Goal: Task Accomplishment & Management: Use online tool/utility

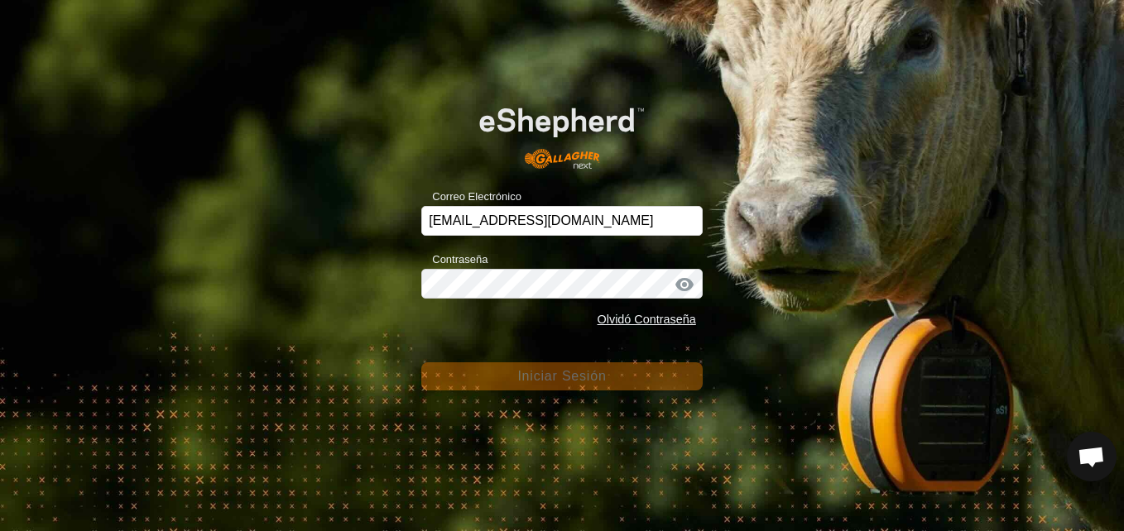
click at [1073, 255] on div "Correo Electrónico jdelgado@correoganadero.es Contraseña Olvidó Contraseña Inic…" at bounding box center [562, 265] width 1124 height 531
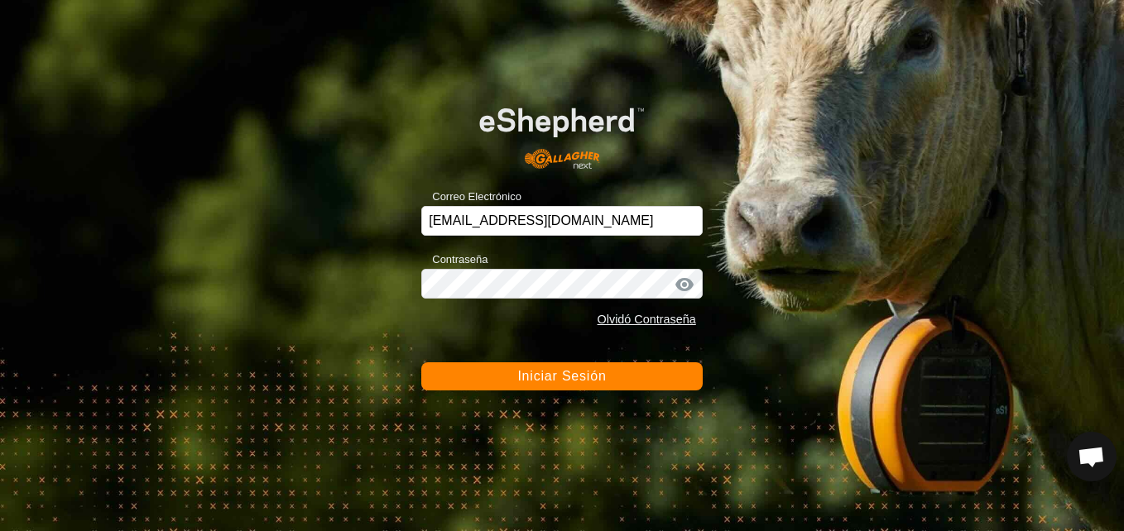
click at [559, 380] on span "Iniciar Sesión" at bounding box center [561, 376] width 89 height 14
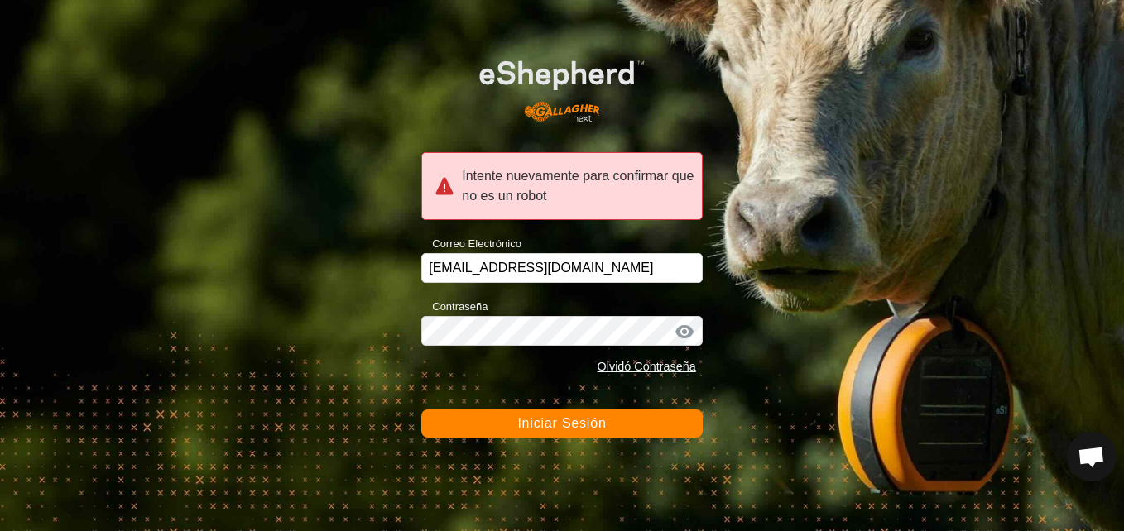
click at [551, 427] on span "Iniciar Sesión" at bounding box center [561, 423] width 89 height 14
drag, startPoint x: 551, startPoint y: 427, endPoint x: 394, endPoint y: 242, distance: 243.0
click at [394, 242] on div "Intente nuevamente para confirmar que no es un robot Correo Electrónico jdelgad…" at bounding box center [562, 265] width 1124 height 531
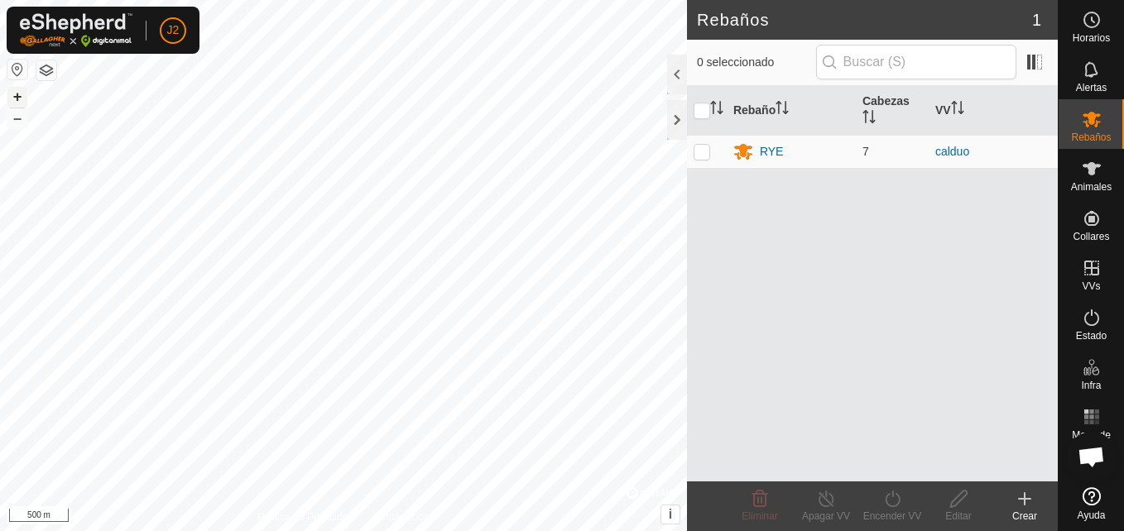
click at [11, 89] on button "+" at bounding box center [17, 97] width 20 height 20
click at [14, 94] on button "+" at bounding box center [17, 97] width 20 height 20
click at [954, 148] on link "calduo" at bounding box center [952, 151] width 34 height 13
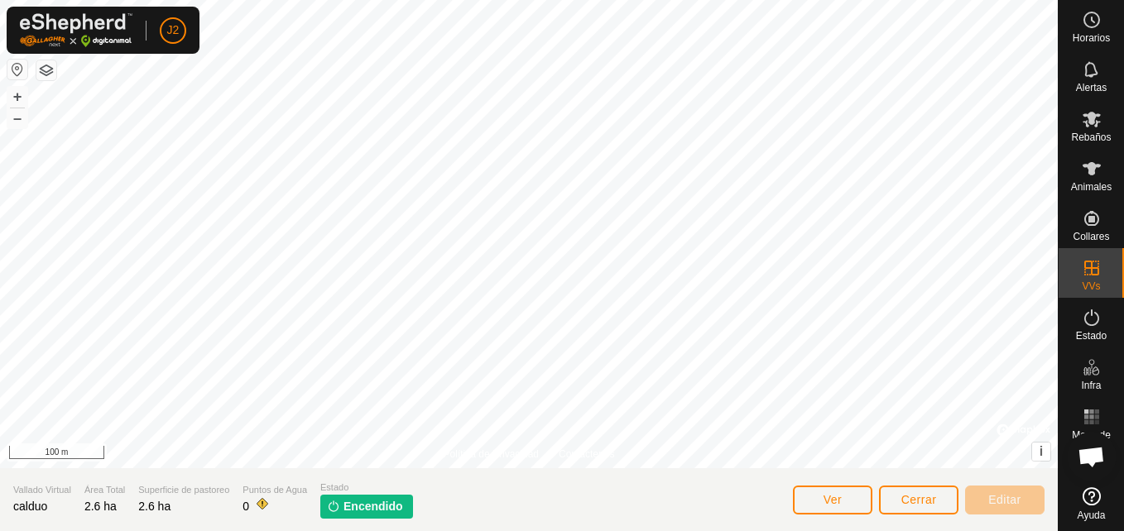
click at [366, 506] on span "Encendido" at bounding box center [373, 506] width 60 height 17
click at [379, 508] on span "Encendido" at bounding box center [373, 506] width 60 height 17
click at [1082, 182] on span "Animales" at bounding box center [1091, 187] width 41 height 10
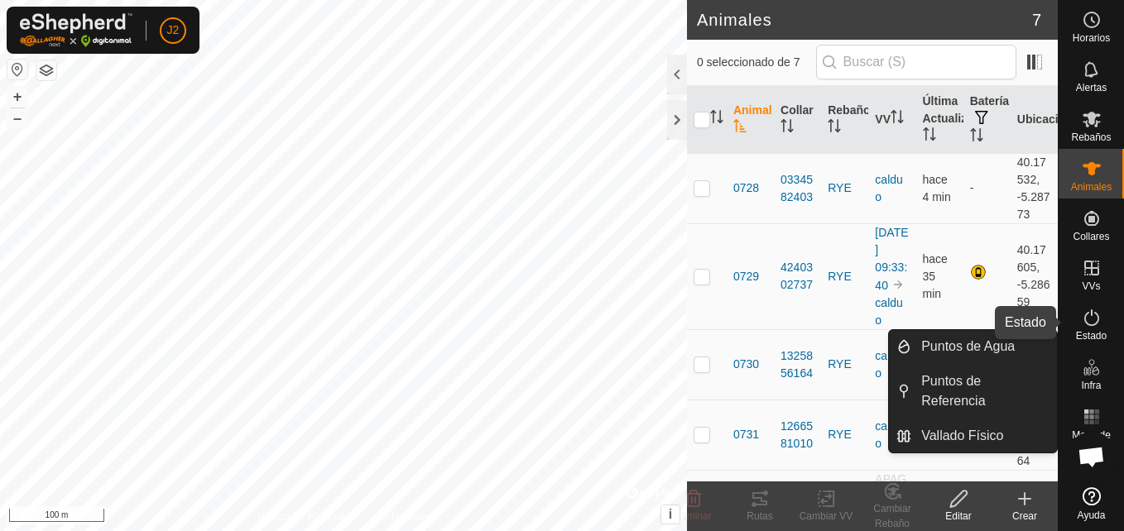
click at [1098, 329] on es-activation-svg-icon at bounding box center [1092, 318] width 30 height 26
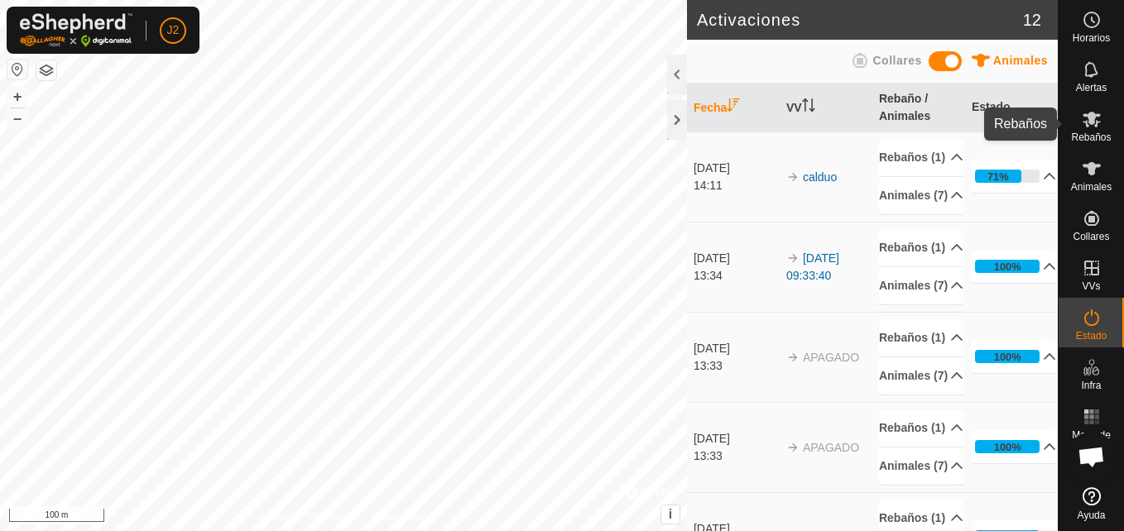
click at [1094, 125] on icon at bounding box center [1091, 120] width 18 height 16
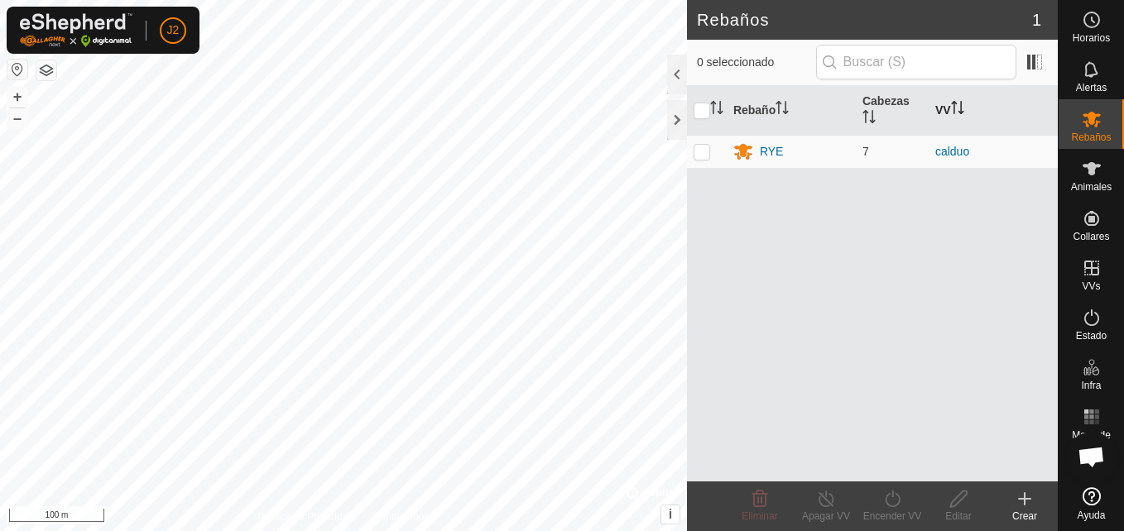
click at [937, 116] on th "VV" at bounding box center [992, 111] width 129 height 50
click at [1035, 61] on span at bounding box center [1034, 62] width 26 height 26
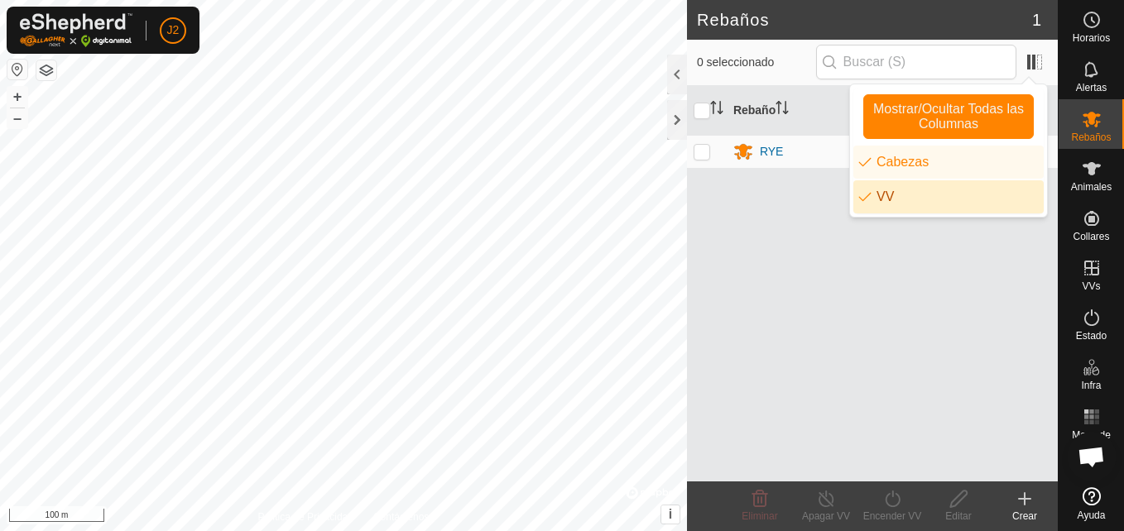
click at [894, 198] on li "VV" at bounding box center [948, 196] width 190 height 33
click at [800, 222] on div "Rebaño Cabezas VV RYE 7 calduo" at bounding box center [872, 284] width 371 height 396
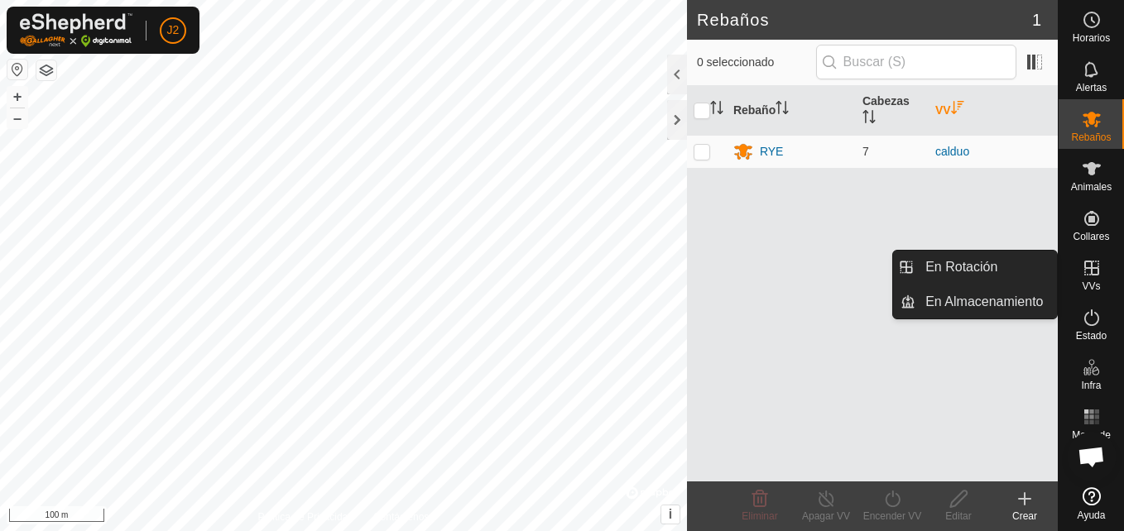
click at [1096, 267] on icon at bounding box center [1091, 268] width 15 height 15
click at [1088, 271] on icon at bounding box center [1091, 268] width 20 height 20
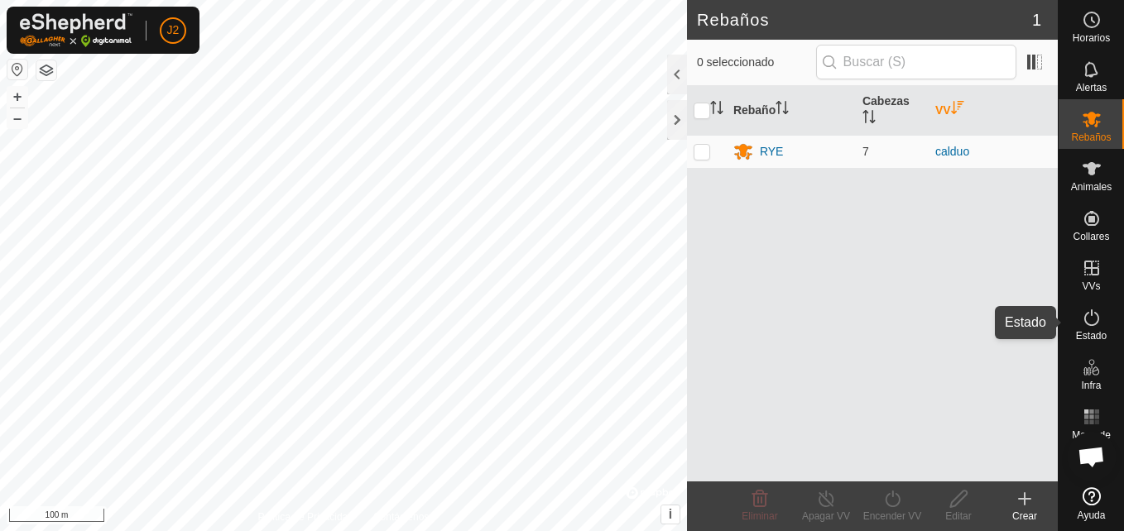
click at [1089, 334] on span "Estado" at bounding box center [1091, 336] width 31 height 10
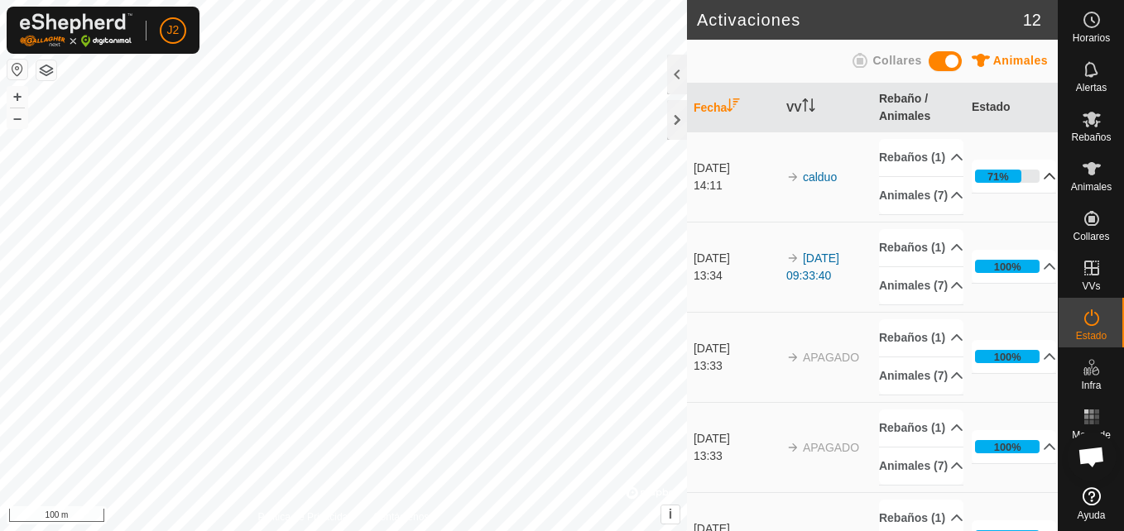
click at [1025, 193] on p-accordion-header "71%" at bounding box center [1013, 176] width 84 height 33
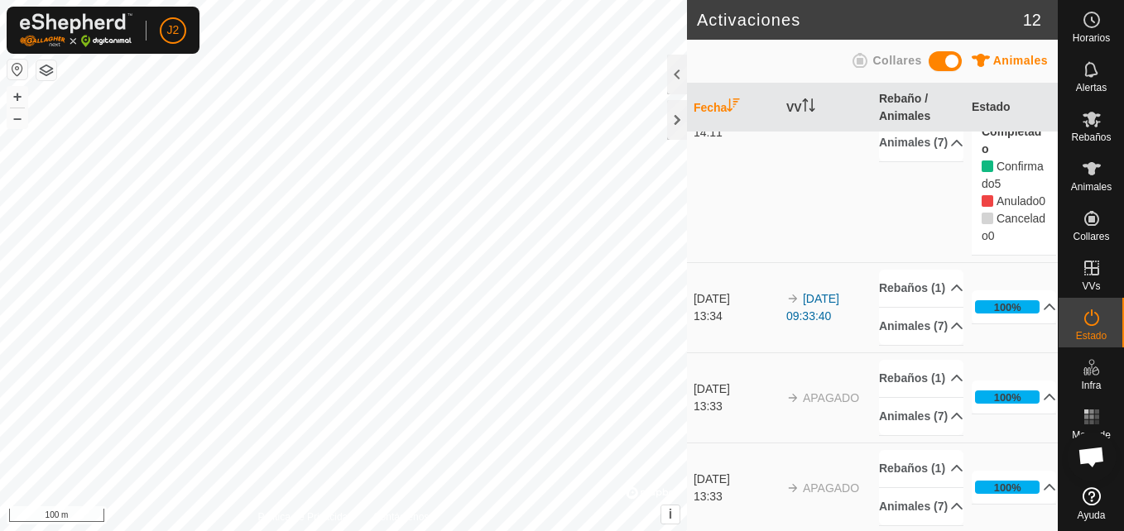
scroll to position [136, 0]
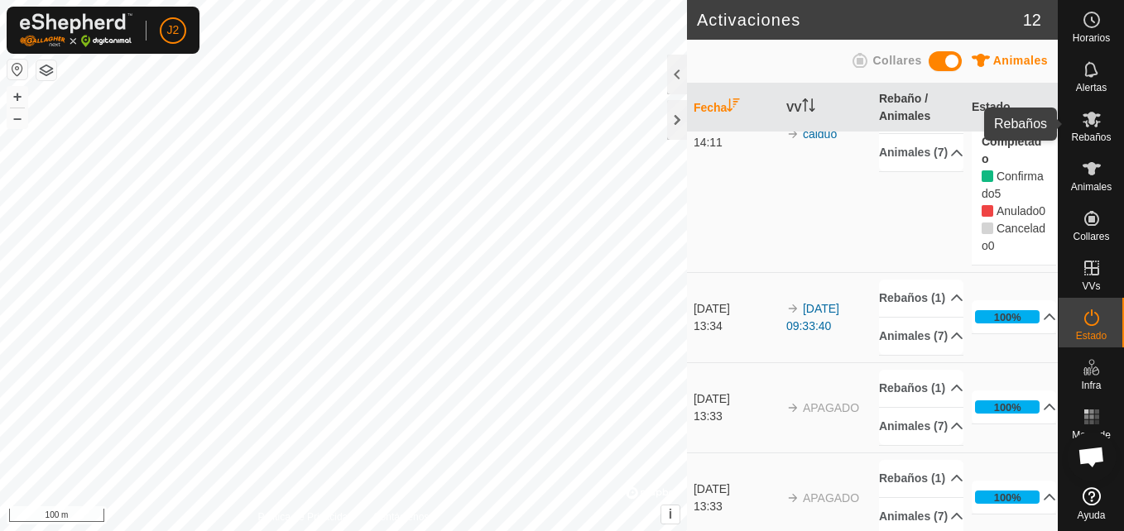
click at [1095, 118] on icon at bounding box center [1091, 119] width 20 height 20
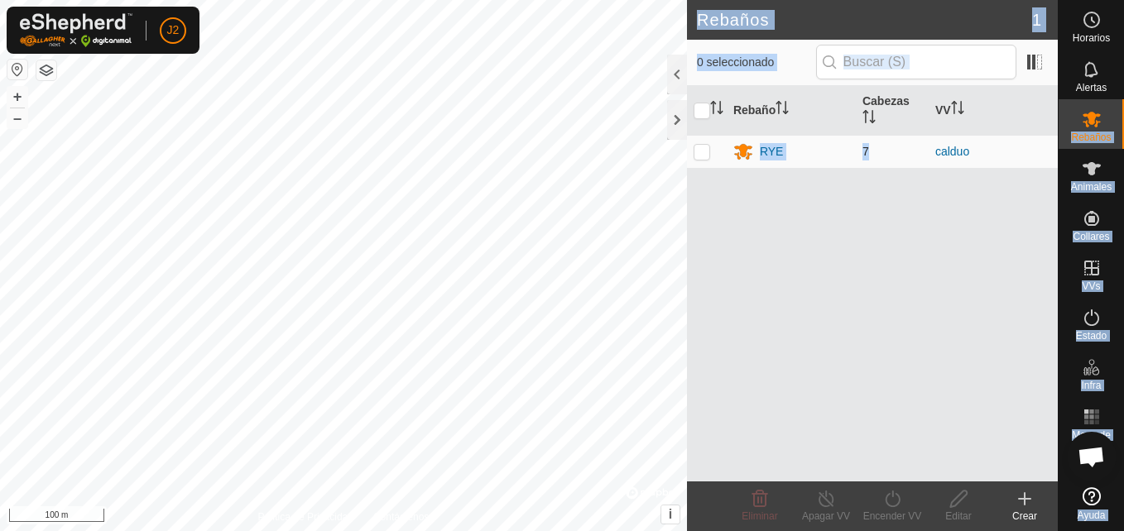
drag, startPoint x: 1095, startPoint y: 118, endPoint x: 866, endPoint y: 140, distance: 229.4
click at [866, 140] on div "Horarios Alertas Rebaños Animales Collares VVs Estado Infra Mapa de Calor Ayuda…" at bounding box center [562, 265] width 1124 height 531
click at [1036, 60] on span at bounding box center [1034, 62] width 26 height 26
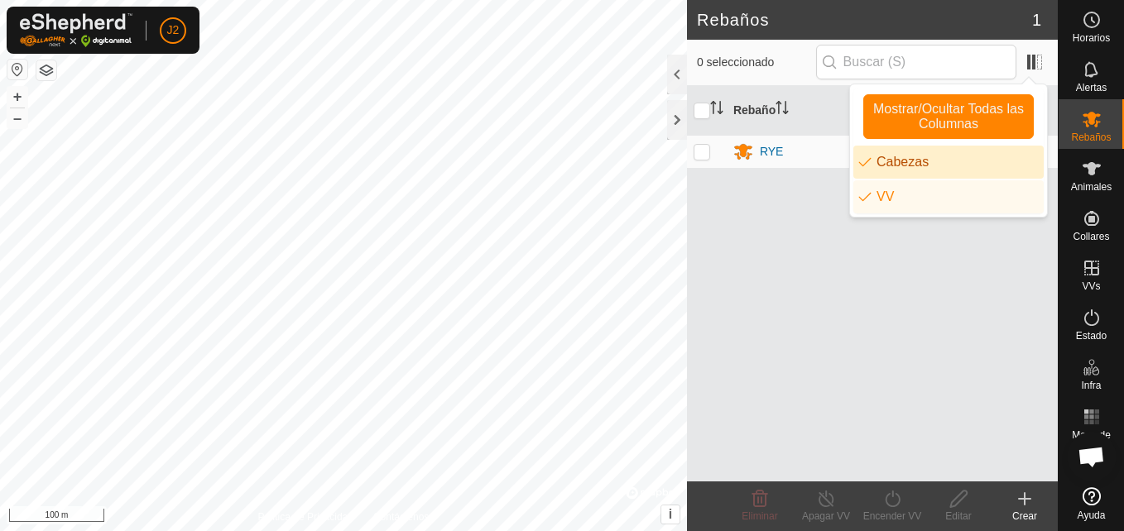
click at [917, 165] on li "Cabezas" at bounding box center [948, 162] width 190 height 33
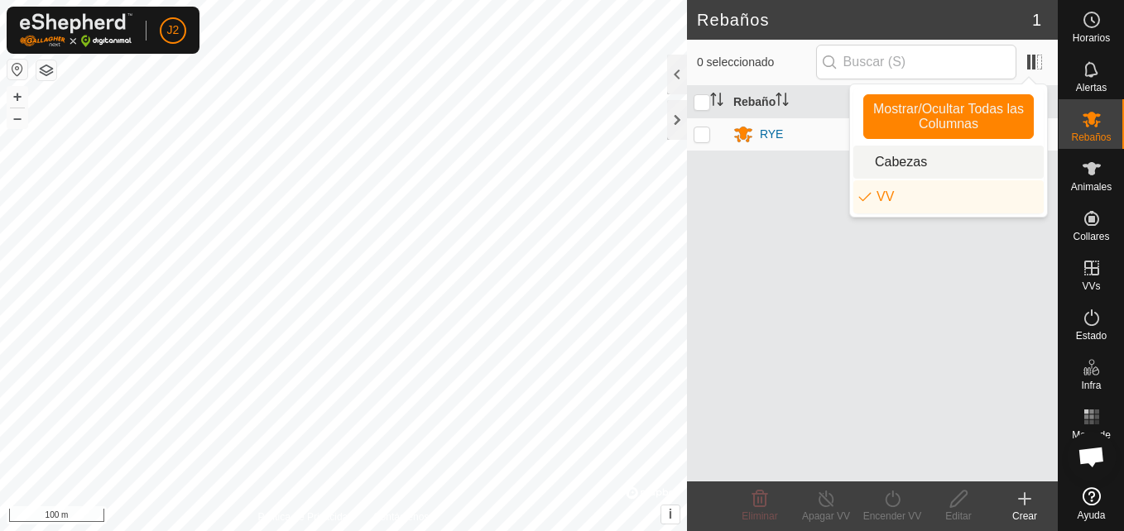
click at [917, 165] on li "Cabezas" at bounding box center [948, 162] width 190 height 33
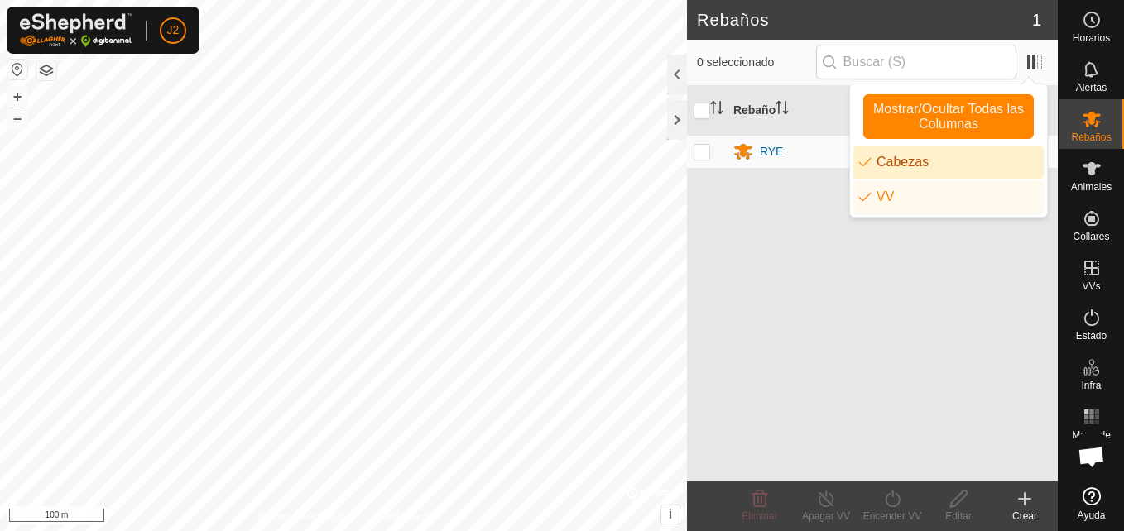
click at [917, 165] on li "Cabezas" at bounding box center [948, 162] width 190 height 33
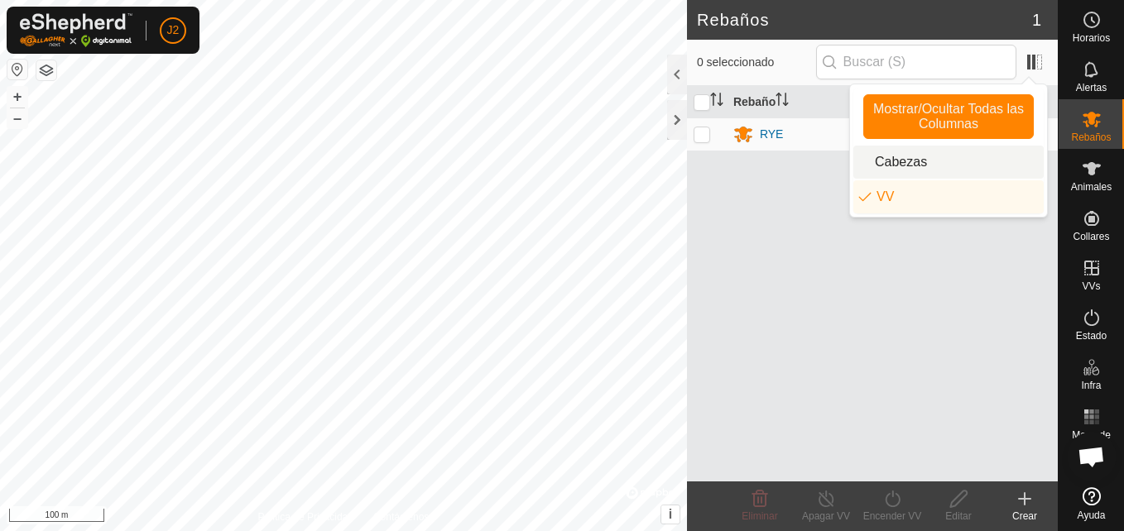
click at [917, 165] on li "Cabezas" at bounding box center [948, 162] width 190 height 33
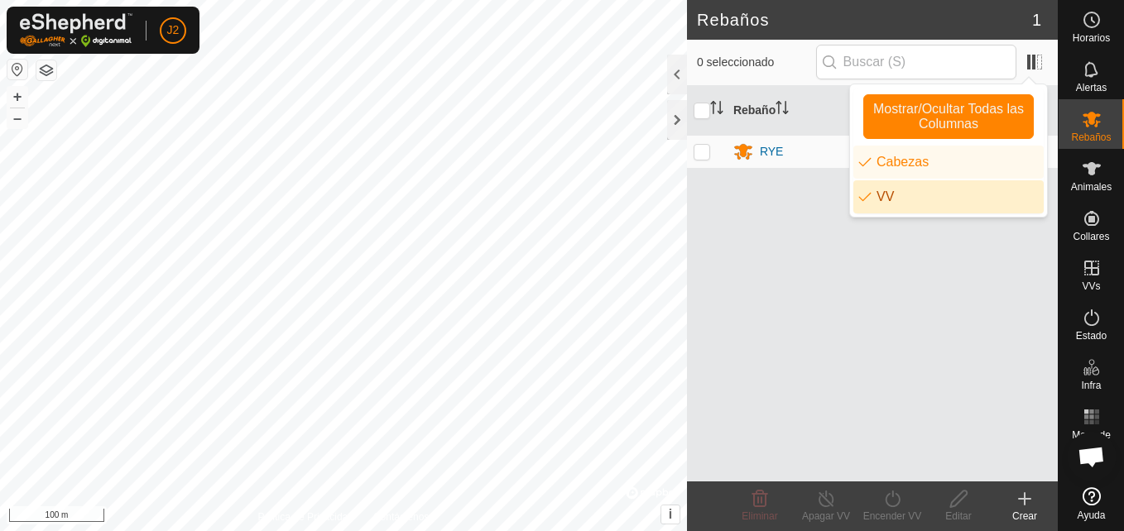
click at [891, 197] on li "VV" at bounding box center [948, 196] width 190 height 33
click at [729, 195] on div "Rebaño Cabezas VV RYE 7 calduo" at bounding box center [872, 284] width 371 height 396
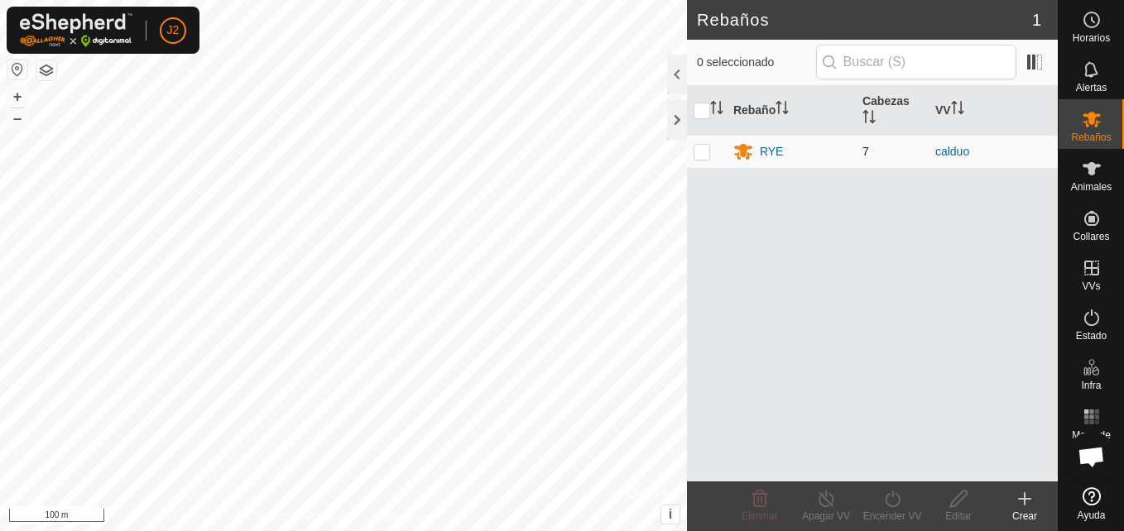
click at [702, 150] on p-checkbox at bounding box center [701, 151] width 17 height 13
checkbox input "true"
click at [825, 504] on icon at bounding box center [826, 499] width 21 height 20
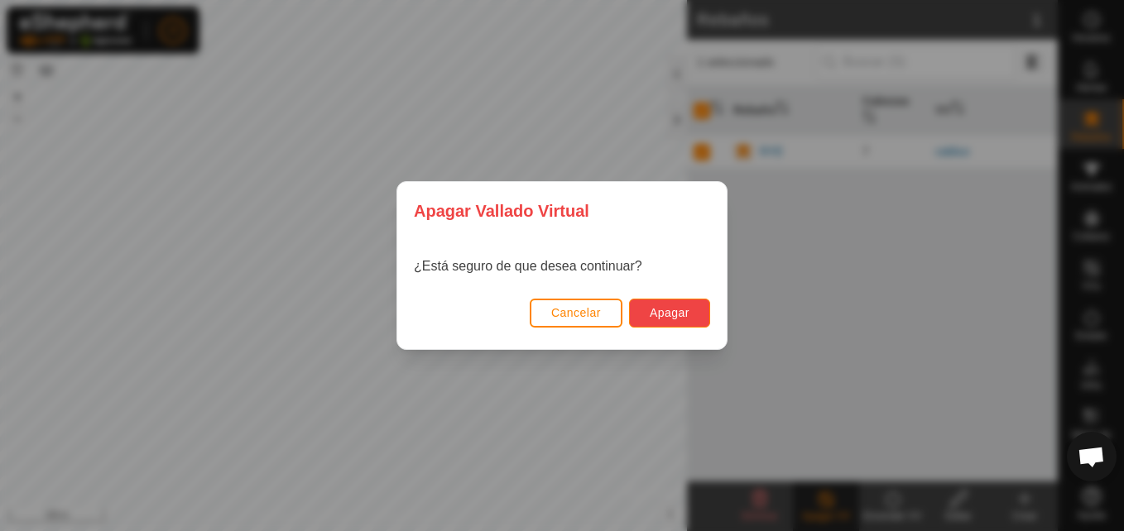
click at [685, 314] on span "Apagar" at bounding box center [670, 312] width 40 height 13
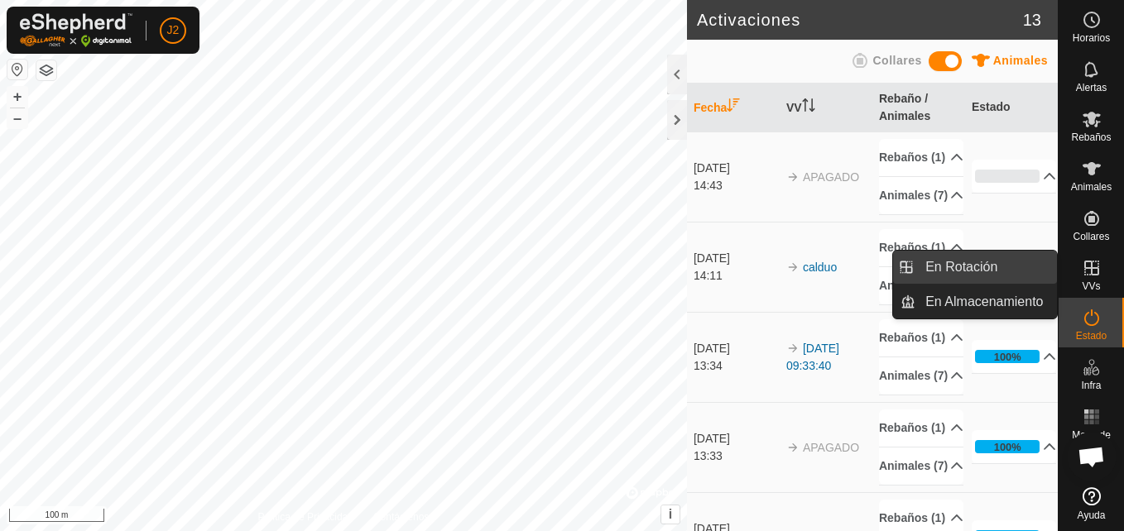
click at [1022, 276] on link "En Rotación" at bounding box center [985, 267] width 141 height 33
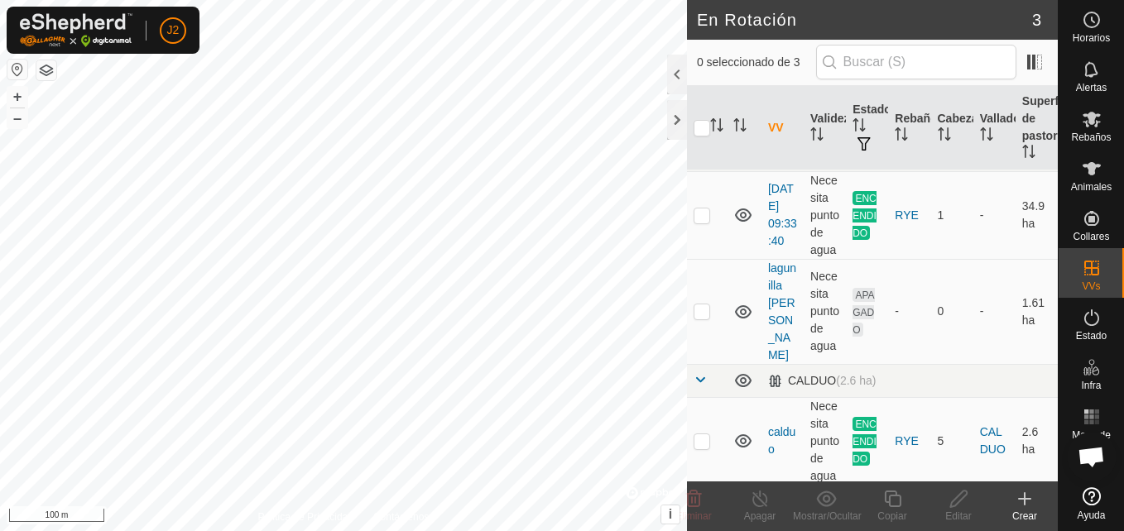
scroll to position [36, 0]
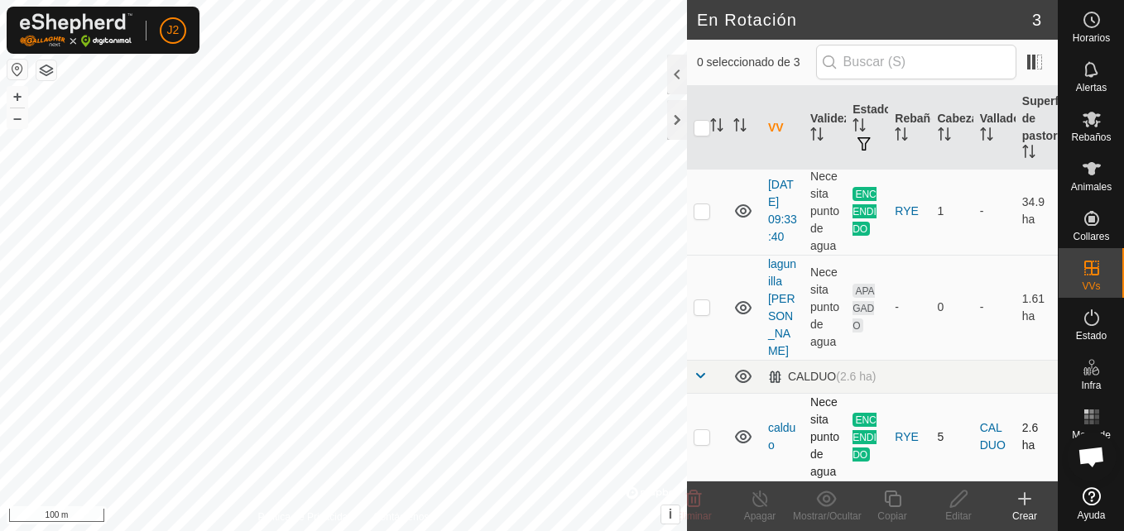
click at [693, 441] on p-checkbox at bounding box center [701, 436] width 17 height 13
checkbox input "true"
click at [760, 505] on icon at bounding box center [760, 499] width 21 height 20
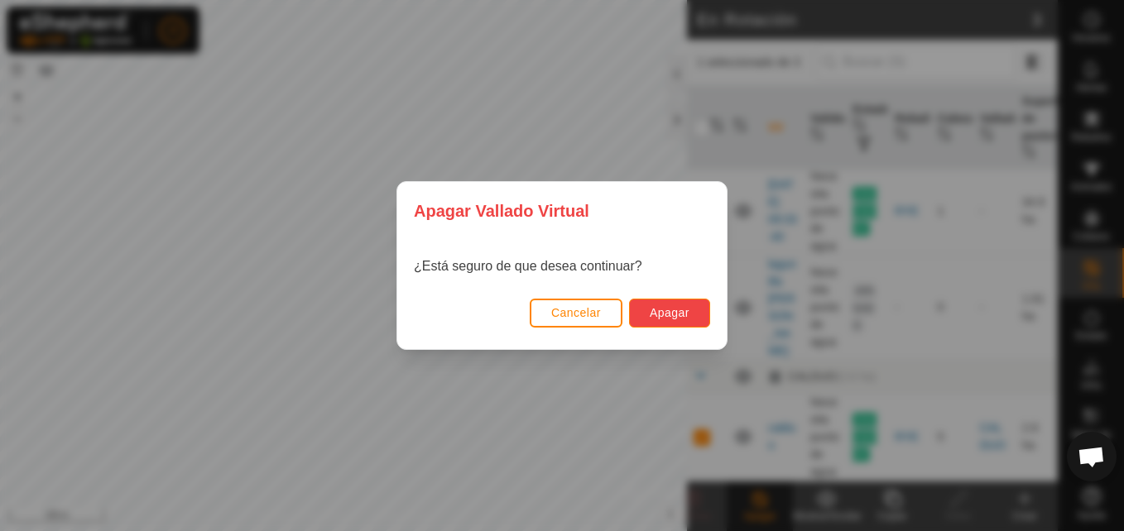
click at [681, 311] on span "Apagar" at bounding box center [670, 312] width 40 height 13
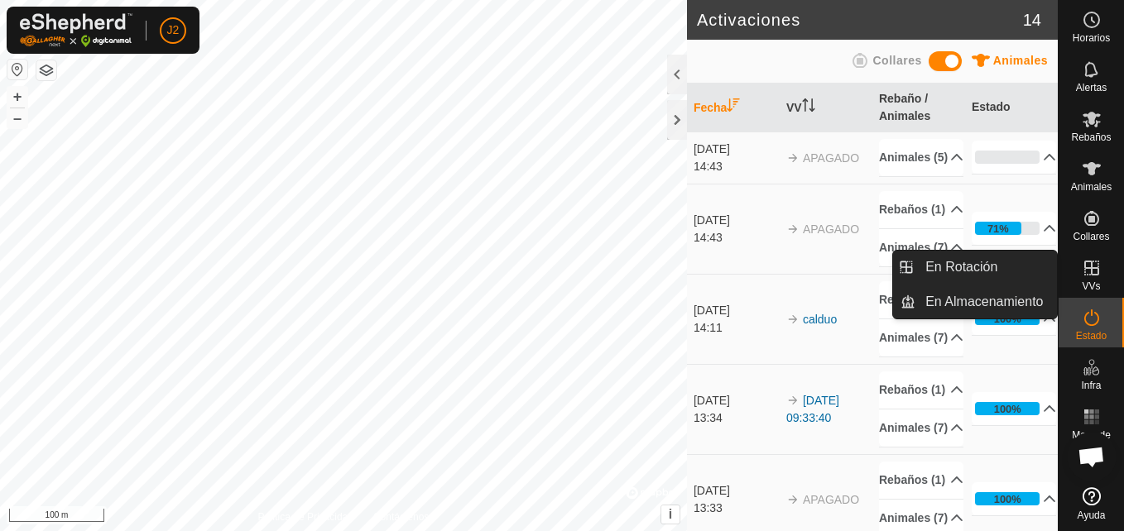
click at [1093, 266] on icon at bounding box center [1091, 268] width 20 height 20
click at [980, 276] on link "En Rotación" at bounding box center [985, 267] width 141 height 33
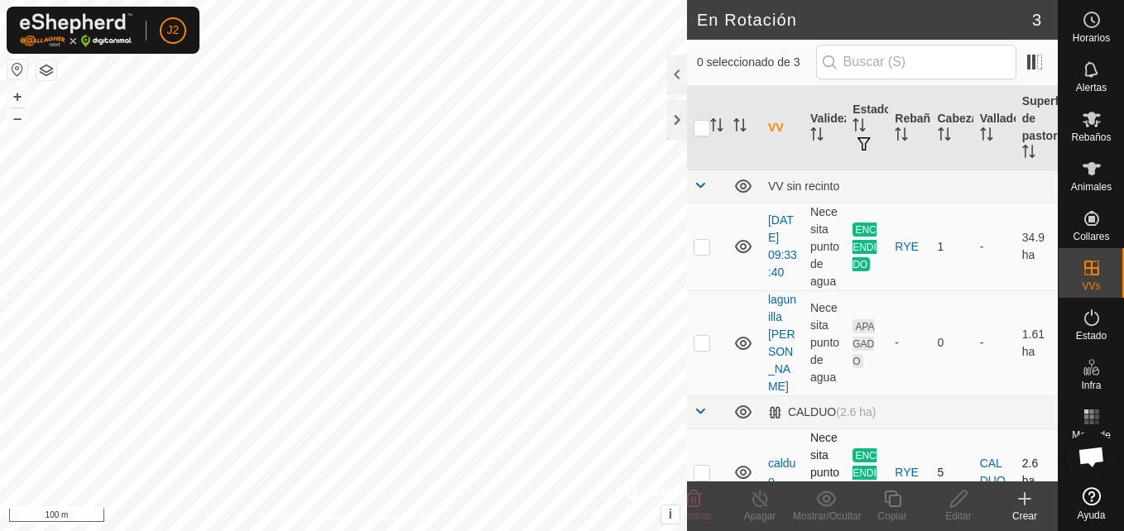
click at [719, 469] on td at bounding box center [707, 473] width 40 height 88
click at [704, 462] on td at bounding box center [707, 473] width 40 height 88
checkbox input "false"
click at [705, 245] on p-checkbox at bounding box center [701, 246] width 17 height 13
checkbox input "true"
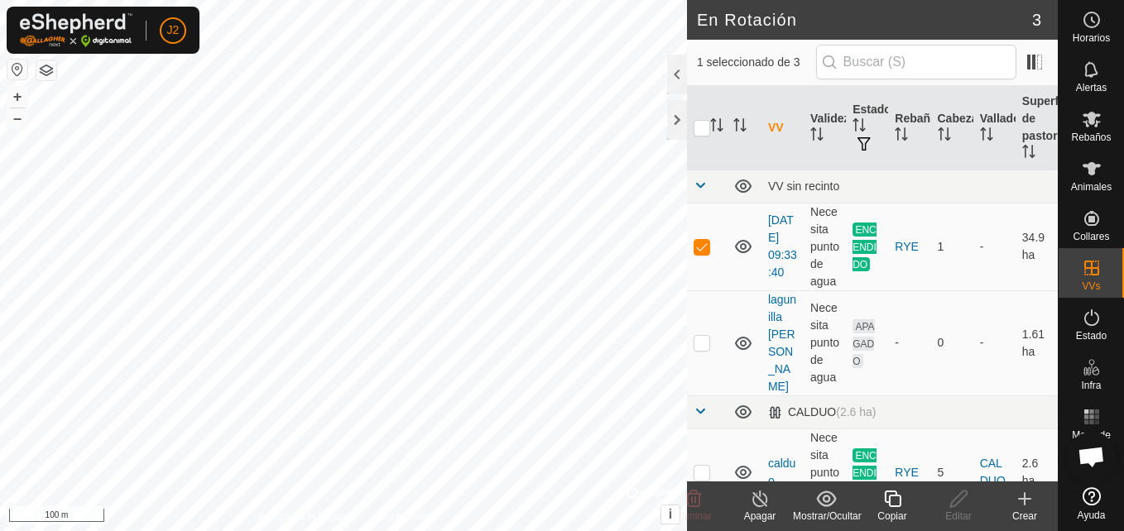
click at [760, 495] on icon at bounding box center [760, 499] width 21 height 20
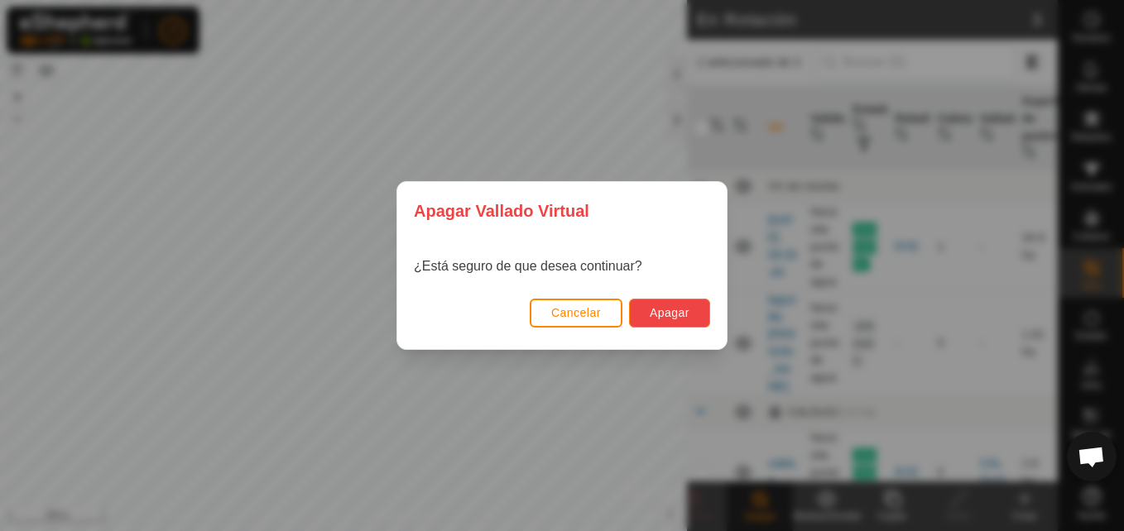
click at [685, 308] on span "Apagar" at bounding box center [670, 312] width 40 height 13
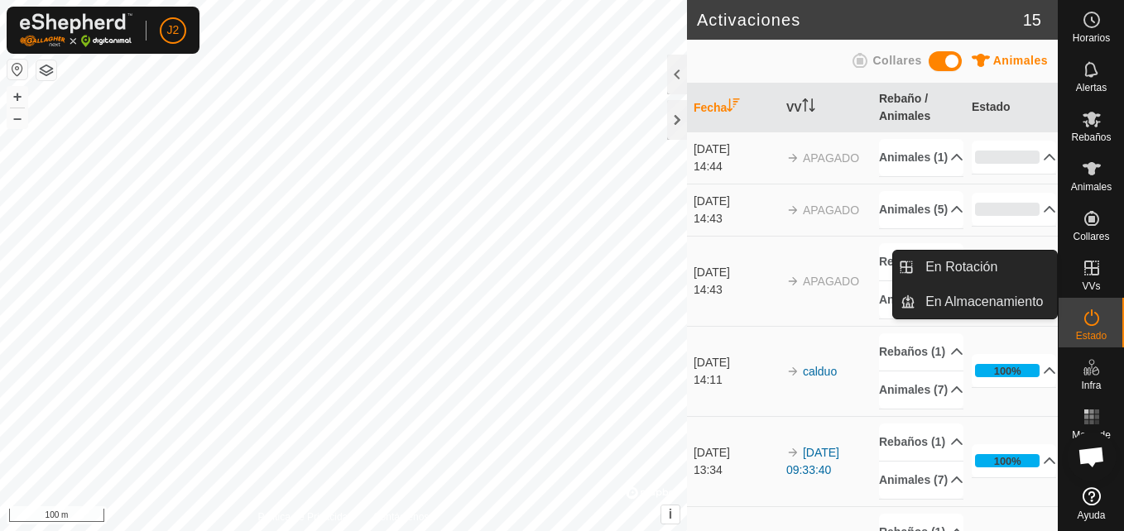
click at [1101, 255] on es-virtualpaddocks-svg-icon at bounding box center [1092, 268] width 30 height 26
click at [1091, 264] on icon at bounding box center [1091, 268] width 15 height 15
click at [1014, 271] on link "En Rotación" at bounding box center [985, 267] width 141 height 33
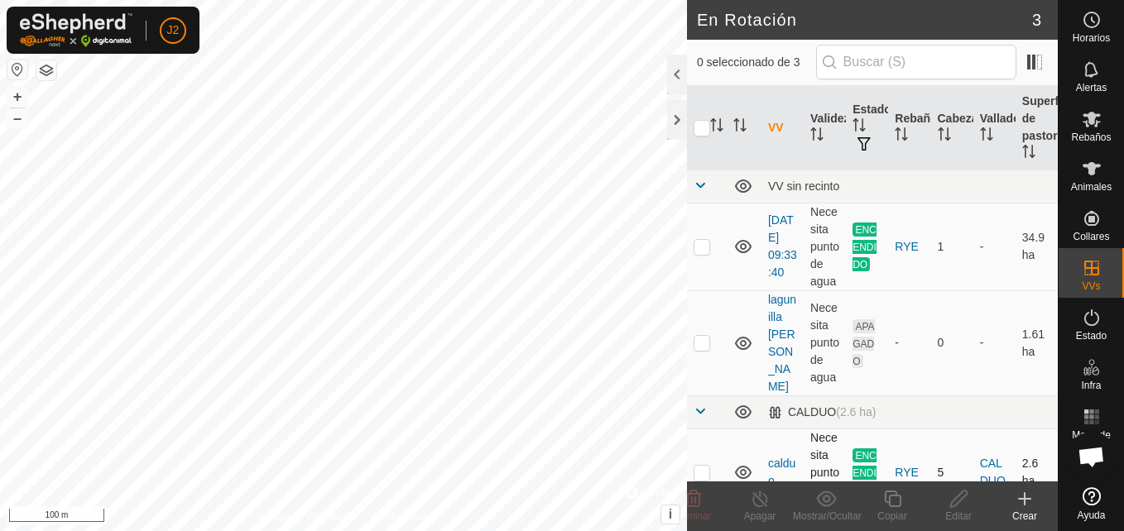
click at [702, 473] on p-checkbox at bounding box center [701, 472] width 17 height 13
checkbox input "true"
click at [755, 499] on icon at bounding box center [760, 499] width 21 height 20
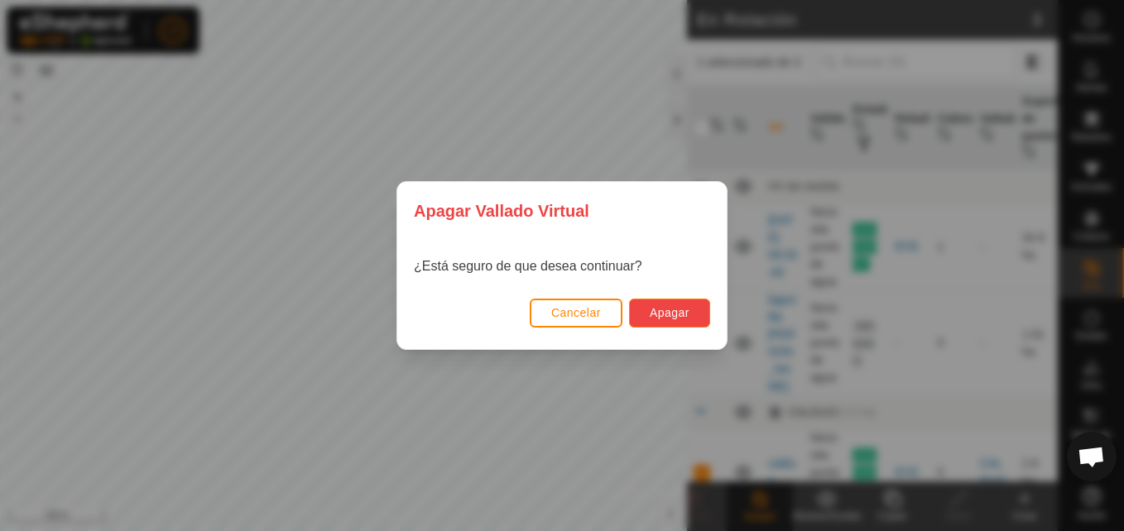
click at [686, 312] on span "Apagar" at bounding box center [670, 312] width 40 height 13
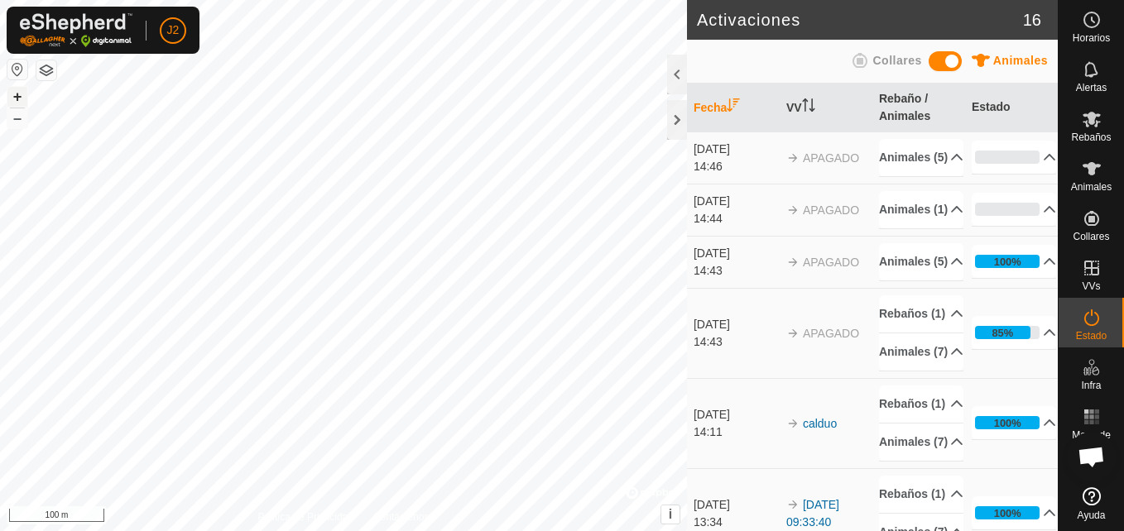
click at [15, 94] on button "+" at bounding box center [17, 97] width 20 height 20
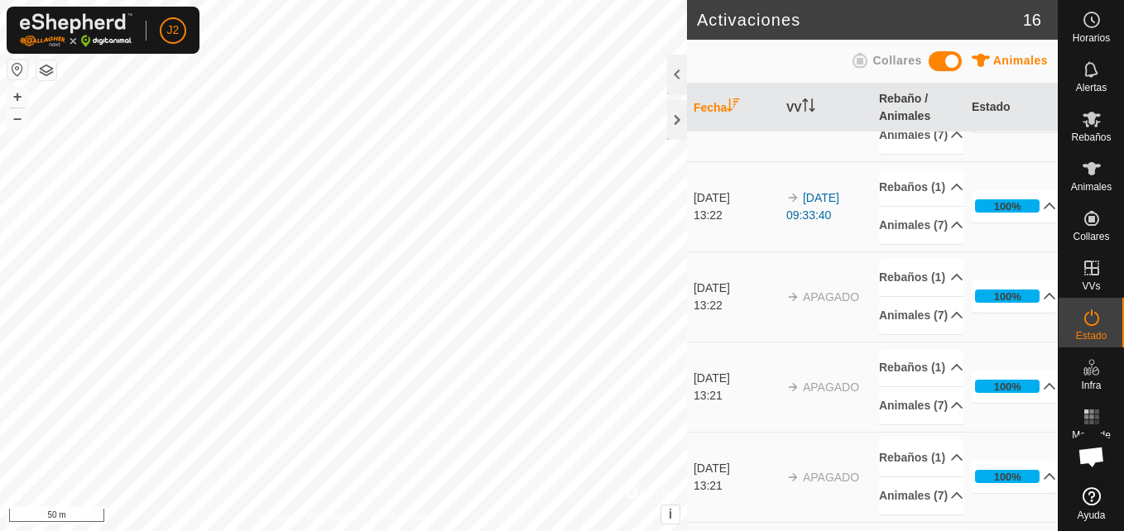
scroll to position [947, 0]
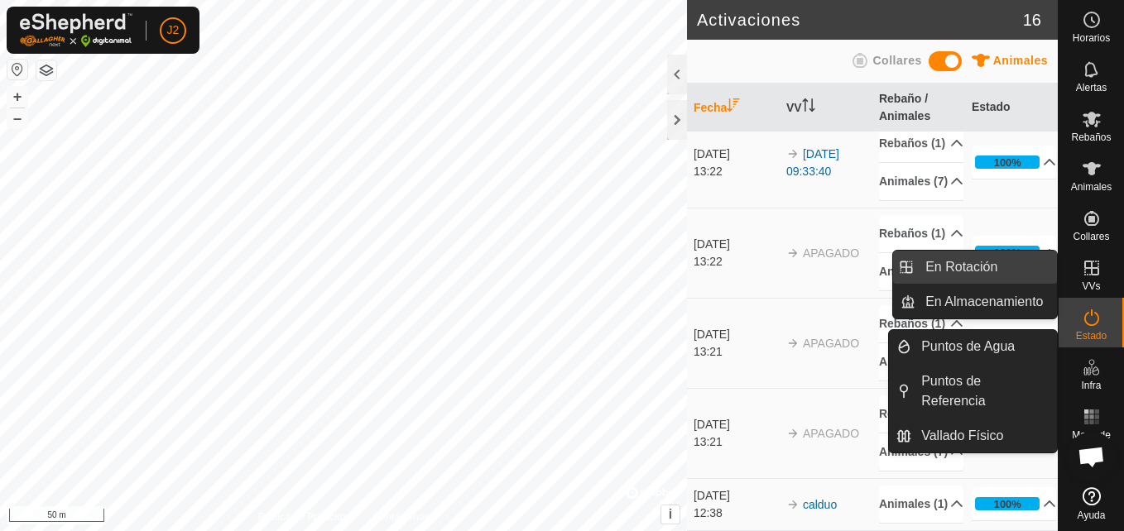
click at [996, 260] on link "En Rotación" at bounding box center [985, 267] width 141 height 33
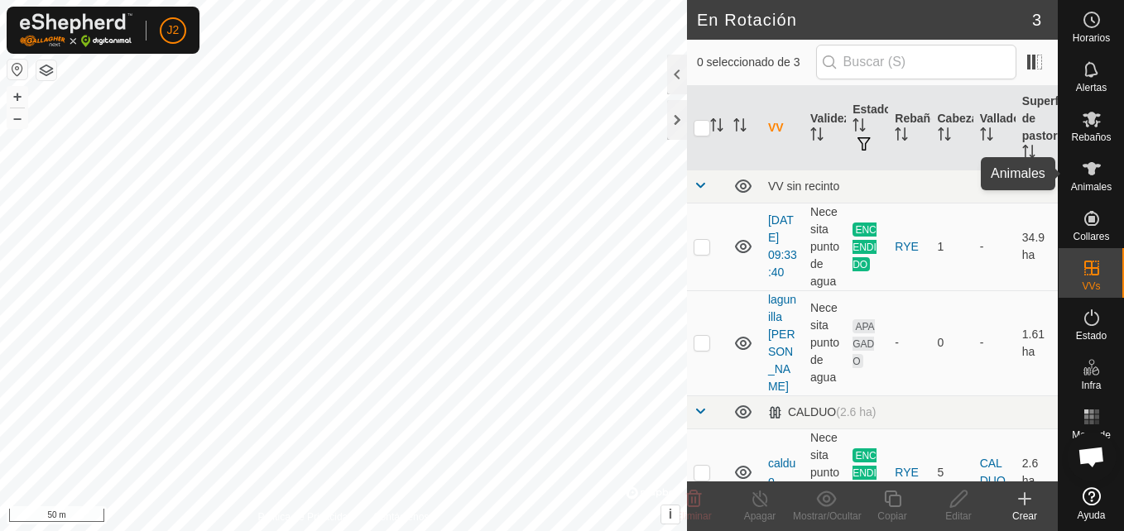
click at [1088, 165] on icon at bounding box center [1091, 168] width 18 height 13
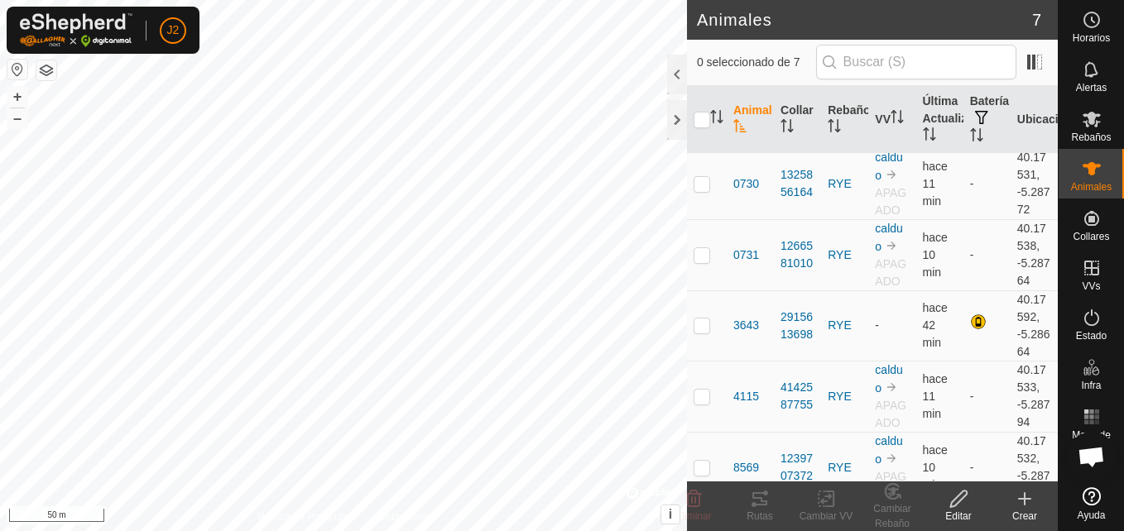
scroll to position [190, 0]
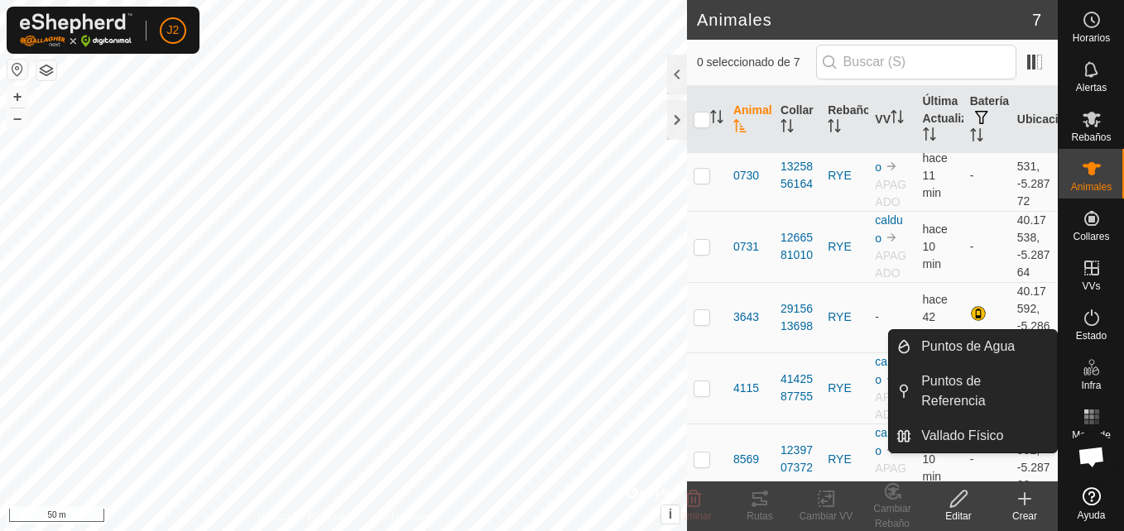
drag, startPoint x: 1063, startPoint y: 326, endPoint x: 1064, endPoint y: 356, distance: 29.8
click at [1064, 356] on nav "Horarios Alertas Rebaños Animales Collares VVs Estado Infra Mapa de Calor Ayuda" at bounding box center [1090, 265] width 65 height 531
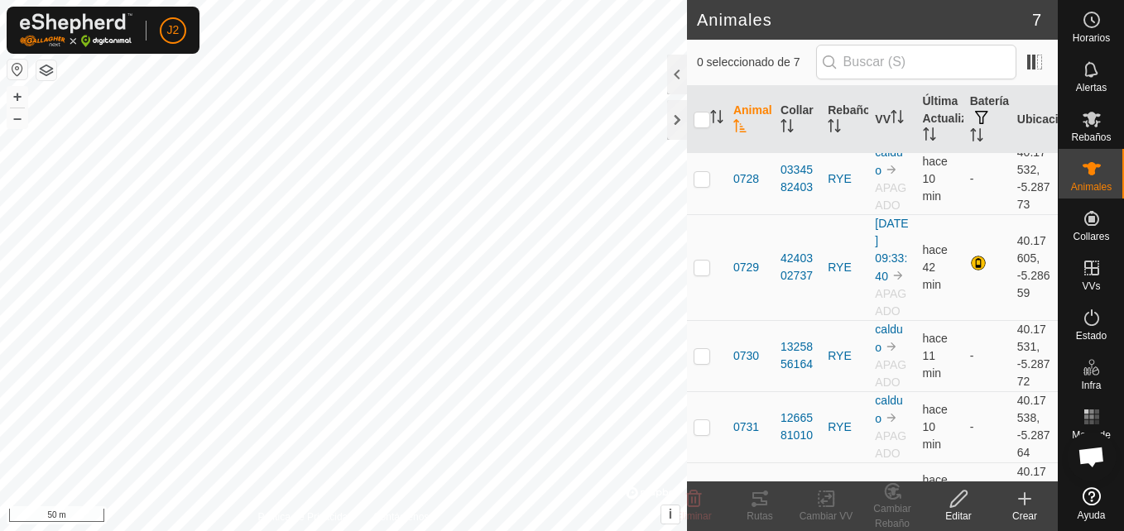
scroll to position [0, 0]
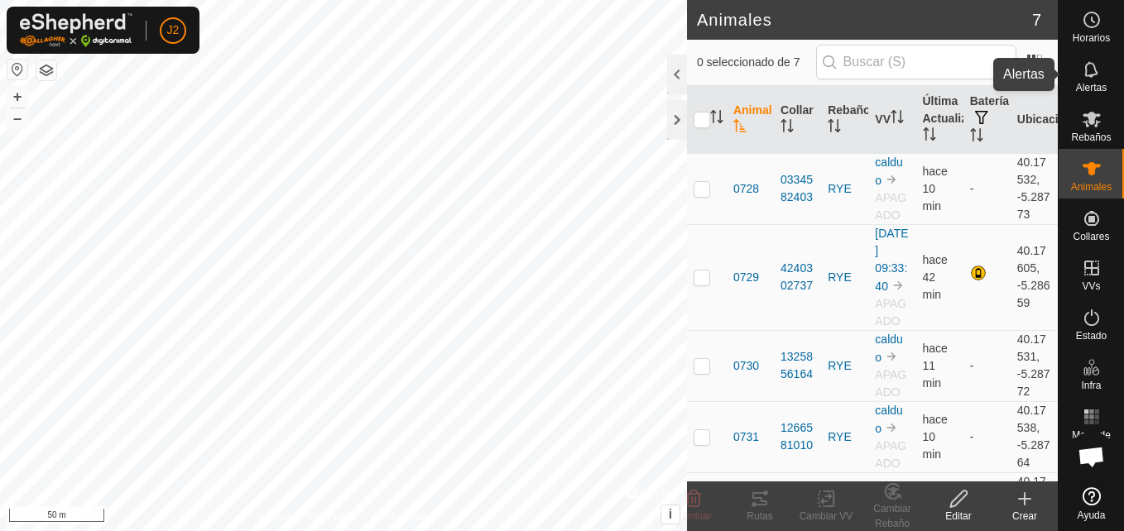
click at [1087, 83] on span "Alertas" at bounding box center [1091, 88] width 31 height 10
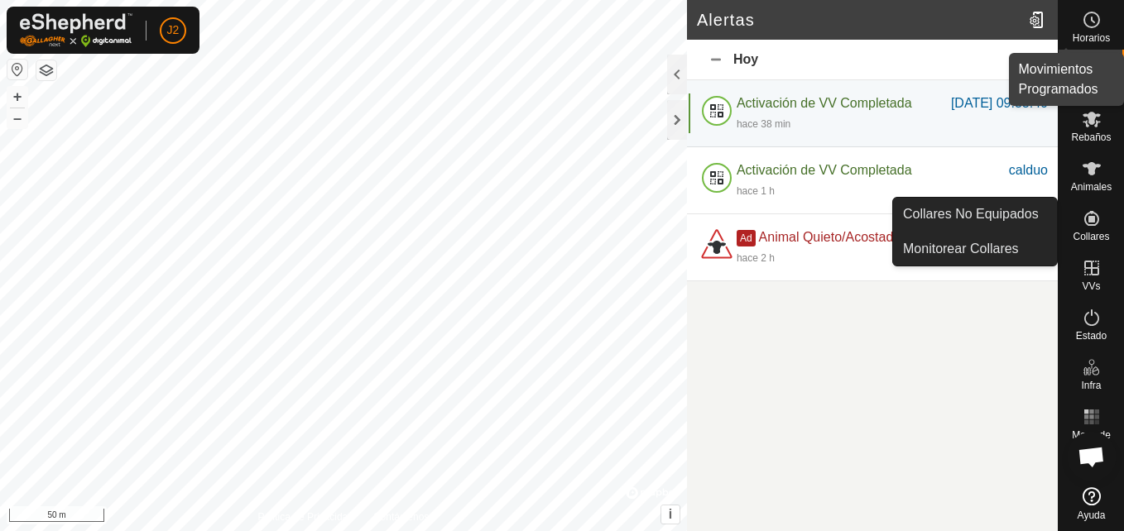
click at [1090, 29] on icon at bounding box center [1091, 20] width 20 height 20
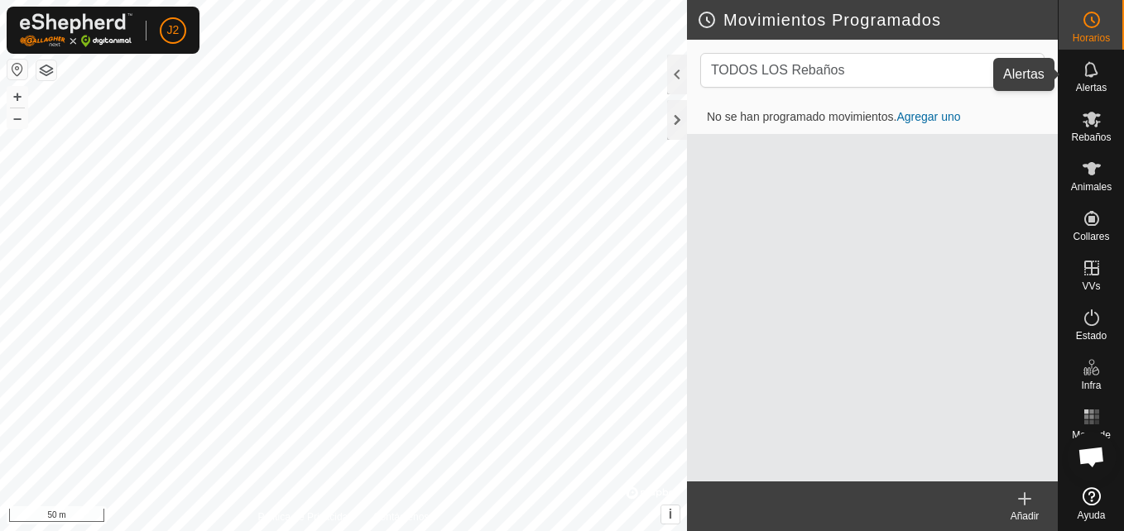
click at [1101, 74] on icon at bounding box center [1091, 70] width 20 height 20
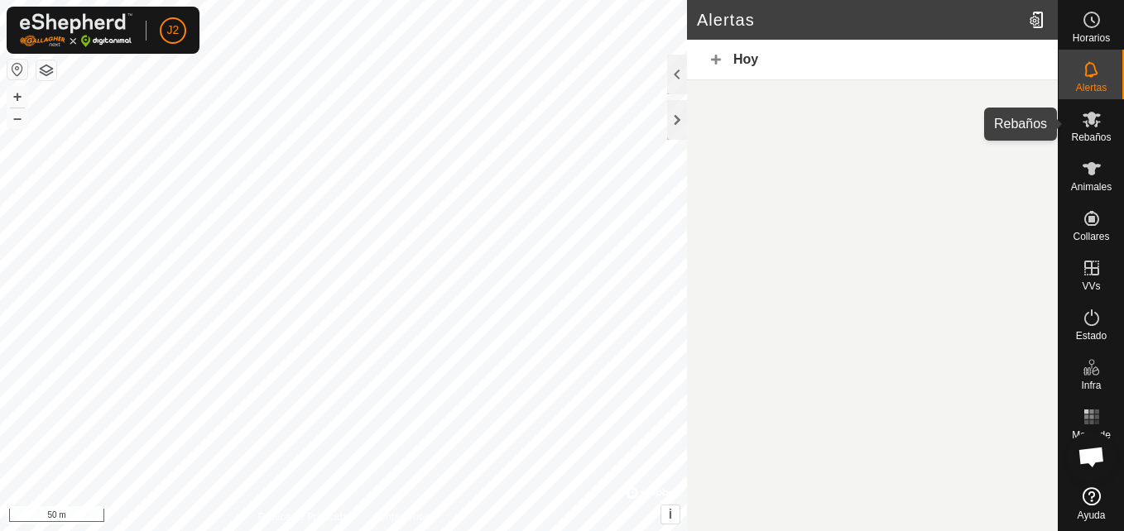
click at [1095, 125] on icon at bounding box center [1091, 120] width 18 height 16
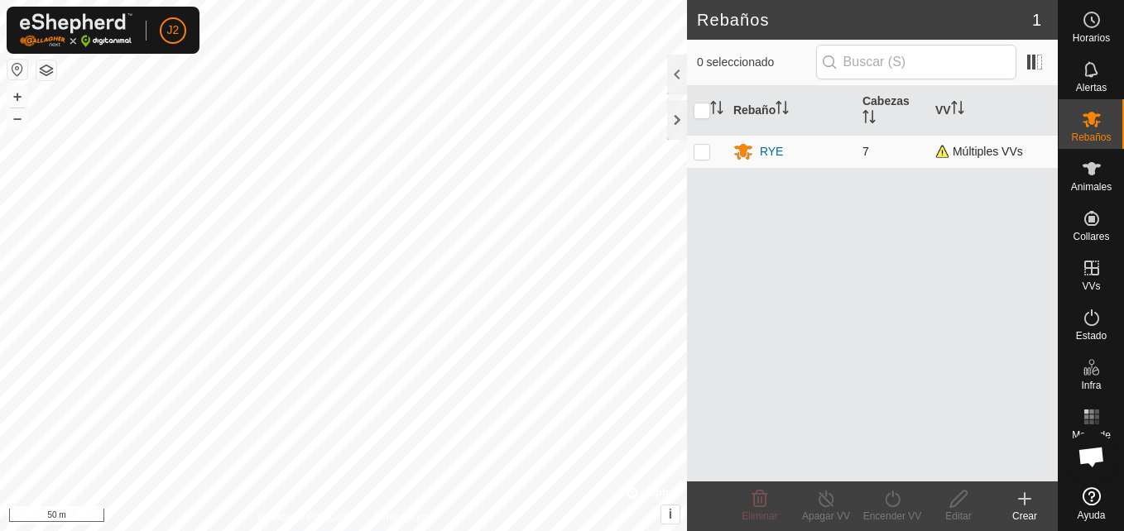
click at [702, 154] on p-checkbox at bounding box center [701, 151] width 17 height 13
checkbox input "true"
click at [953, 519] on div "Editar" at bounding box center [958, 516] width 66 height 15
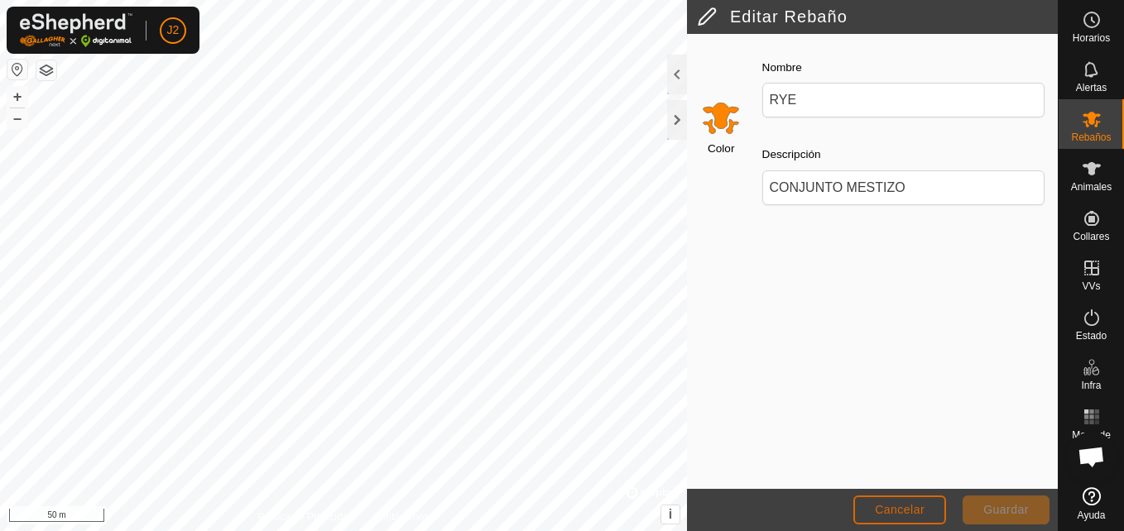
click at [928, 511] on button "Cancelar" at bounding box center [899, 510] width 93 height 29
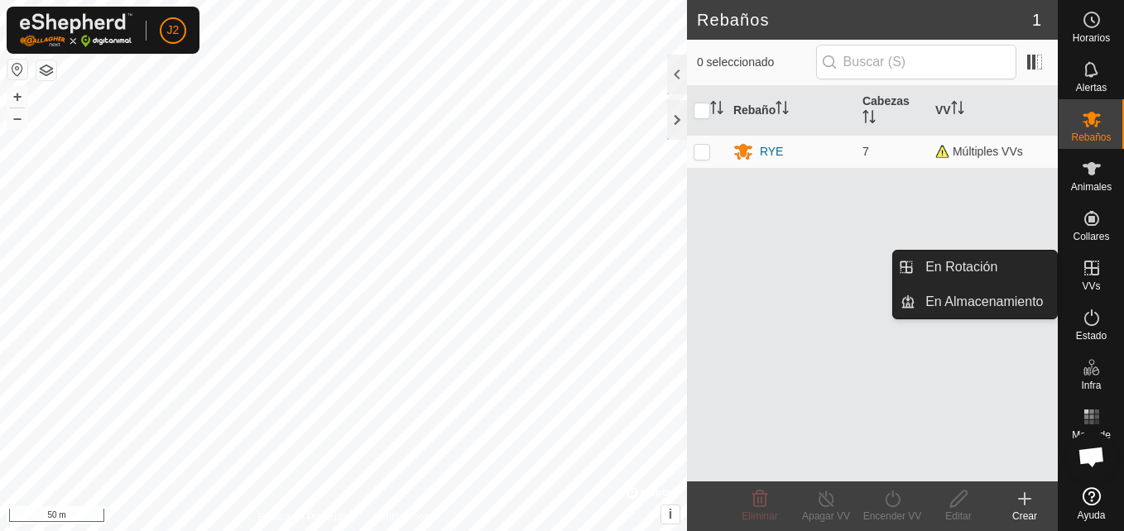
click at [1089, 280] on es-virtualpaddocks-svg-icon at bounding box center [1092, 268] width 30 height 26
click at [1049, 256] on link "En Rotación" at bounding box center [985, 267] width 141 height 33
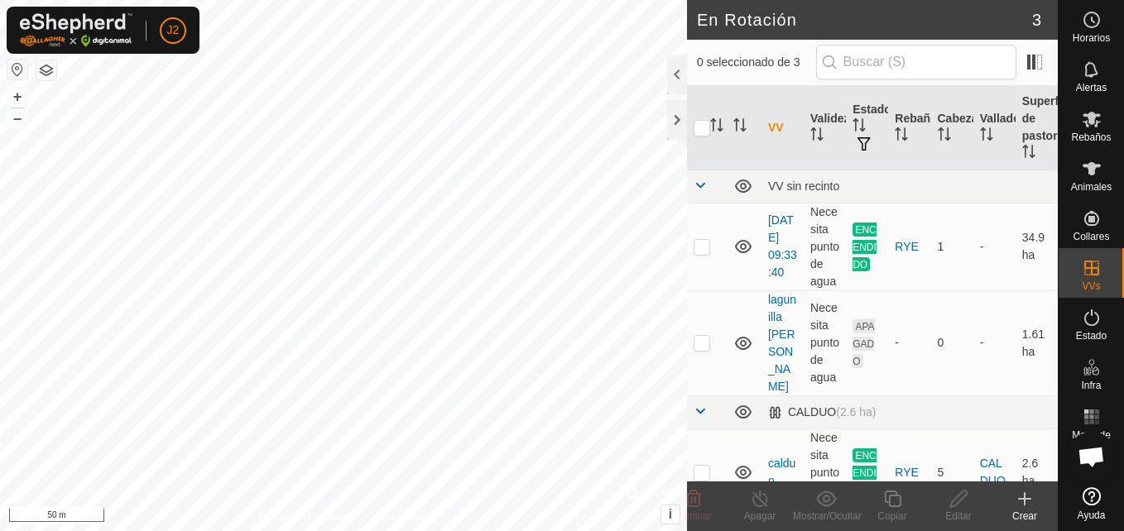
scroll to position [36, 0]
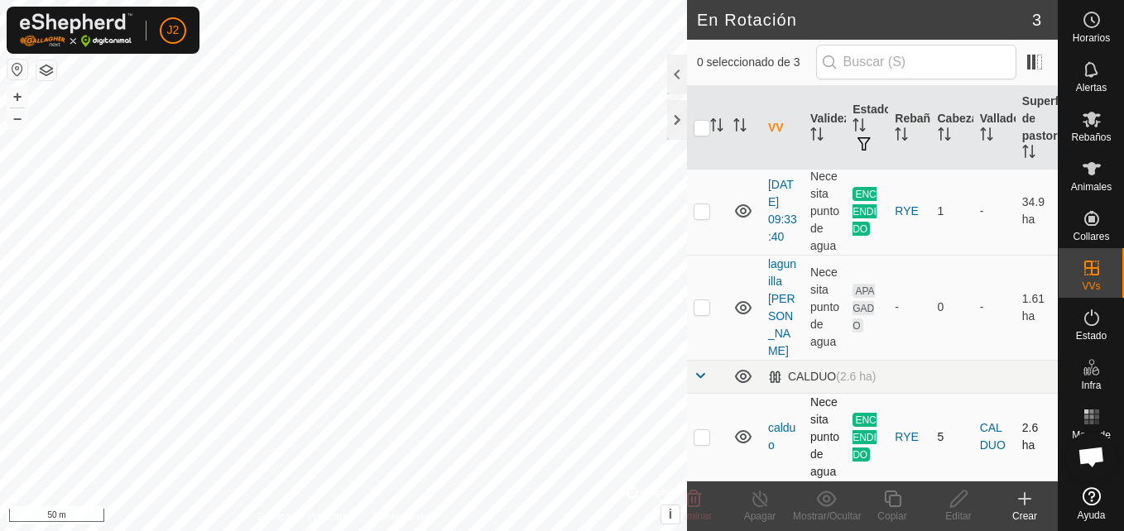
click at [945, 449] on td "5" at bounding box center [952, 437] width 42 height 88
click at [736, 445] on icon at bounding box center [743, 437] width 20 height 20
drag, startPoint x: 736, startPoint y: 445, endPoint x: 745, endPoint y: 434, distance: 14.7
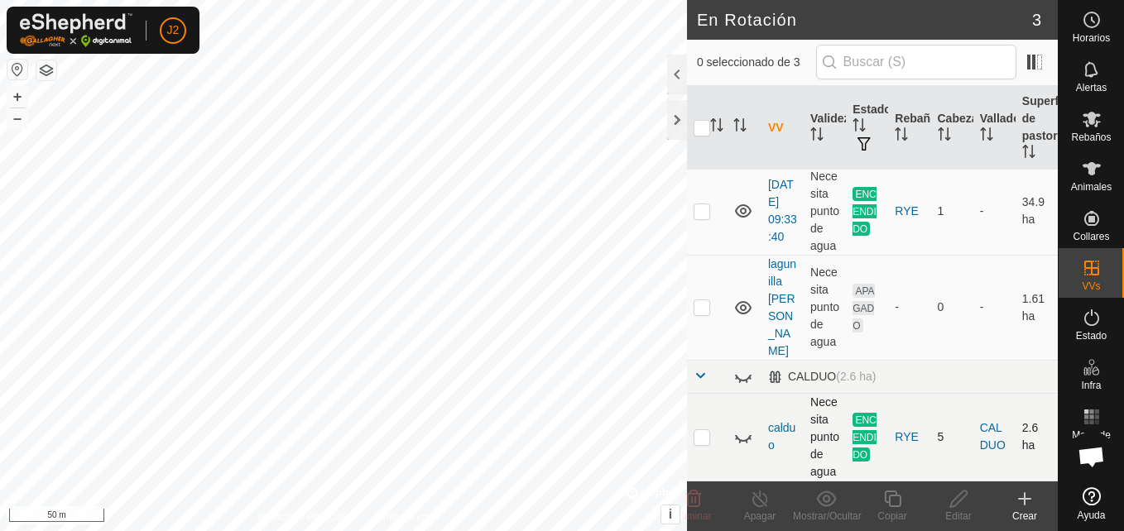
click at [745, 434] on icon at bounding box center [743, 437] width 20 height 20
click at [1019, 510] on div "Crear" at bounding box center [1024, 516] width 66 height 15
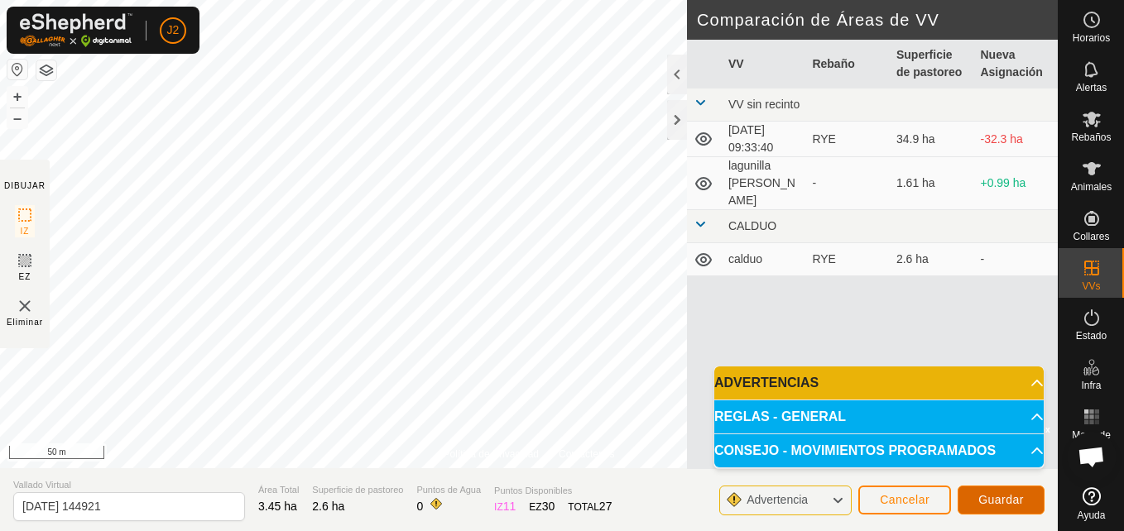
click at [1001, 491] on button "Guardar" at bounding box center [1000, 500] width 87 height 29
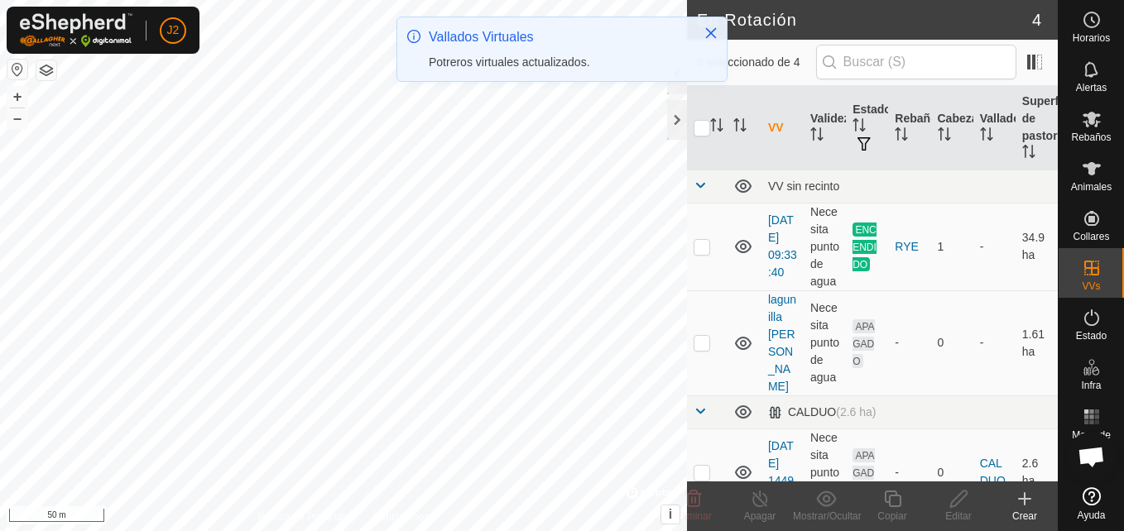
drag, startPoint x: 1047, startPoint y: 305, endPoint x: 1047, endPoint y: 333, distance: 29.0
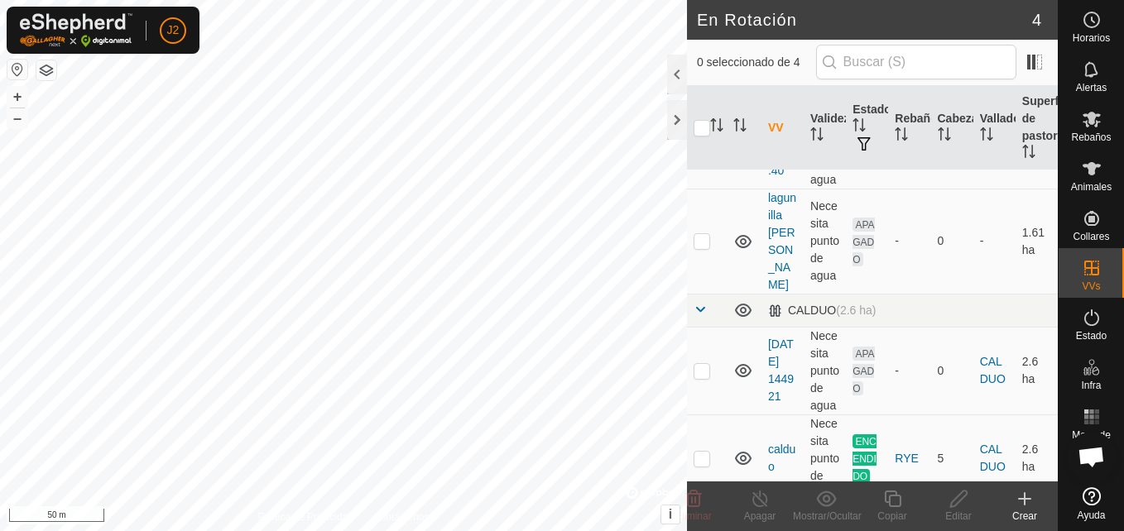
scroll to position [123, 0]
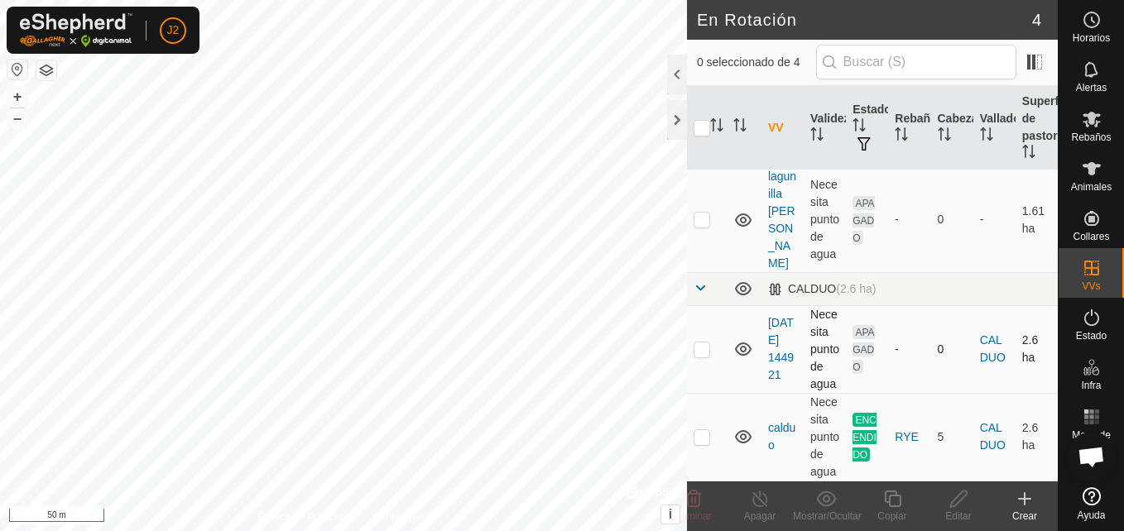
click at [698, 348] on p-checkbox at bounding box center [701, 349] width 17 height 13
checkbox input "true"
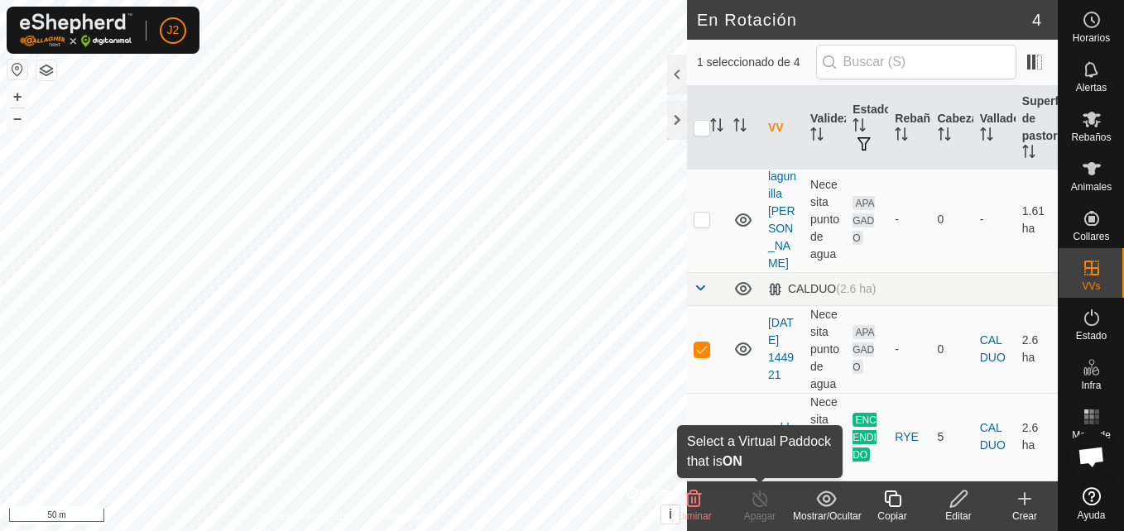
click at [760, 504] on icon at bounding box center [760, 499] width 21 height 20
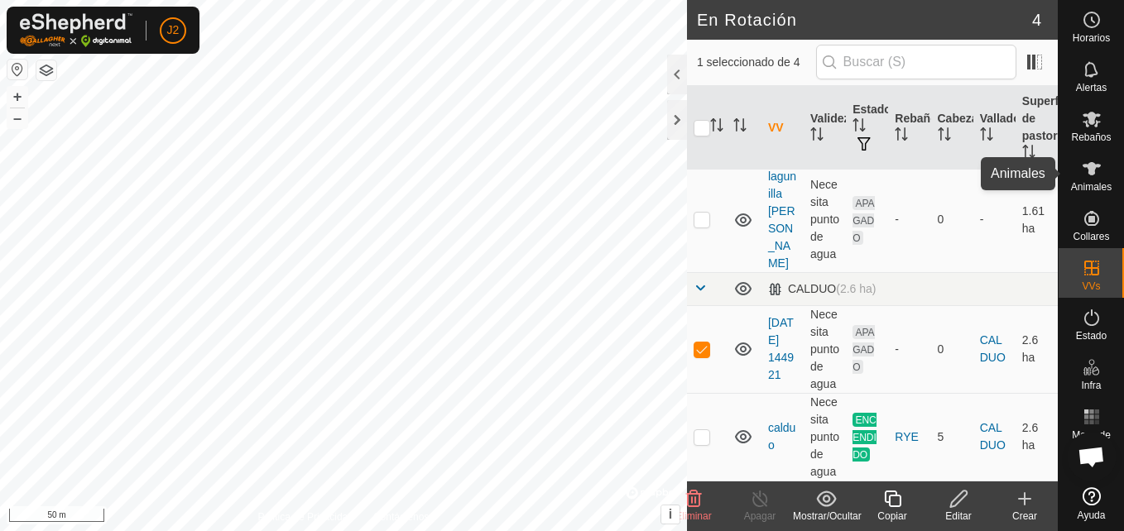
click at [1096, 169] on icon at bounding box center [1091, 169] width 20 height 20
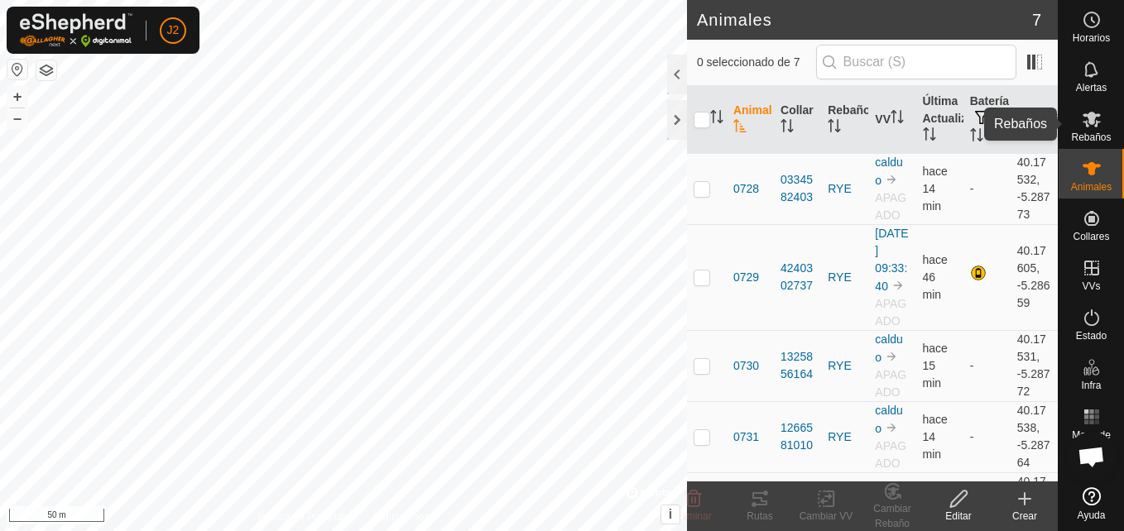
click at [1085, 117] on icon at bounding box center [1091, 120] width 18 height 16
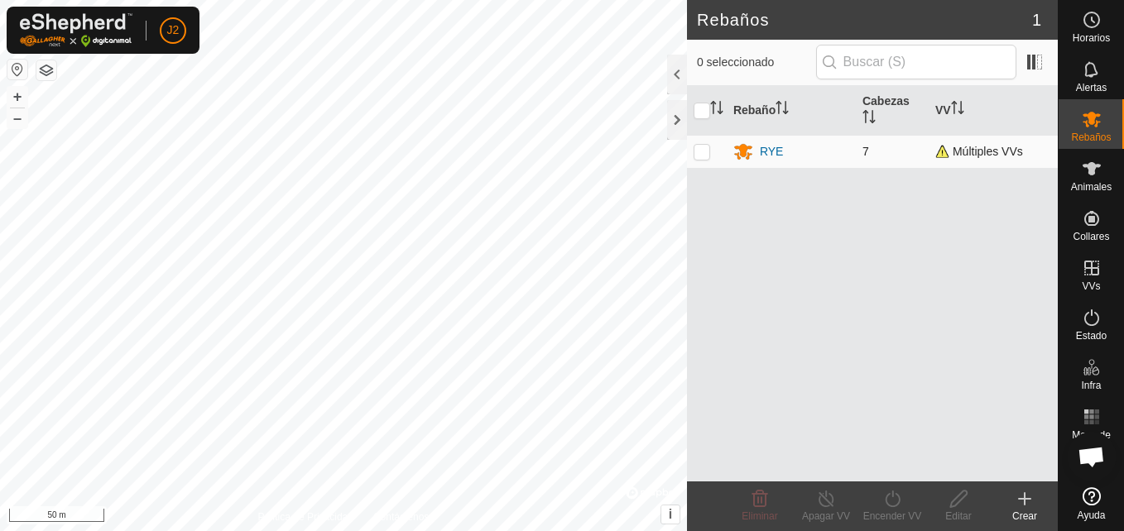
click at [698, 150] on p-checkbox at bounding box center [701, 151] width 17 height 13
checkbox input "true"
click at [895, 501] on icon at bounding box center [892, 499] width 21 height 20
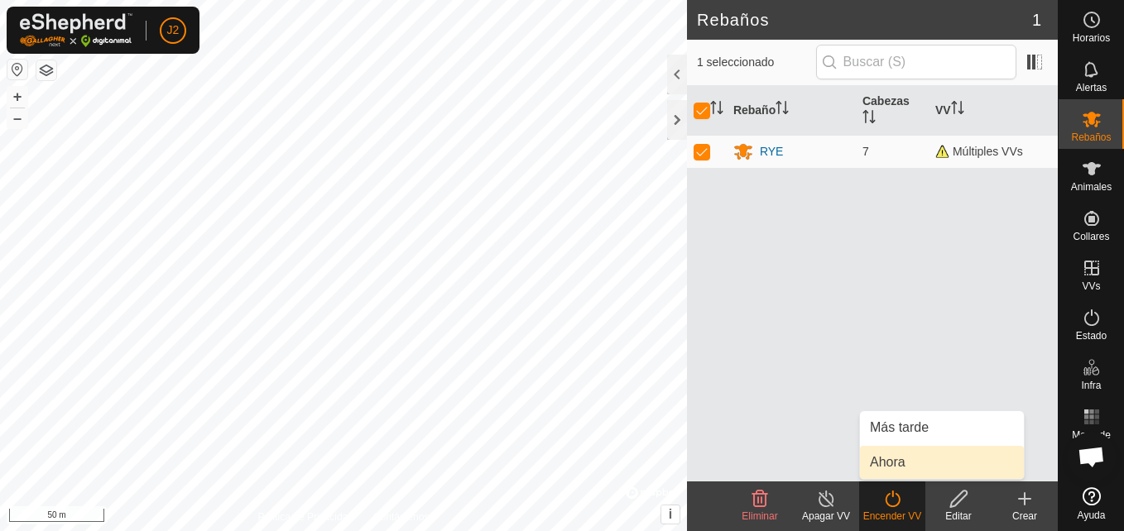
click at [902, 462] on link "Ahora" at bounding box center [942, 462] width 164 height 33
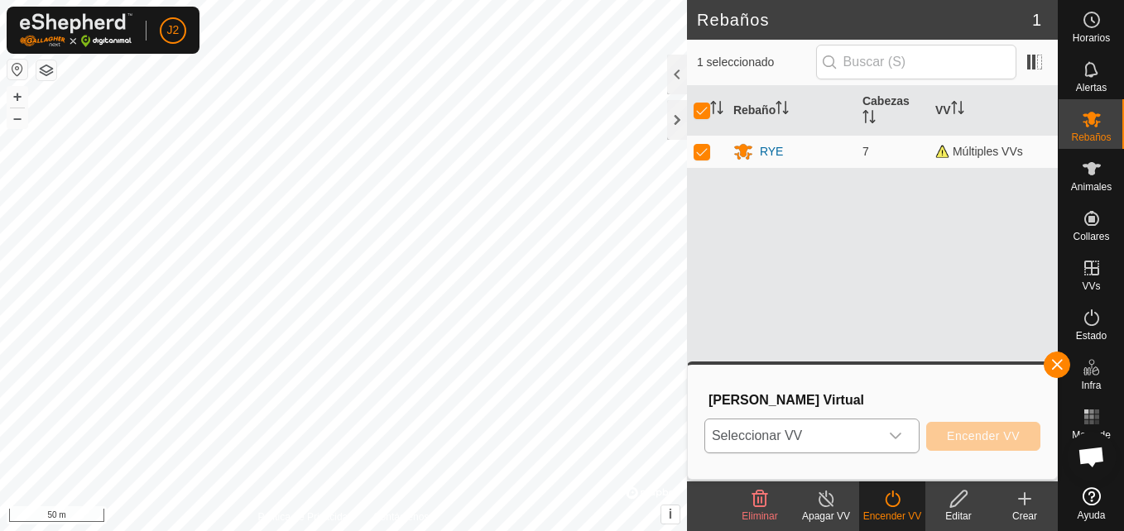
click at [899, 429] on div "dropdown trigger" at bounding box center [895, 436] width 33 height 33
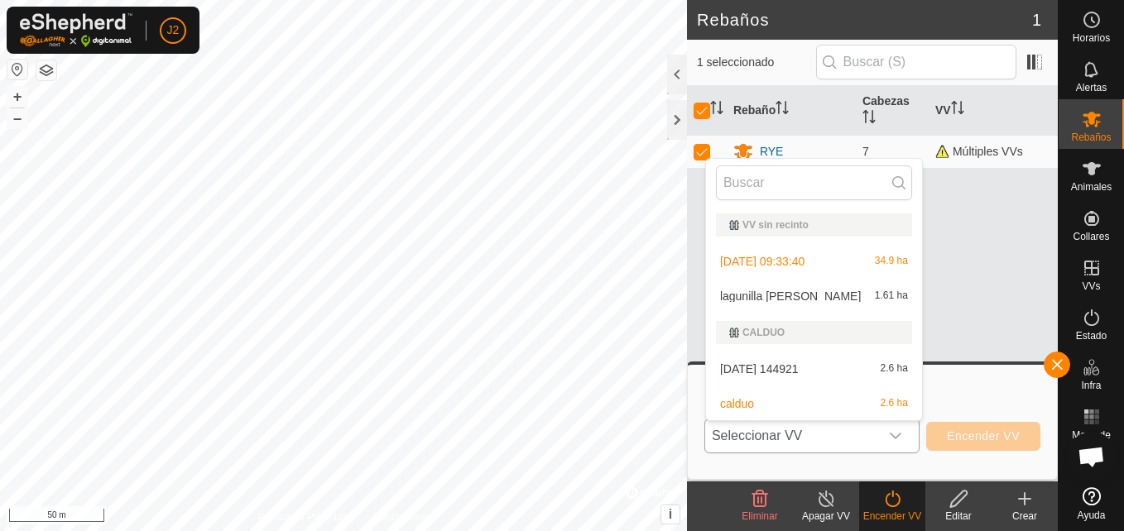
click at [847, 370] on li "2025-10-07 144921 2.6 ha" at bounding box center [814, 368] width 216 height 33
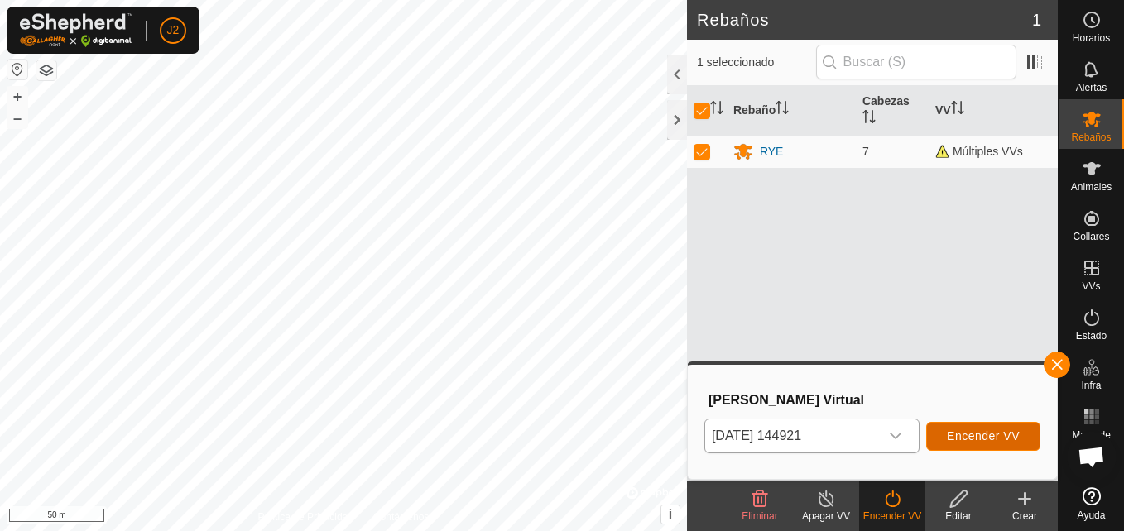
click at [957, 435] on span "Encender VV" at bounding box center [983, 435] width 73 height 13
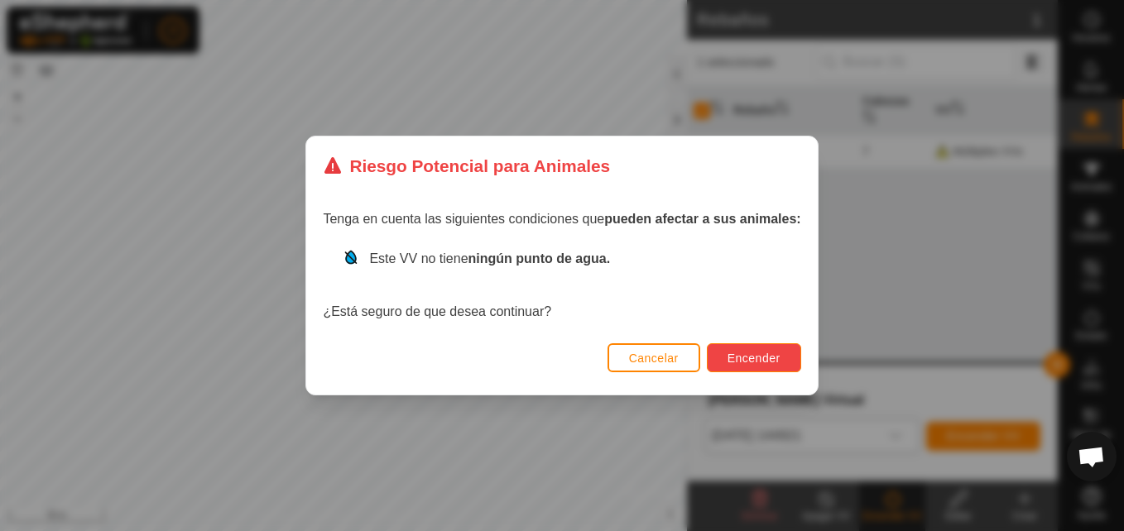
click at [745, 355] on span "Encender" at bounding box center [753, 358] width 53 height 13
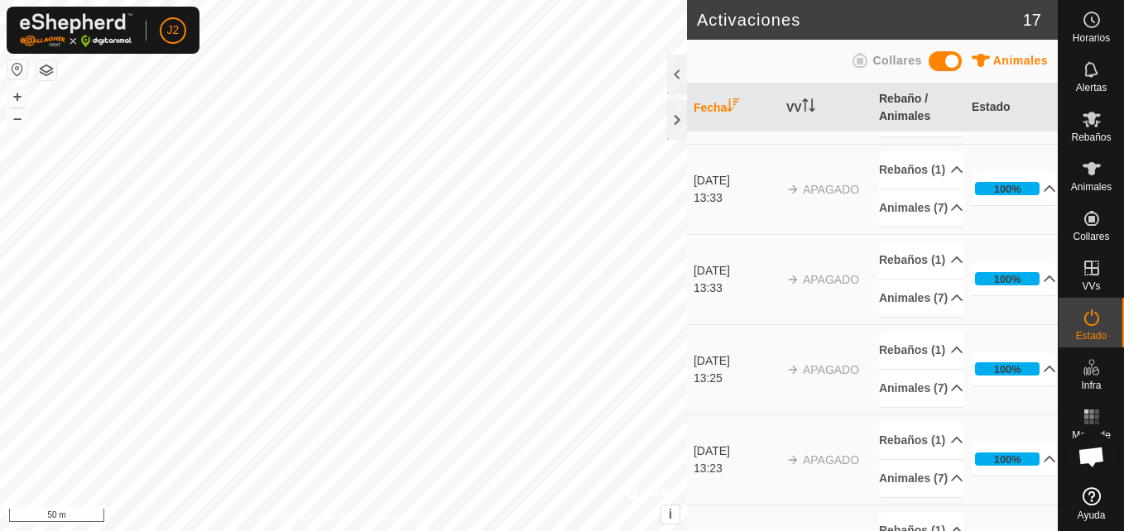
scroll to position [509, 0]
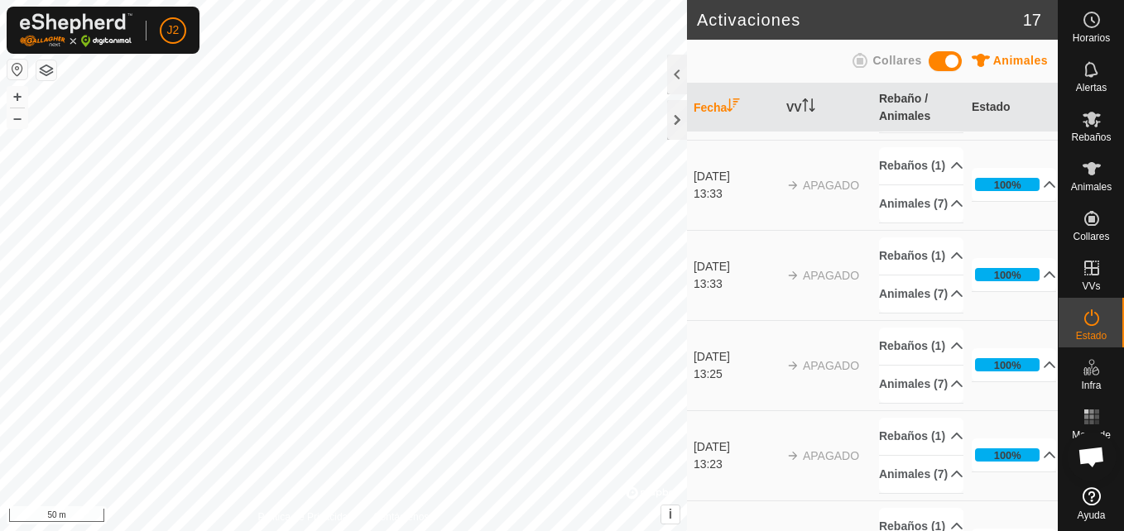
drag, startPoint x: 1041, startPoint y: 311, endPoint x: 1043, endPoint y: 333, distance: 22.5
click at [1043, 333] on tbody "7 oct 2025 14:52 2025-10-07 144921 Rebaños (1) RYE Animales (7) 0728 8569 0731 …" at bounding box center [872, 313] width 371 height 1381
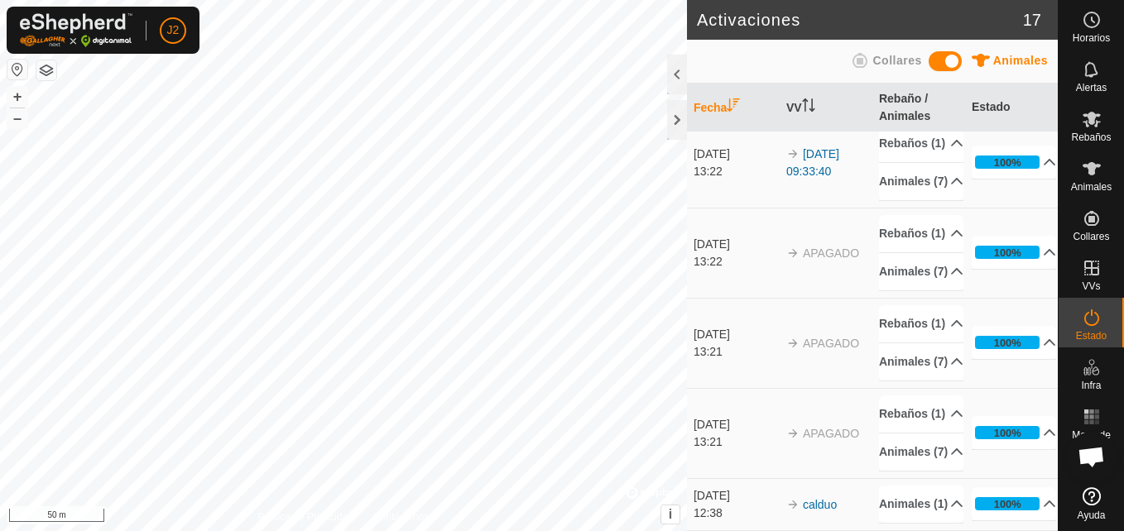
scroll to position [1365, 0]
drag, startPoint x: 1038, startPoint y: 477, endPoint x: 1039, endPoint y: 505, distance: 28.1
click at [1039, 478] on td "100% En Progreso Pendiente 0 Enviado 0 Completado Confirmado 0 Anulado 0 Cancel…" at bounding box center [1011, 433] width 93 height 90
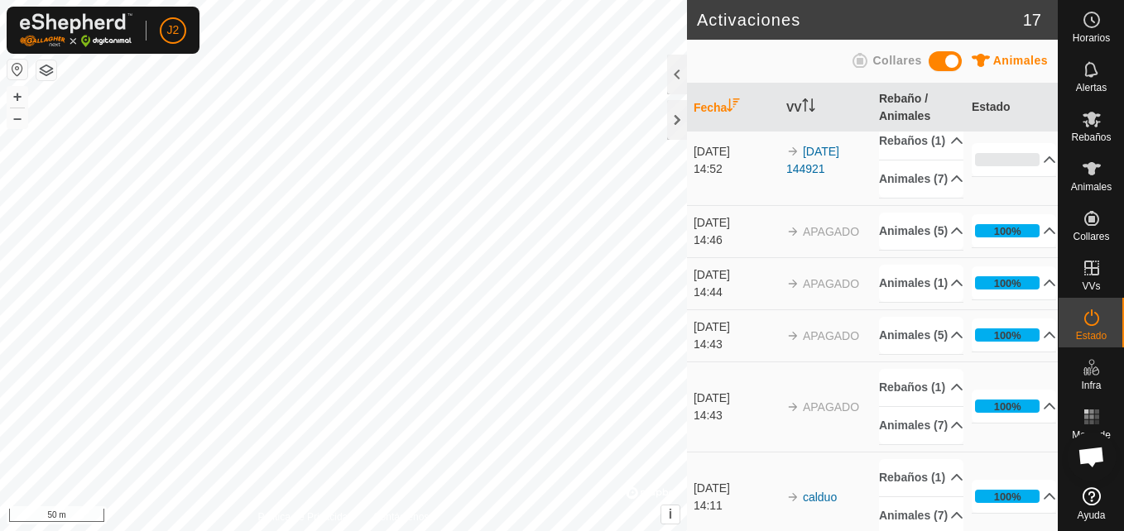
scroll to position [0, 0]
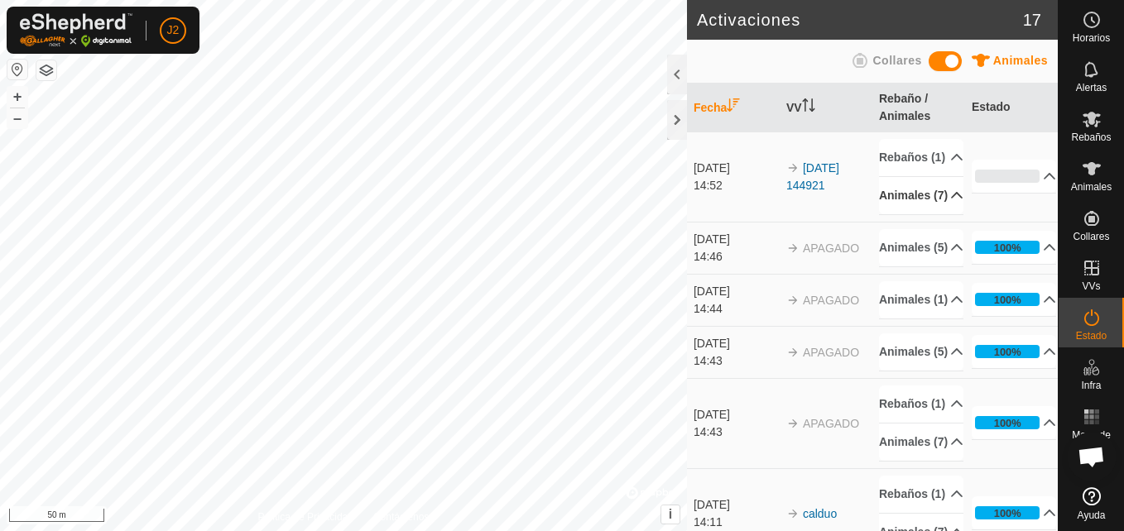
click at [934, 214] on p-accordion-header "Animales (7)" at bounding box center [921, 195] width 84 height 37
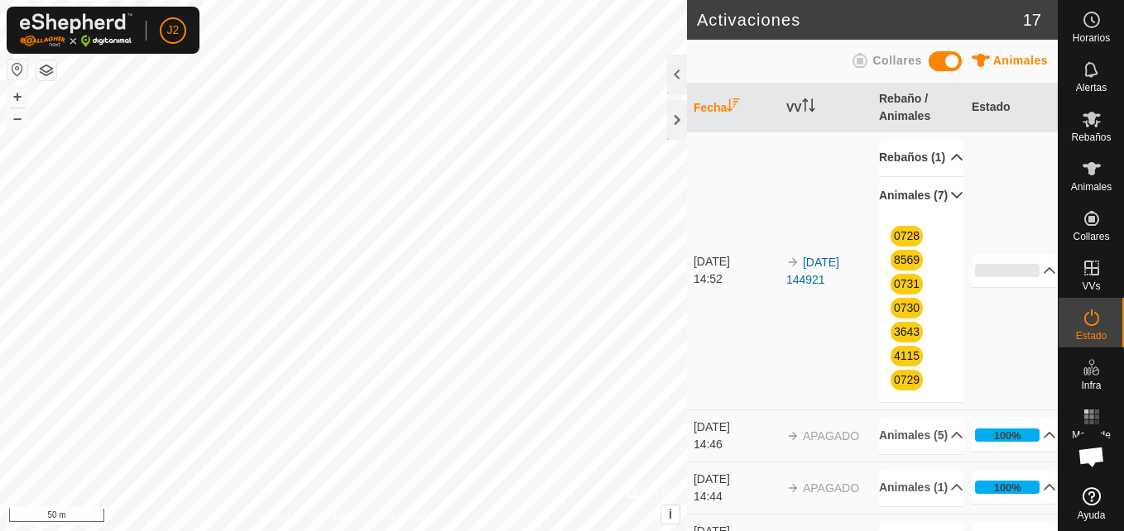
click at [935, 170] on p-accordion-header "Rebaños (1)" at bounding box center [921, 157] width 84 height 37
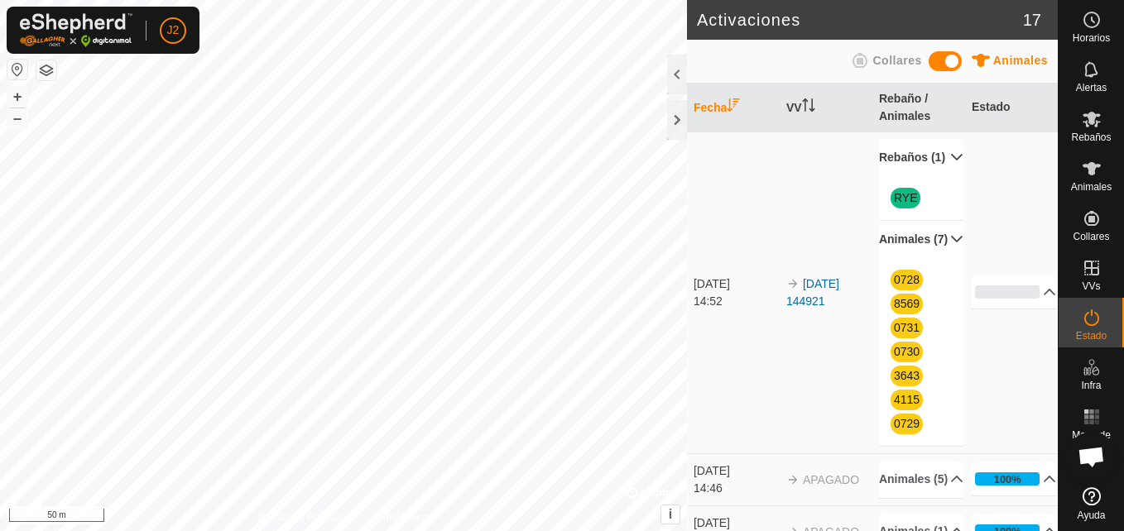
click at [934, 170] on p-accordion-header "Rebaños (1)" at bounding box center [921, 157] width 84 height 37
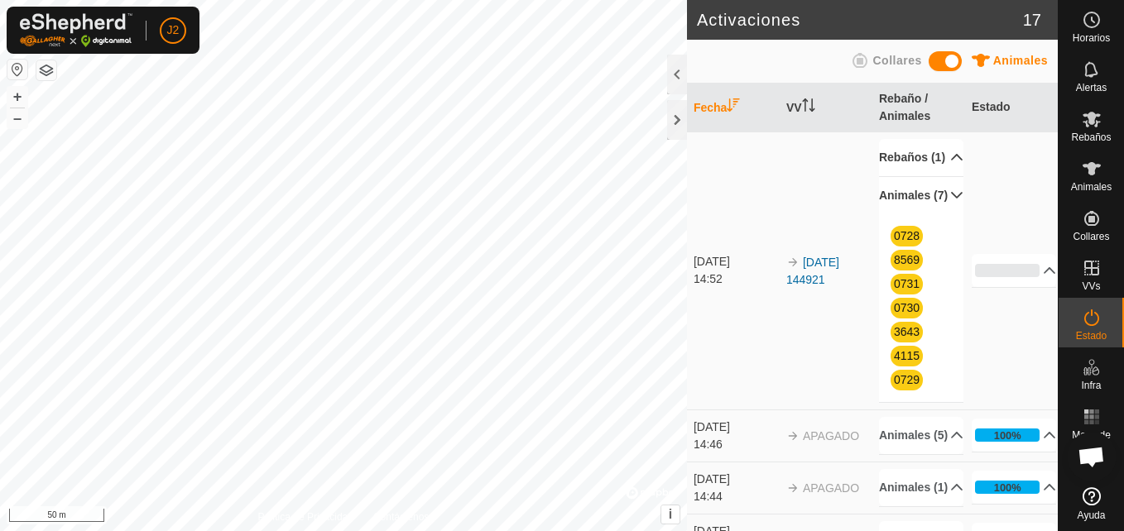
click at [933, 212] on p-accordion-header "Animales (7)" at bounding box center [921, 195] width 84 height 37
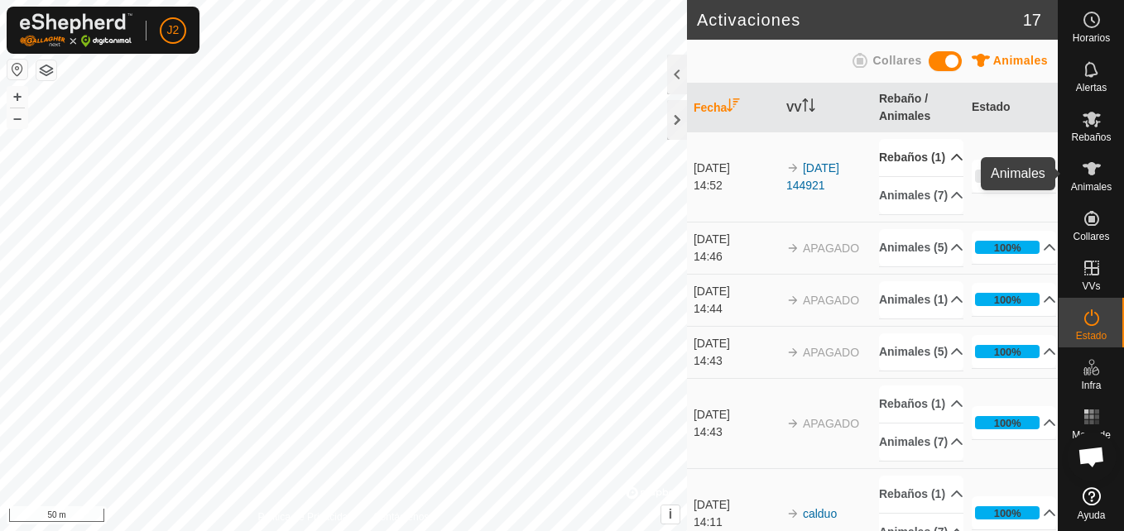
click at [1093, 171] on icon at bounding box center [1091, 168] width 18 height 13
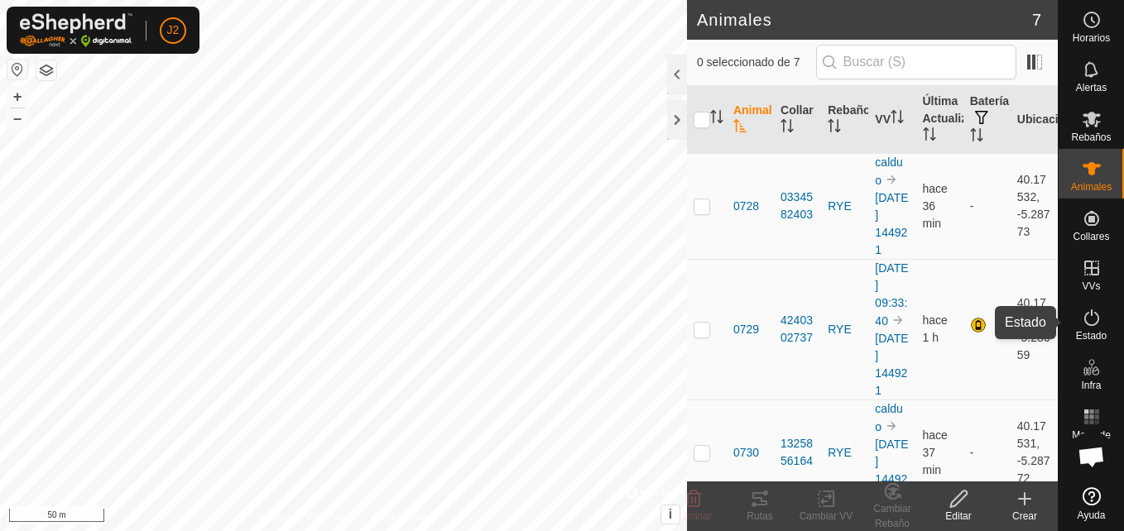
click at [1091, 329] on es-activation-svg-icon at bounding box center [1092, 318] width 30 height 26
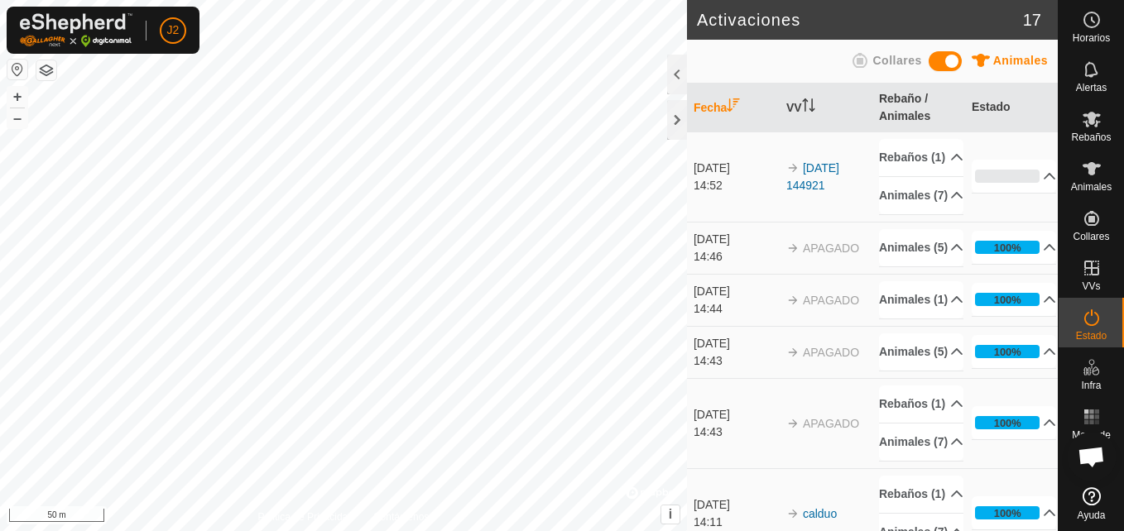
click at [813, 255] on span "APAGADO" at bounding box center [831, 248] width 56 height 13
click at [1078, 32] on div "Horarios" at bounding box center [1090, 25] width 65 height 50
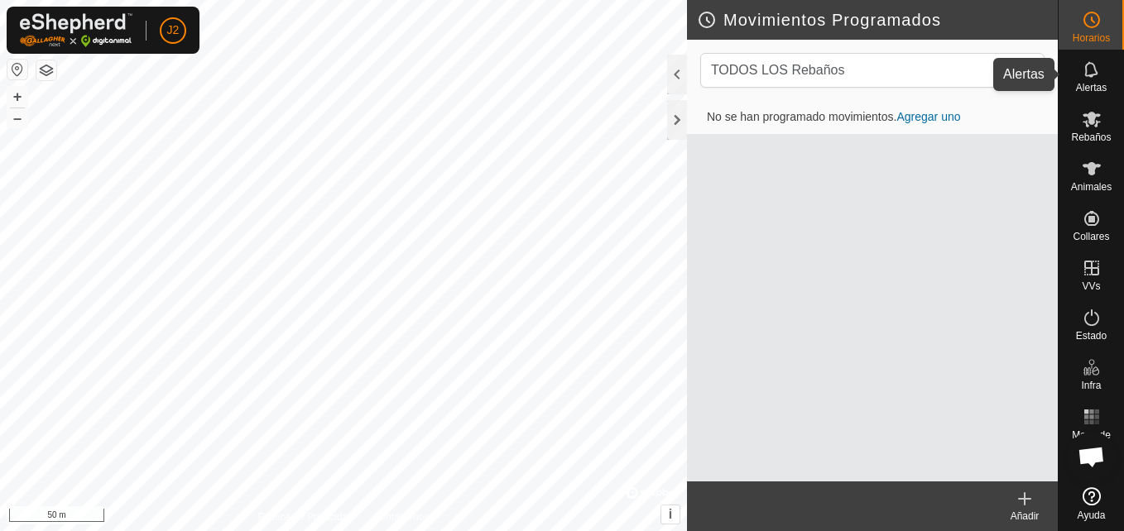
click at [1091, 79] on es-notification-svg-icon at bounding box center [1092, 69] width 30 height 26
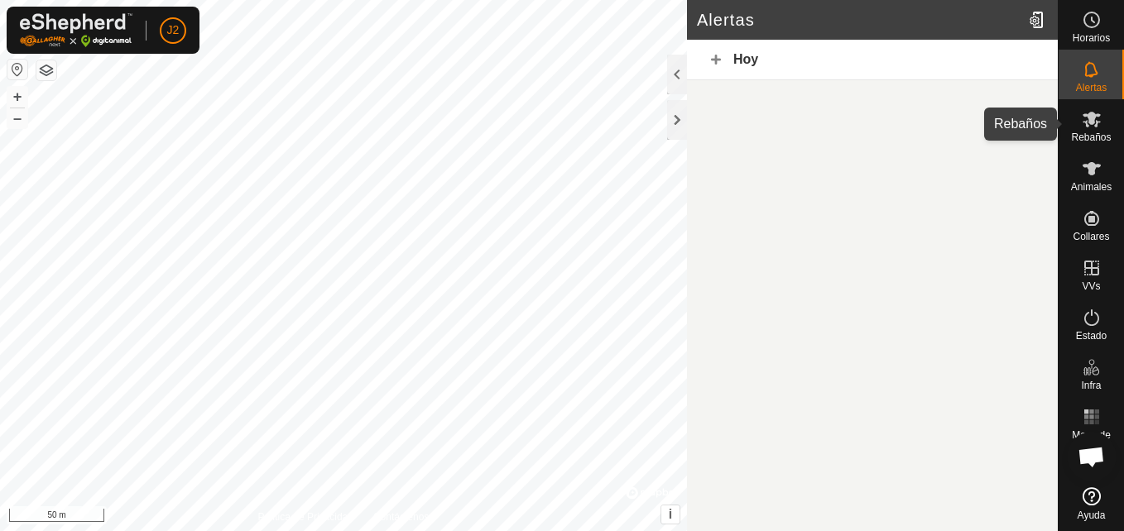
click at [1092, 117] on icon at bounding box center [1091, 120] width 18 height 16
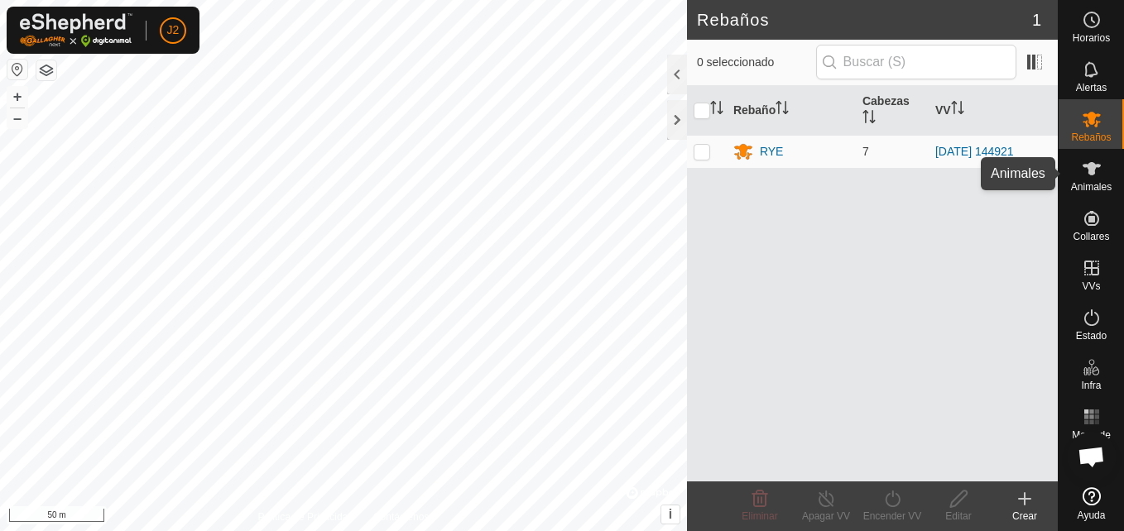
click at [1088, 168] on icon at bounding box center [1091, 168] width 18 height 13
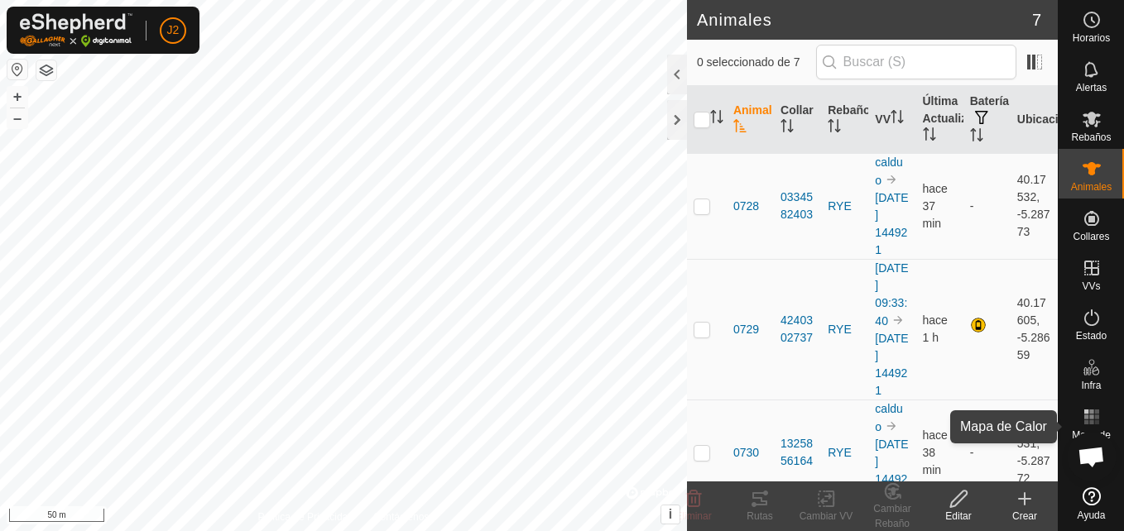
click at [1086, 415] on rect at bounding box center [1086, 417] width 4 height 4
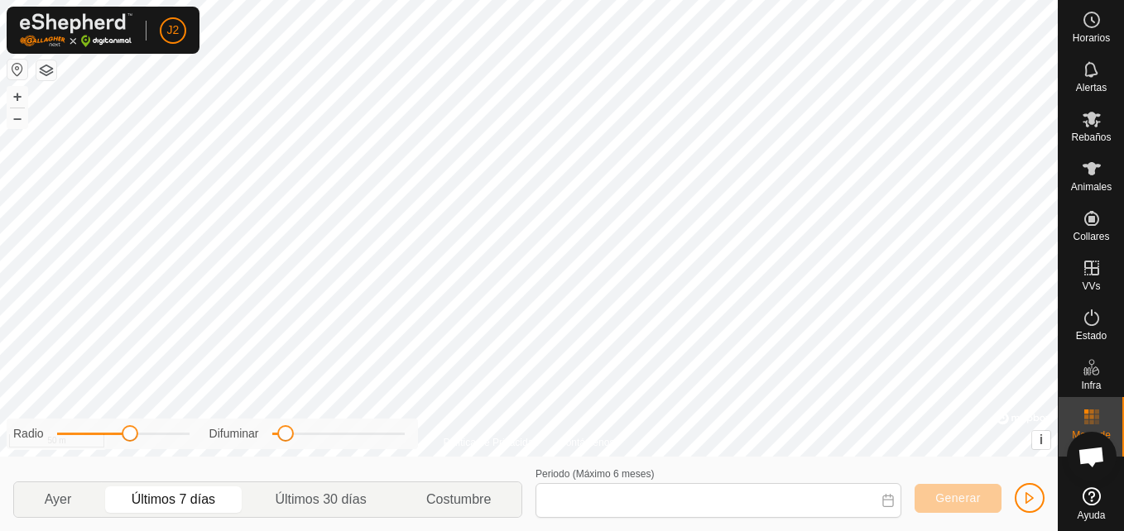
type input "[DATE] - [DATE]"
click at [14, 118] on button "–" at bounding box center [17, 118] width 20 height 20
click at [7, 97] on div "+ –" at bounding box center [18, 107] width 22 height 43
click at [20, 90] on button "+" at bounding box center [17, 97] width 20 height 20
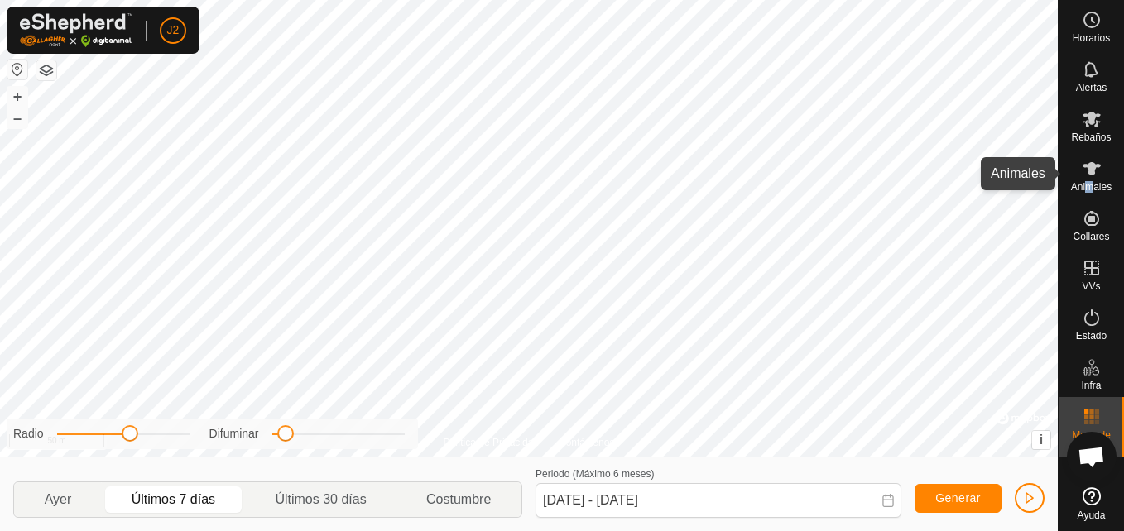
click at [1086, 192] on span "Animales" at bounding box center [1091, 187] width 41 height 10
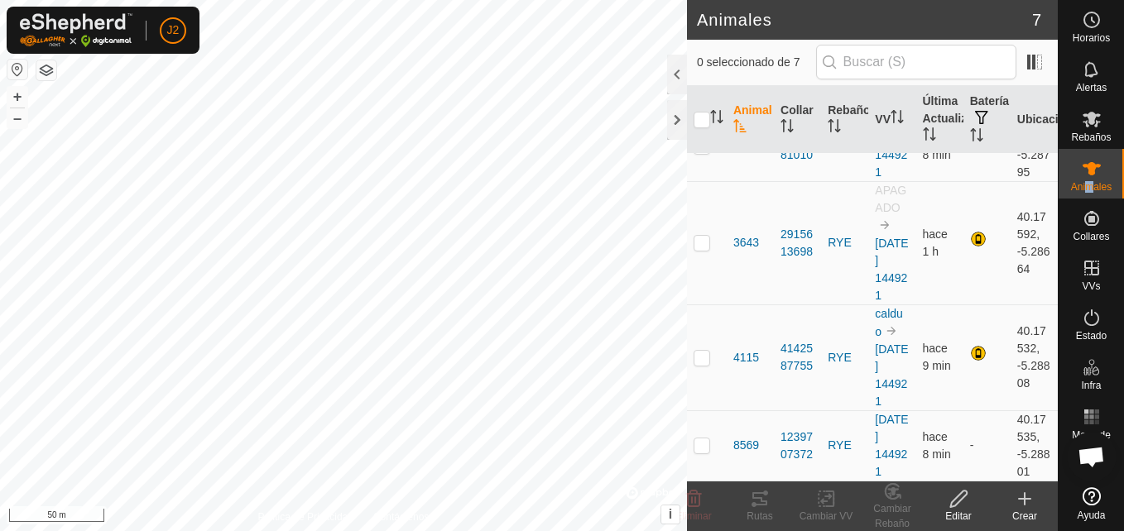
scroll to position [376, 0]
click at [1031, 65] on span at bounding box center [1034, 62] width 26 height 26
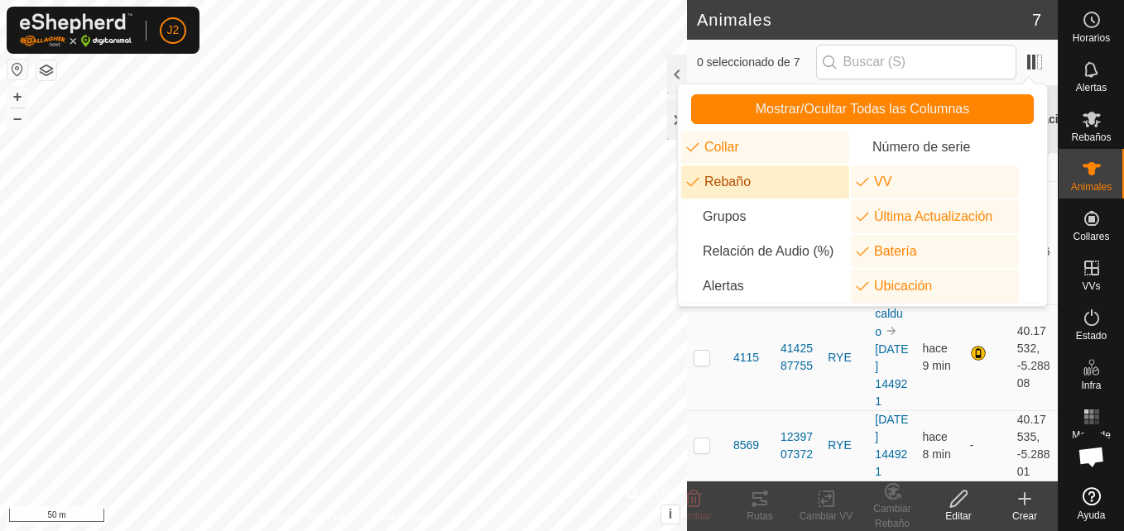
click at [772, 189] on li "Rebaño" at bounding box center [765, 181] width 168 height 33
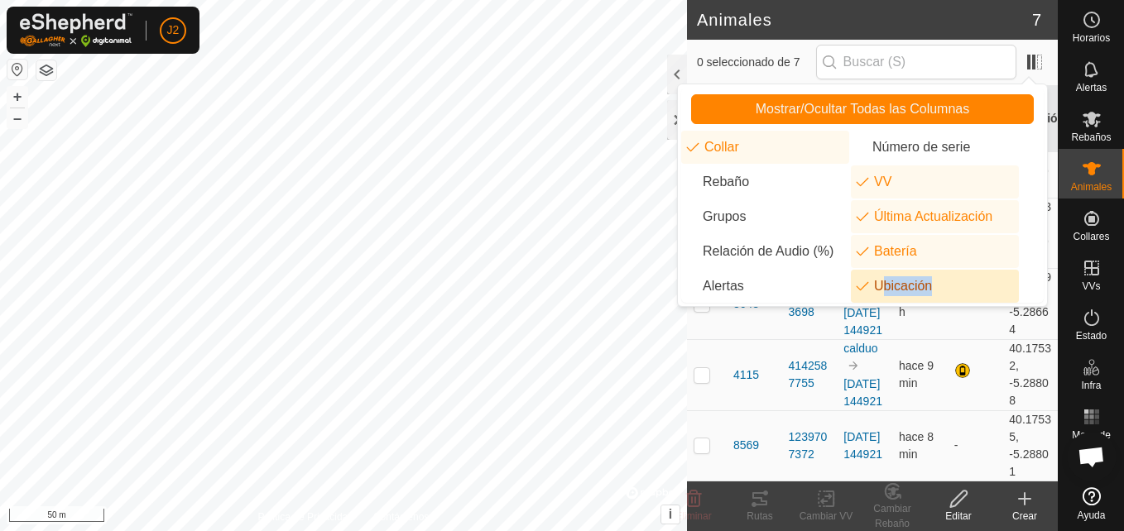
click at [870, 292] on li "Ubicación" at bounding box center [935, 286] width 168 height 33
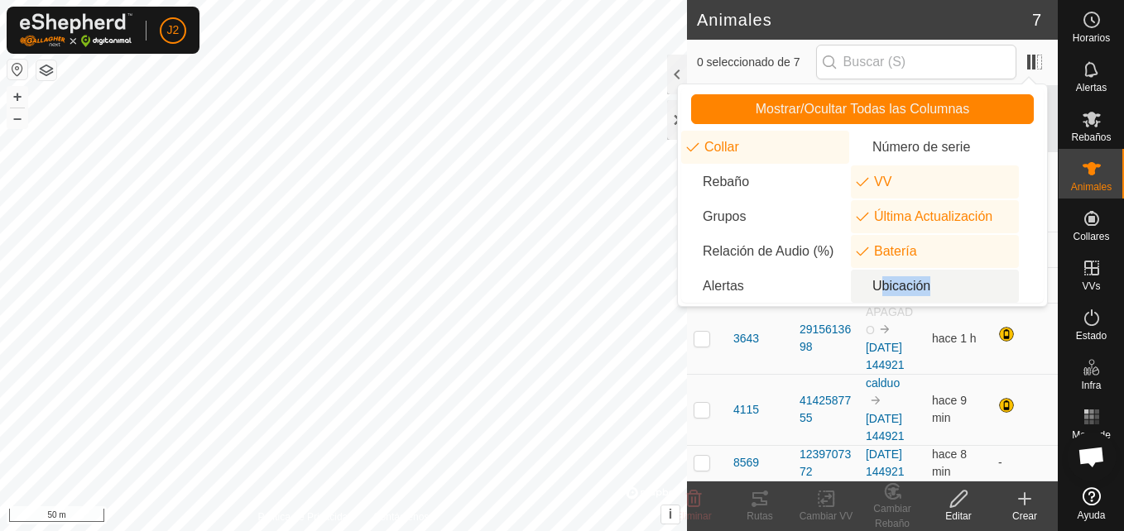
scroll to position [102, 0]
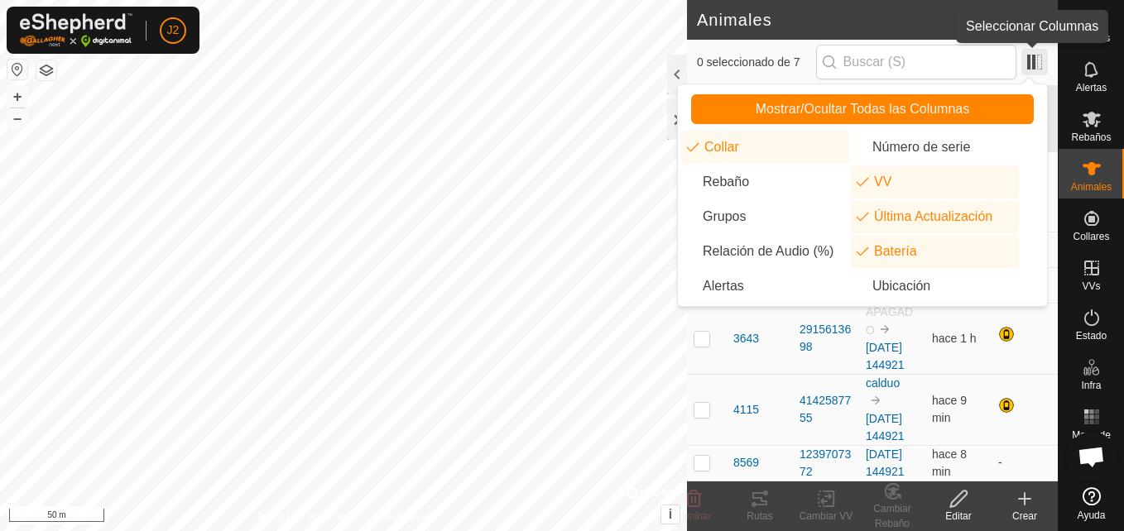
click at [1034, 52] on span at bounding box center [1034, 62] width 26 height 26
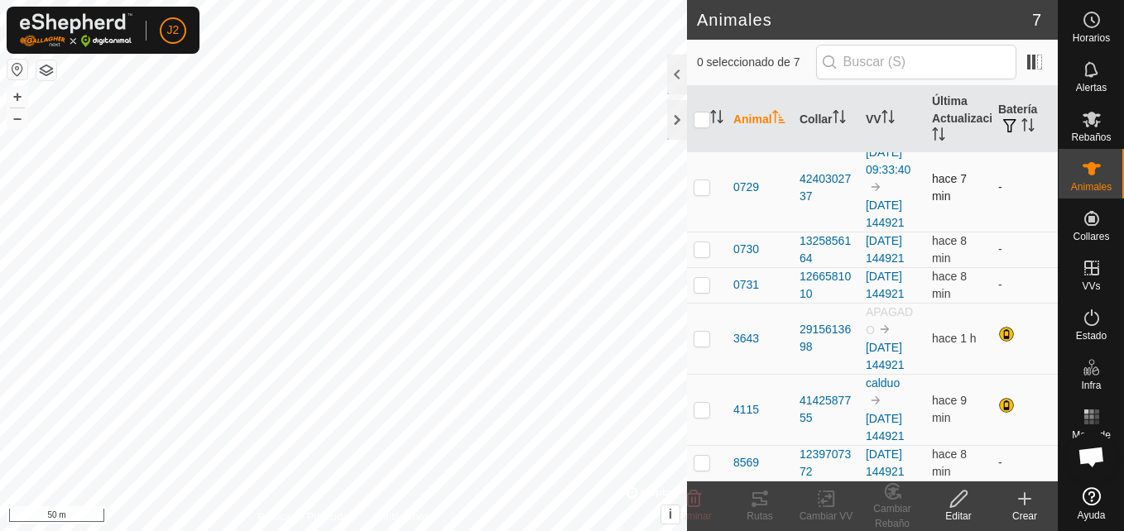
click at [698, 180] on p-checkbox at bounding box center [701, 186] width 17 height 13
checkbox input "true"
click at [696, 250] on p-tablecheckbox at bounding box center [701, 248] width 17 height 13
checkbox input "true"
click at [706, 291] on p-checkbox at bounding box center [701, 284] width 17 height 13
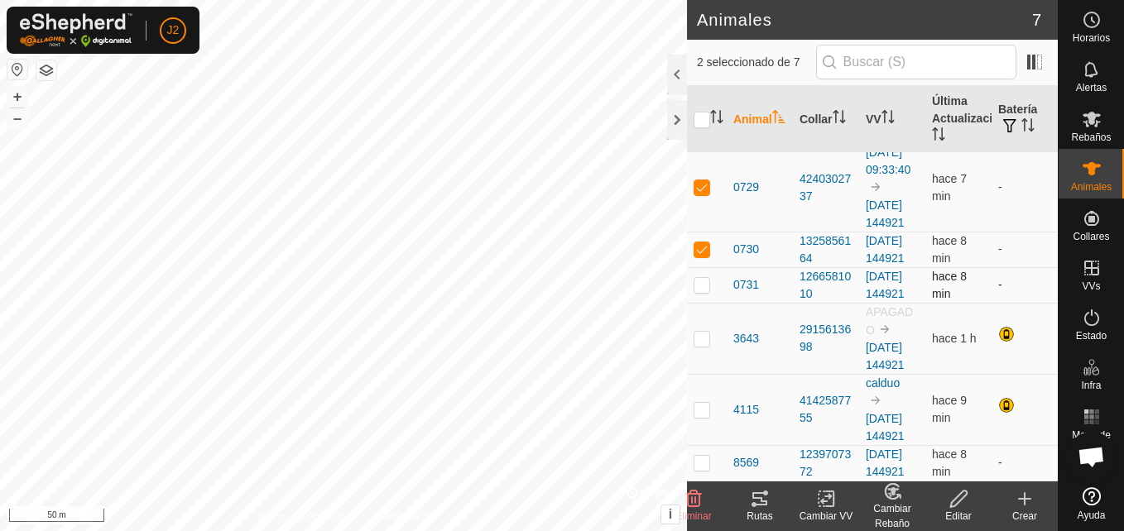
checkbox input "true"
click at [698, 345] on p-checkbox at bounding box center [701, 338] width 17 height 13
checkbox input "true"
click at [694, 416] on p-checkbox at bounding box center [701, 409] width 17 height 13
checkbox input "true"
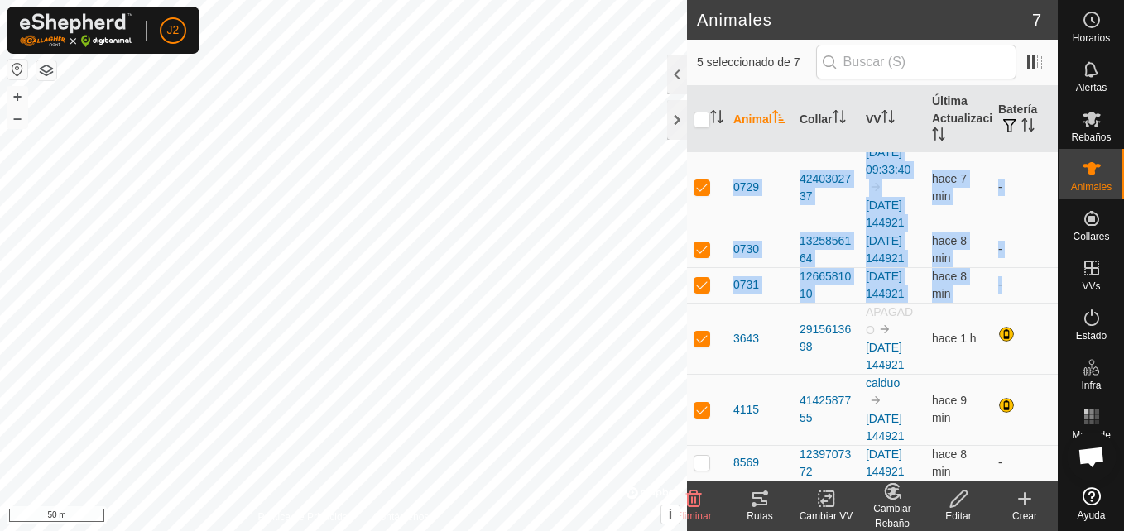
drag, startPoint x: 1042, startPoint y: 284, endPoint x: 1049, endPoint y: 300, distance: 18.1
click at [1049, 300] on div "Animal Collar VV Última Actualización Batería 0728 0334582403 calduo [DATE] 144…" at bounding box center [872, 284] width 371 height 396
click at [705, 456] on p-checkbox at bounding box center [701, 462] width 17 height 13
checkbox input "true"
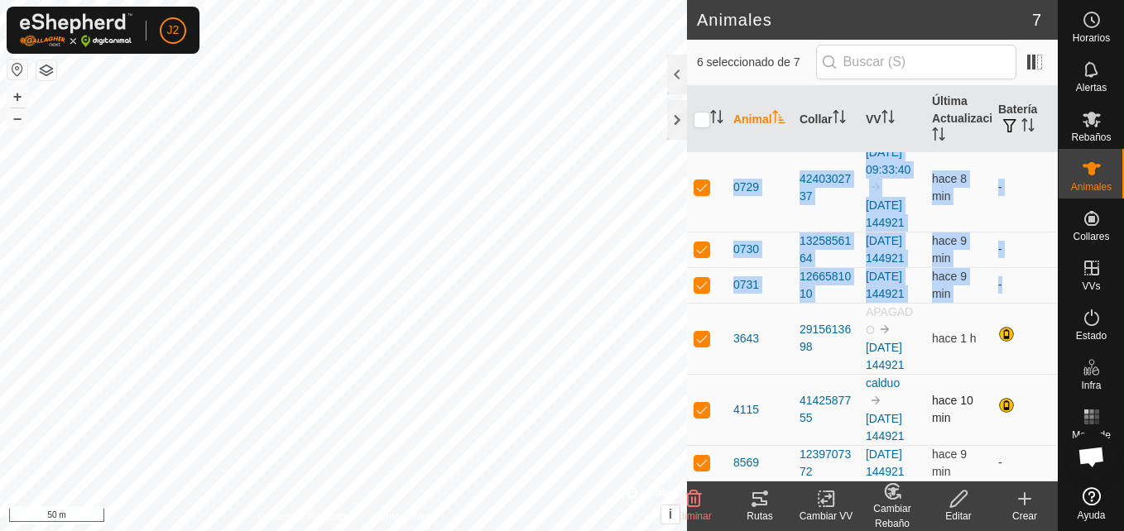
click at [700, 403] on p-checkbox at bounding box center [701, 409] width 17 height 13
checkbox input "false"
click at [695, 332] on p-checkbox at bounding box center [701, 338] width 17 height 13
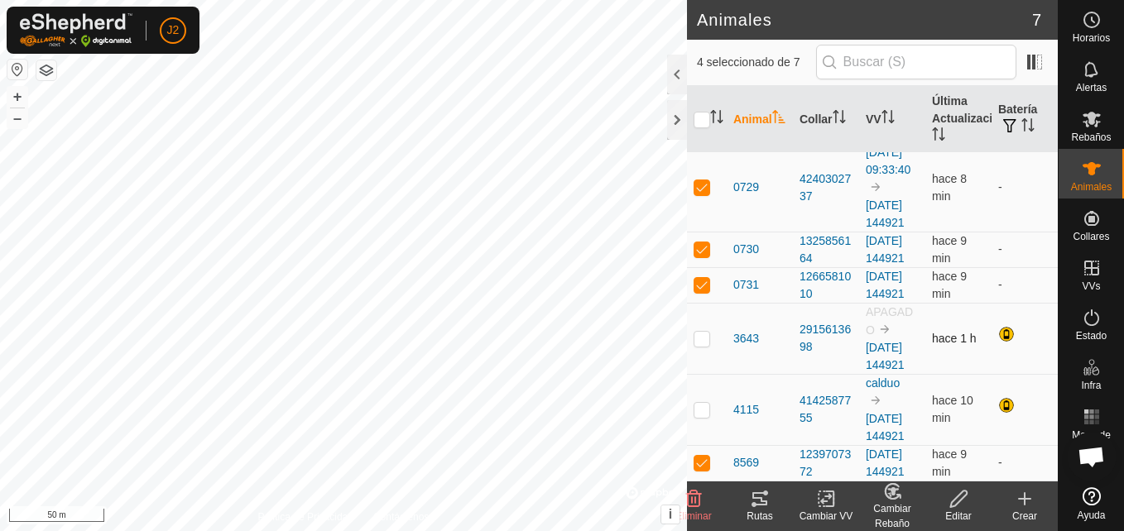
click at [705, 332] on p-checkbox at bounding box center [701, 338] width 17 height 13
checkbox input "false"
click at [701, 403] on p-checkbox at bounding box center [701, 409] width 17 height 13
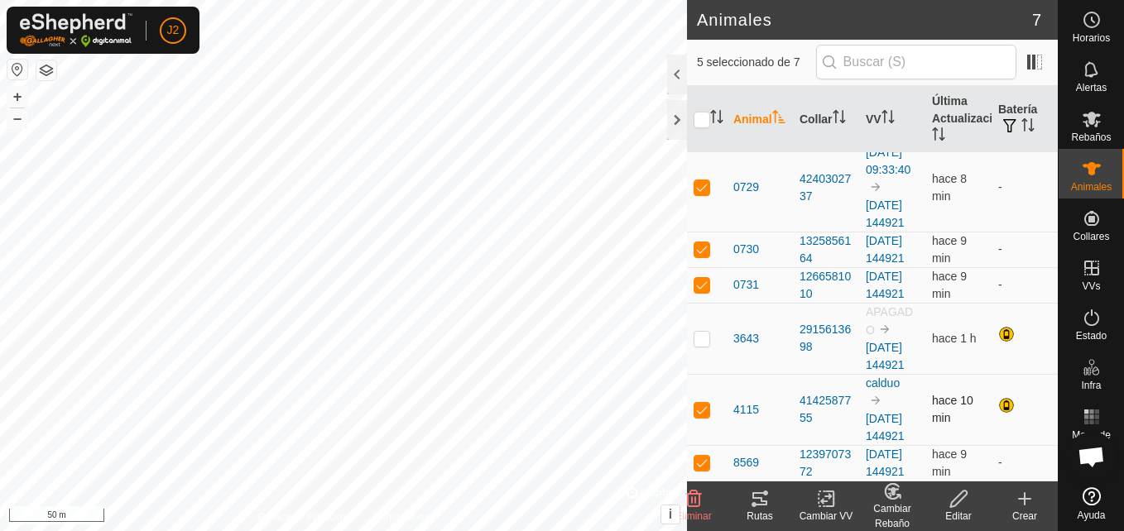
checkbox input "false"
click at [700, 278] on p-checkbox at bounding box center [701, 284] width 17 height 13
checkbox input "false"
click at [689, 232] on td at bounding box center [707, 250] width 40 height 36
checkbox input "false"
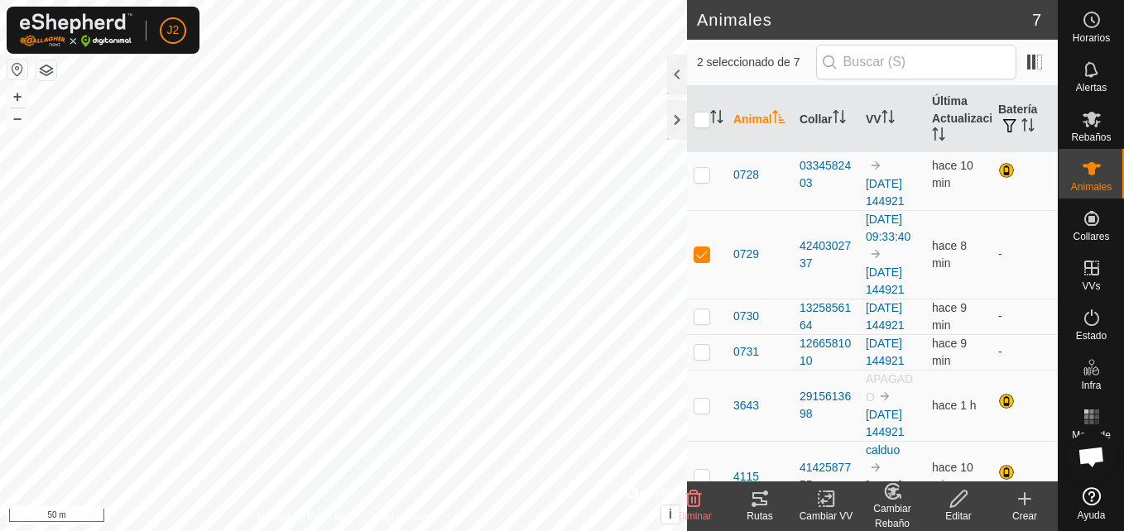
scroll to position [0, 0]
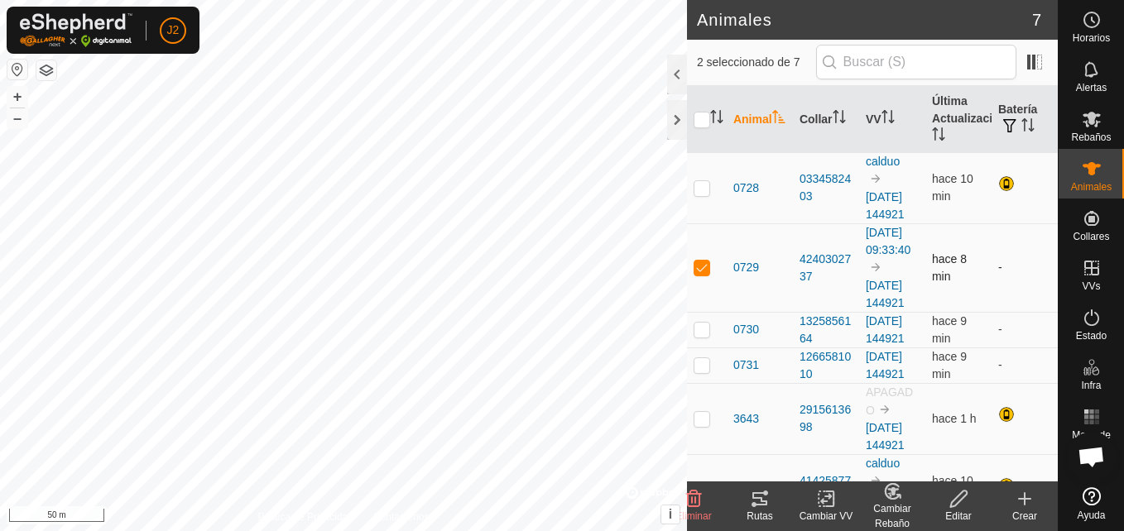
click at [693, 274] on p-checkbox at bounding box center [701, 267] width 17 height 13
checkbox input "false"
click at [1099, 317] on icon at bounding box center [1091, 318] width 20 height 20
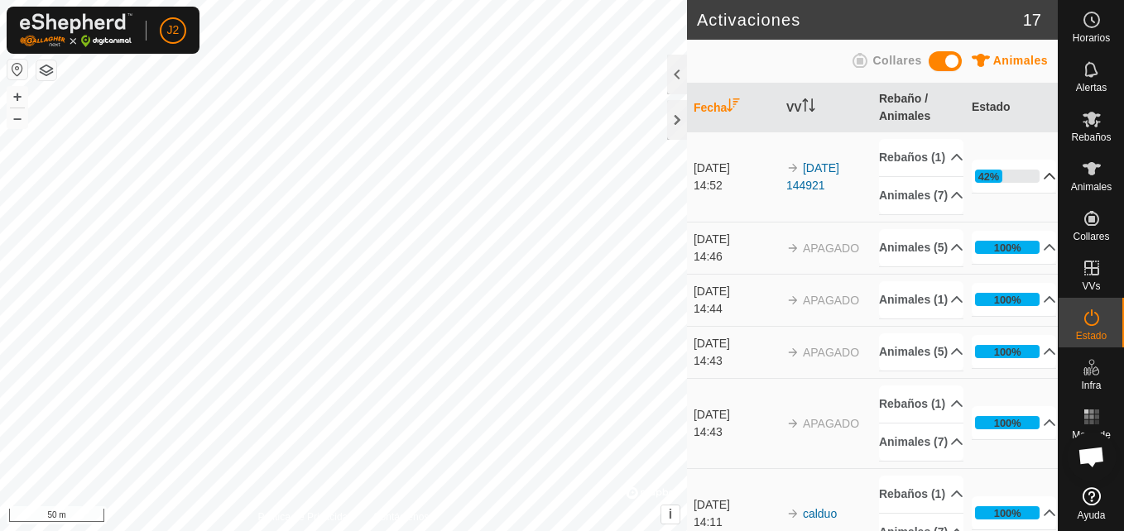
click at [1024, 191] on p-accordion-header "42%" at bounding box center [1013, 176] width 84 height 33
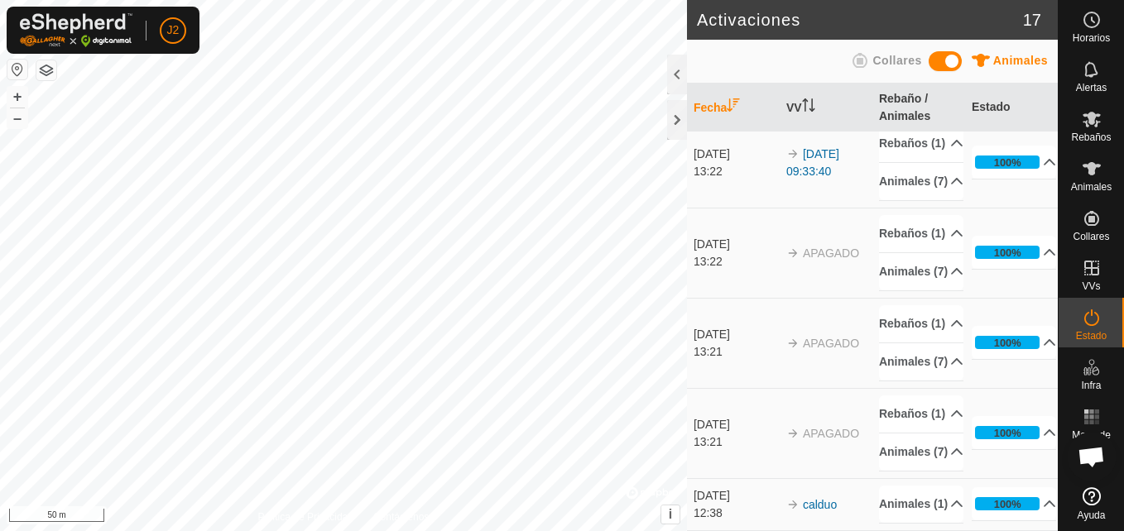
scroll to position [1690, 0]
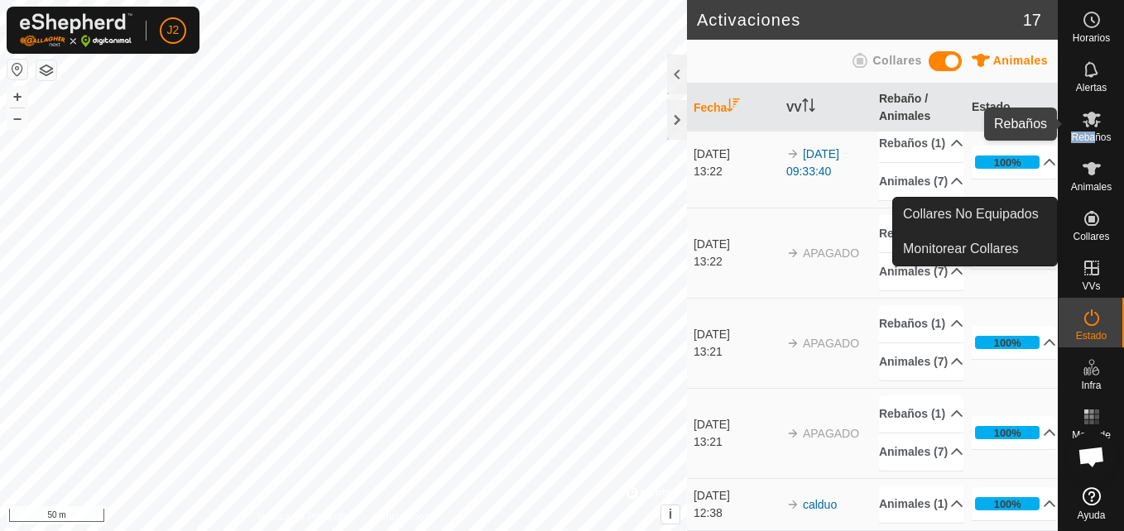
click at [1092, 137] on div "Rebaños" at bounding box center [1090, 124] width 65 height 50
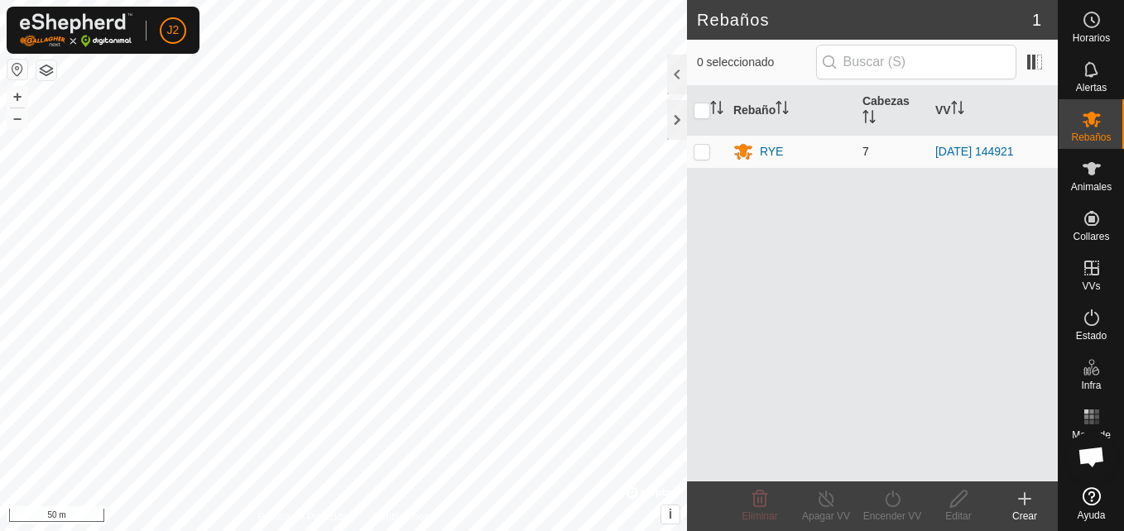
click at [702, 150] on p-checkbox at bounding box center [701, 151] width 17 height 13
checkbox input "true"
click at [701, 151] on p-checkbox at bounding box center [701, 151] width 17 height 13
checkbox input "false"
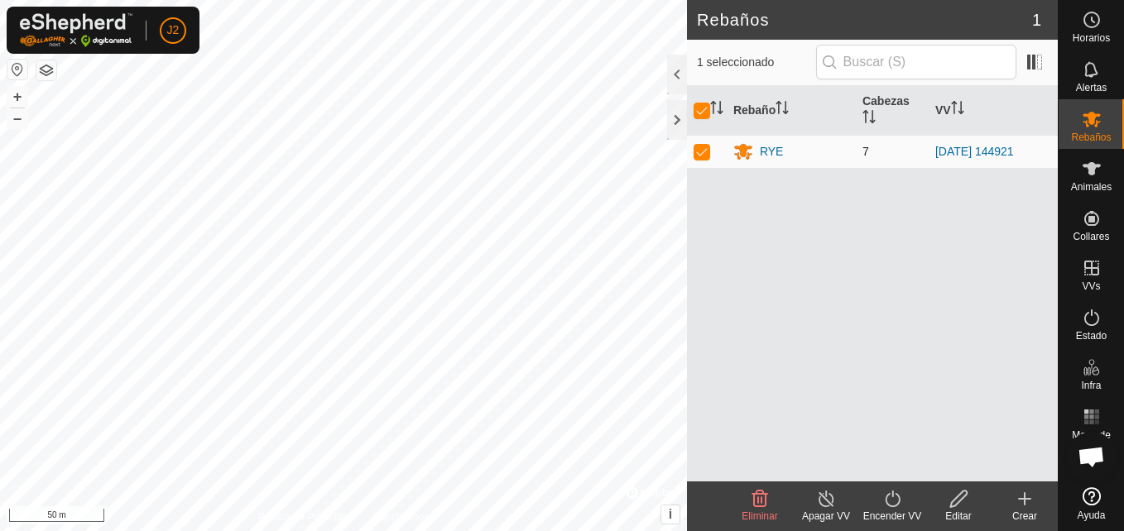
checkbox input "false"
click at [691, 152] on td at bounding box center [707, 151] width 40 height 33
checkbox input "true"
click at [955, 513] on div "Editar" at bounding box center [958, 516] width 66 height 15
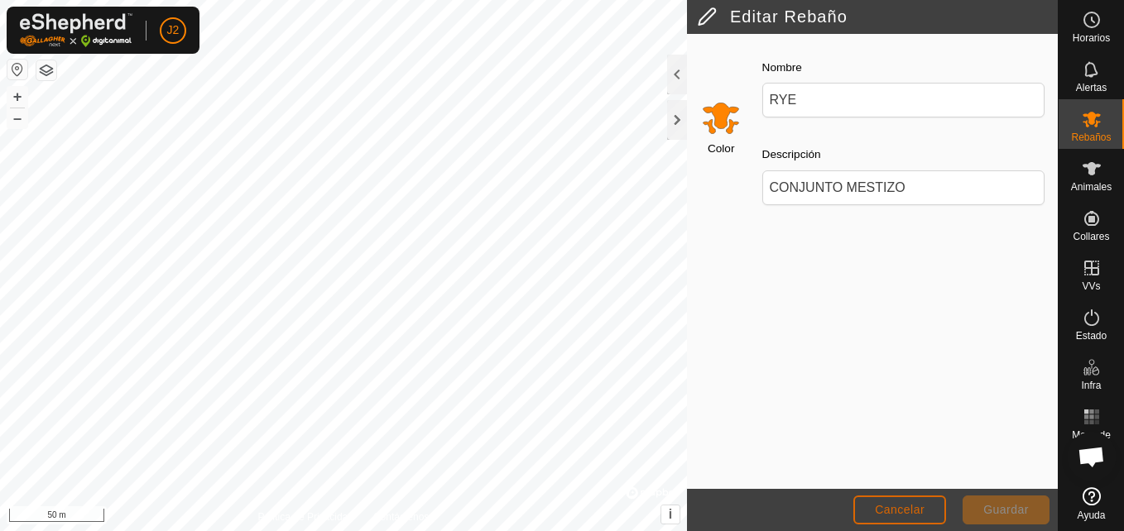
click at [924, 514] on button "Cancelar" at bounding box center [899, 510] width 93 height 29
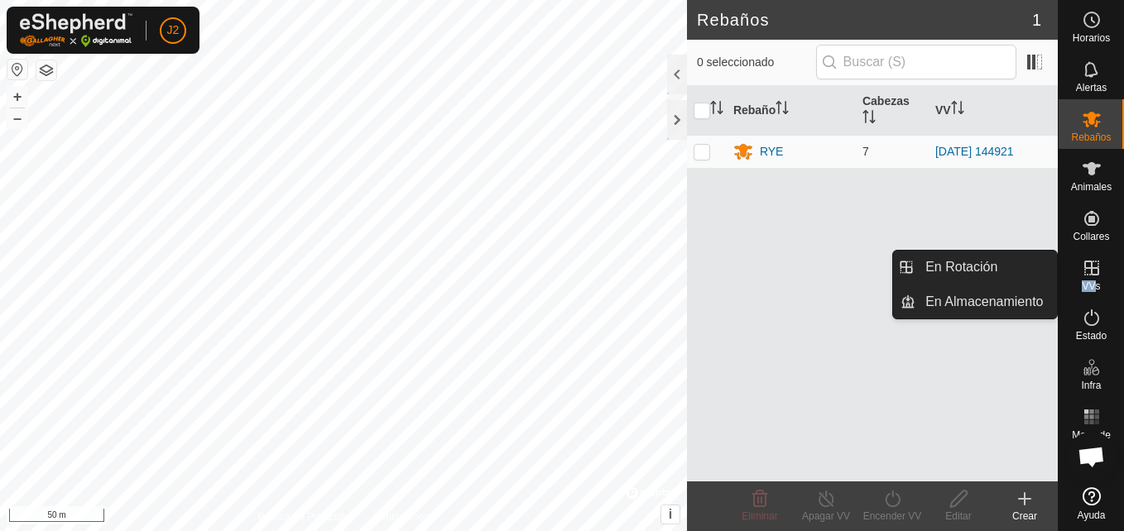
click at [1095, 284] on div "VVs" at bounding box center [1090, 273] width 65 height 50
click at [1057, 530] on p-menu "En Rotación En Almacenamiento En Rotación En Almacenamiento" at bounding box center [1057, 531] width 0 height 0
click at [935, 266] on link "En Rotación" at bounding box center [985, 267] width 141 height 33
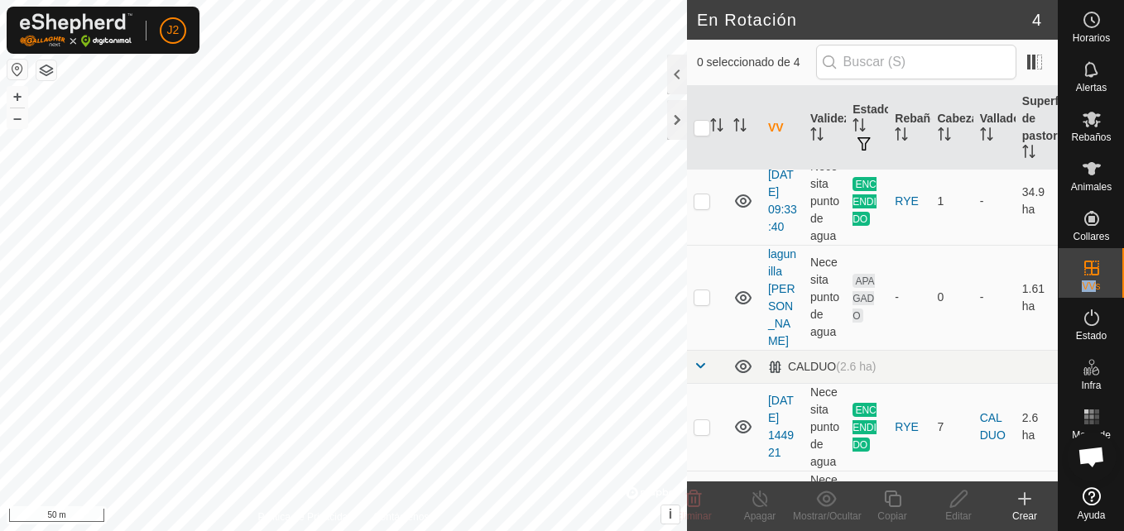
scroll to position [123, 0]
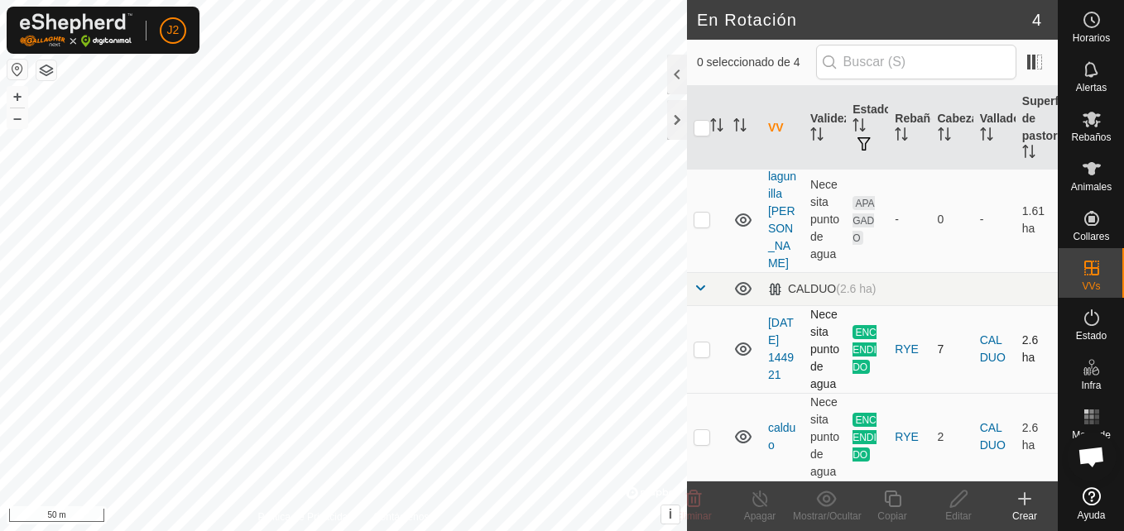
click at [698, 351] on p-checkbox at bounding box center [701, 349] width 17 height 13
click at [702, 353] on p-checkbox at bounding box center [701, 349] width 17 height 13
checkbox input "false"
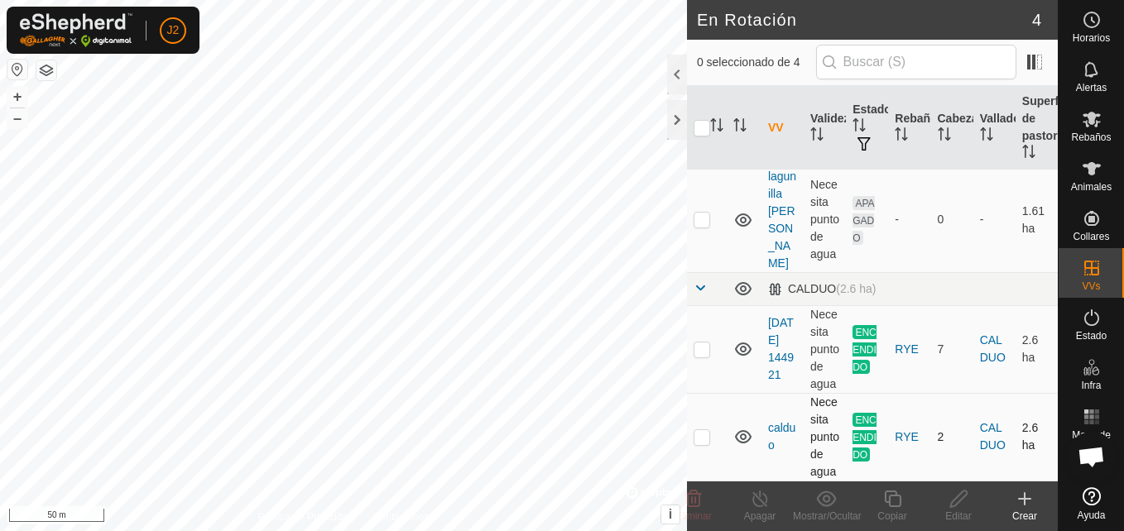
click at [696, 429] on td at bounding box center [707, 437] width 40 height 88
checkbox input "true"
click at [768, 496] on icon at bounding box center [760, 499] width 21 height 20
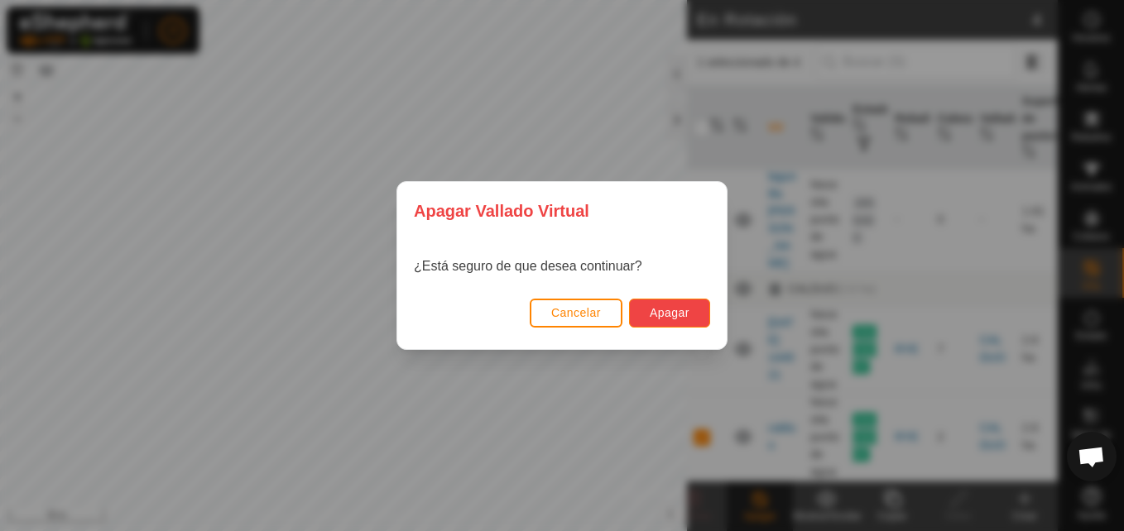
click at [690, 309] on button "Apagar" at bounding box center [669, 313] width 81 height 29
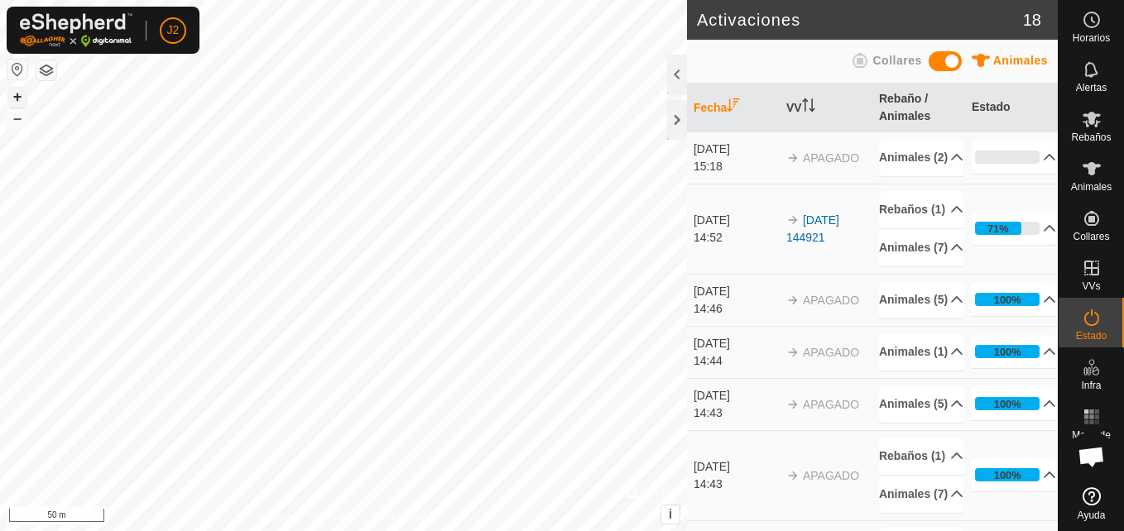
click at [2, 104] on div "+ – ⇧ i © Mapbox , © OpenStreetMap , Improve this map 50 m" at bounding box center [343, 265] width 687 height 531
click at [19, 94] on button "+" at bounding box center [17, 97] width 20 height 20
click at [1091, 116] on icon at bounding box center [1091, 120] width 18 height 16
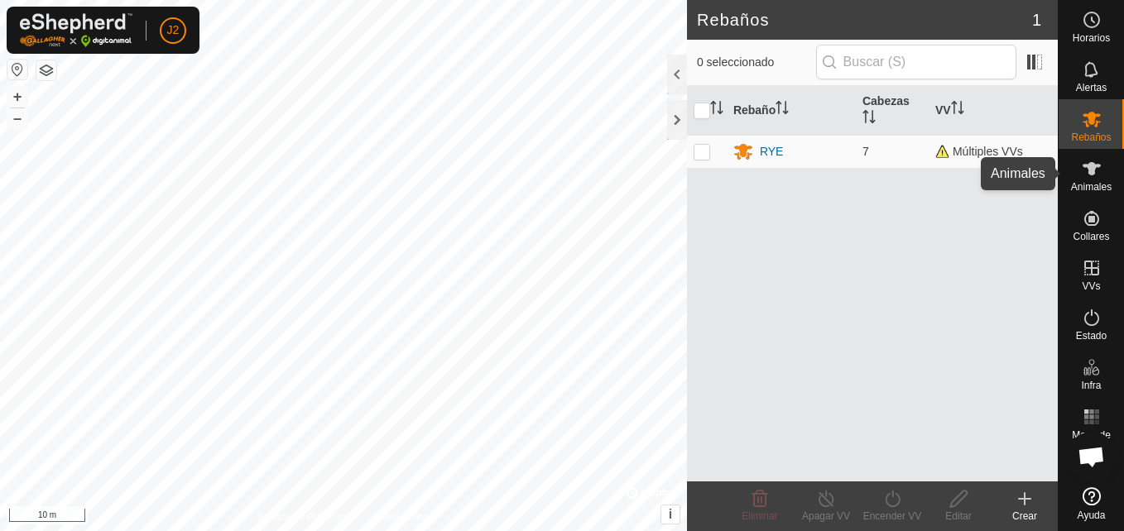
click at [1086, 171] on icon at bounding box center [1091, 169] width 20 height 20
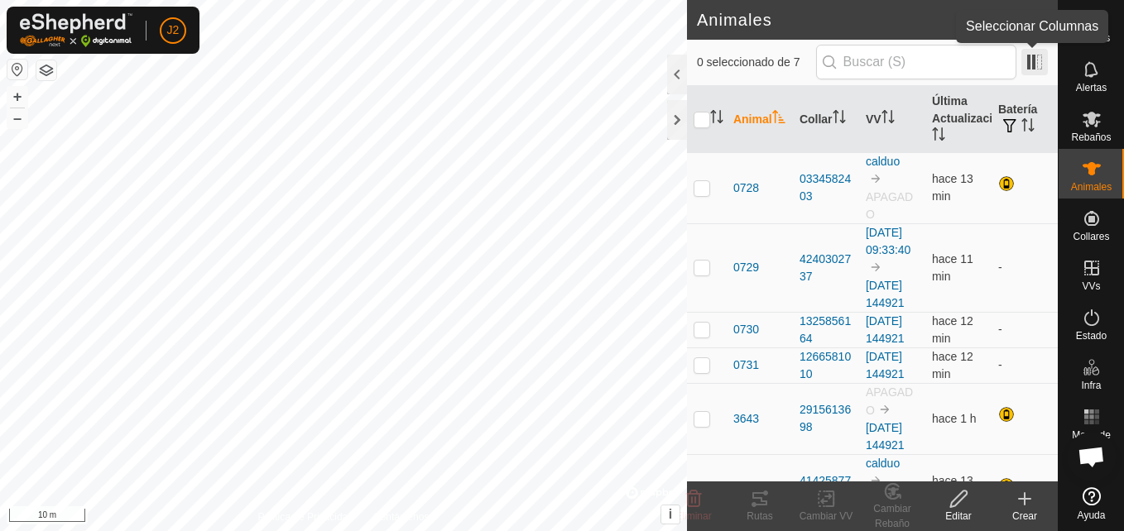
click at [1029, 60] on span at bounding box center [1034, 62] width 26 height 26
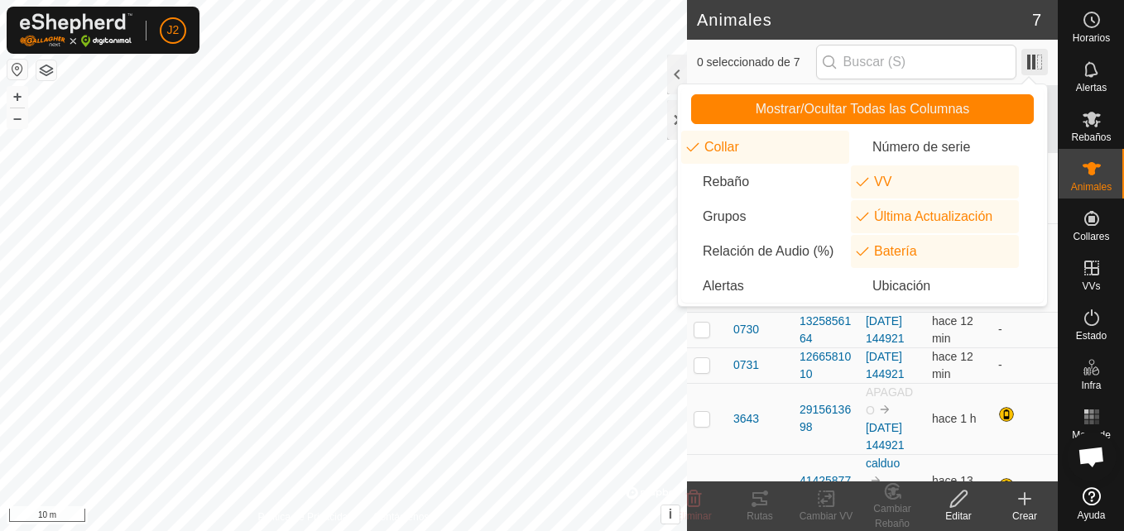
click at [1029, 60] on span at bounding box center [1034, 62] width 26 height 26
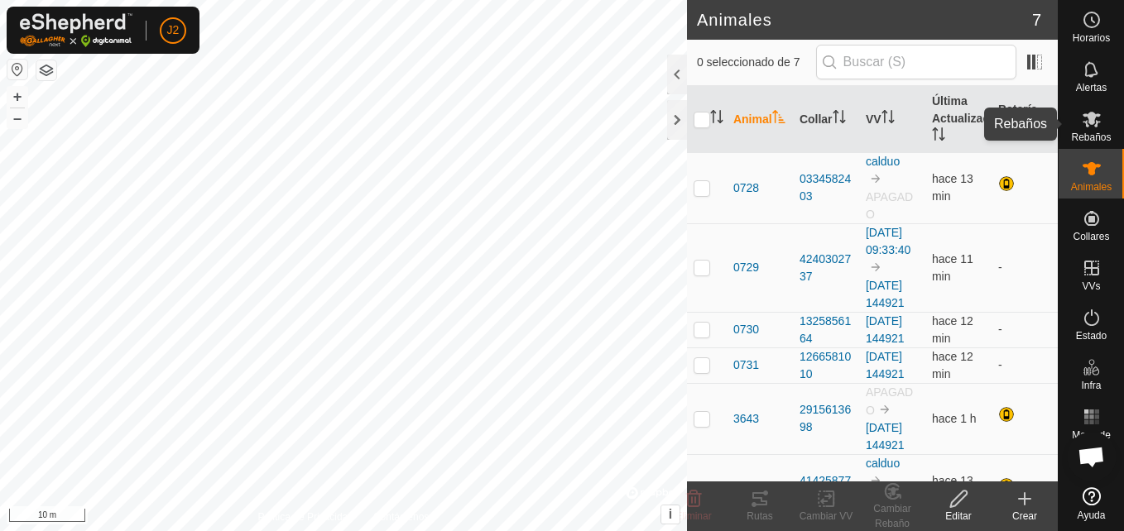
click at [1090, 119] on icon at bounding box center [1091, 120] width 18 height 16
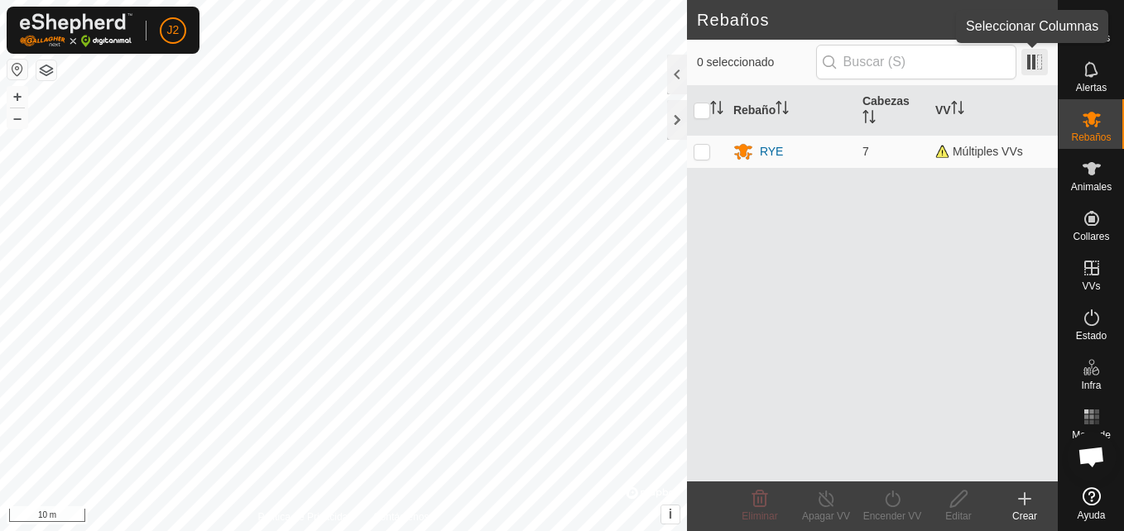
click at [1033, 60] on span at bounding box center [1034, 62] width 26 height 26
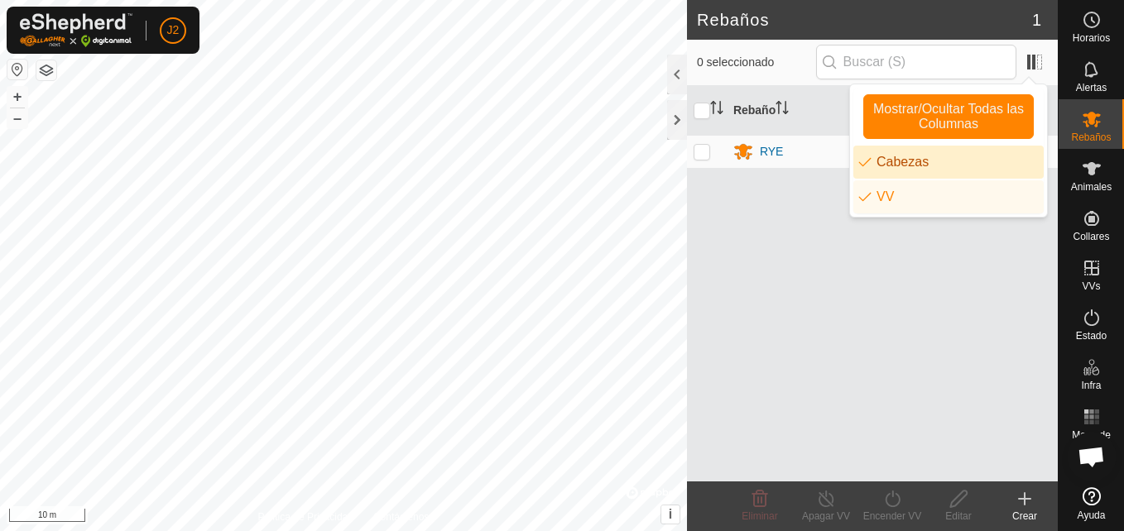
click at [916, 157] on li "Cabezas" at bounding box center [948, 162] width 190 height 33
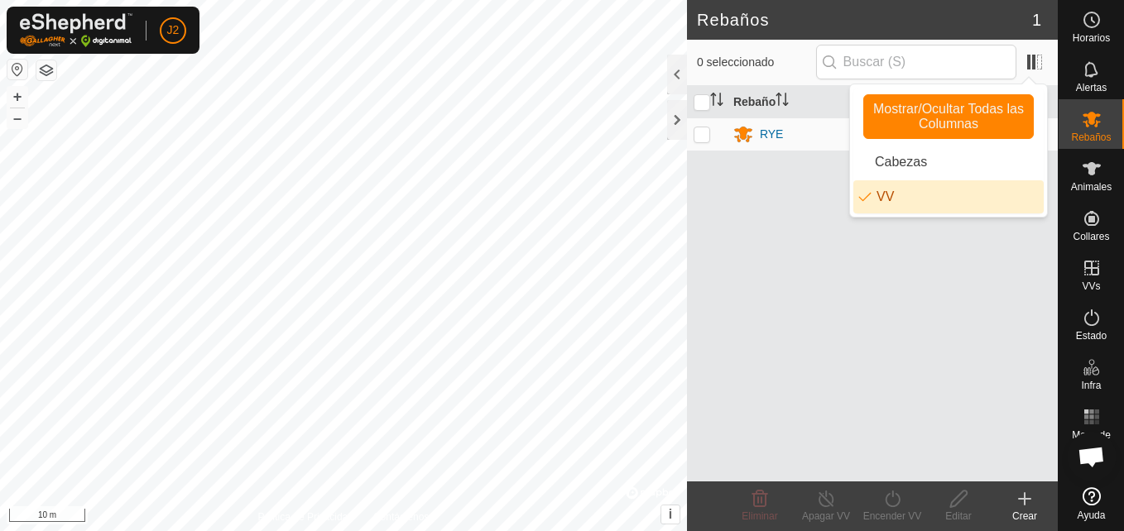
click at [899, 201] on li "VV" at bounding box center [948, 196] width 190 height 33
click at [730, 236] on div "Rebaño RYE" at bounding box center [872, 284] width 371 height 396
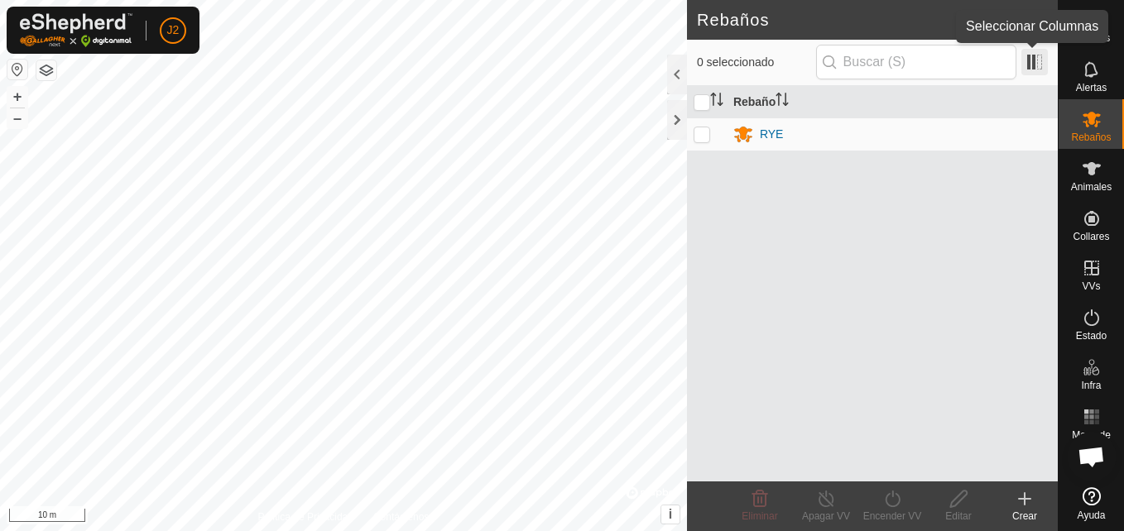
click at [1029, 61] on span at bounding box center [1034, 62] width 26 height 26
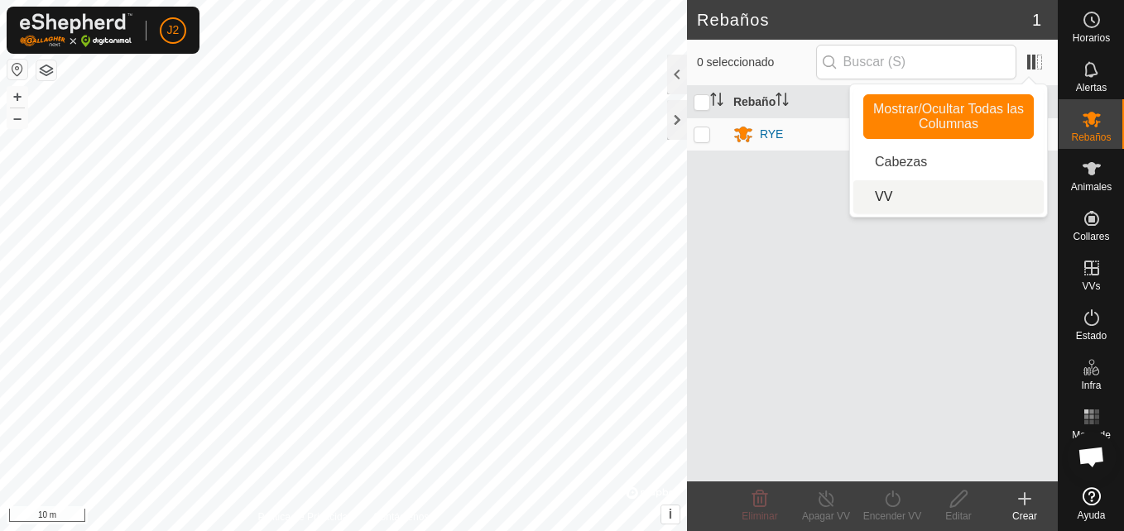
click at [919, 193] on li "VV" at bounding box center [948, 196] width 190 height 33
click at [883, 249] on div "Rebaño VV RYE Múltiples VVs" at bounding box center [872, 284] width 371 height 396
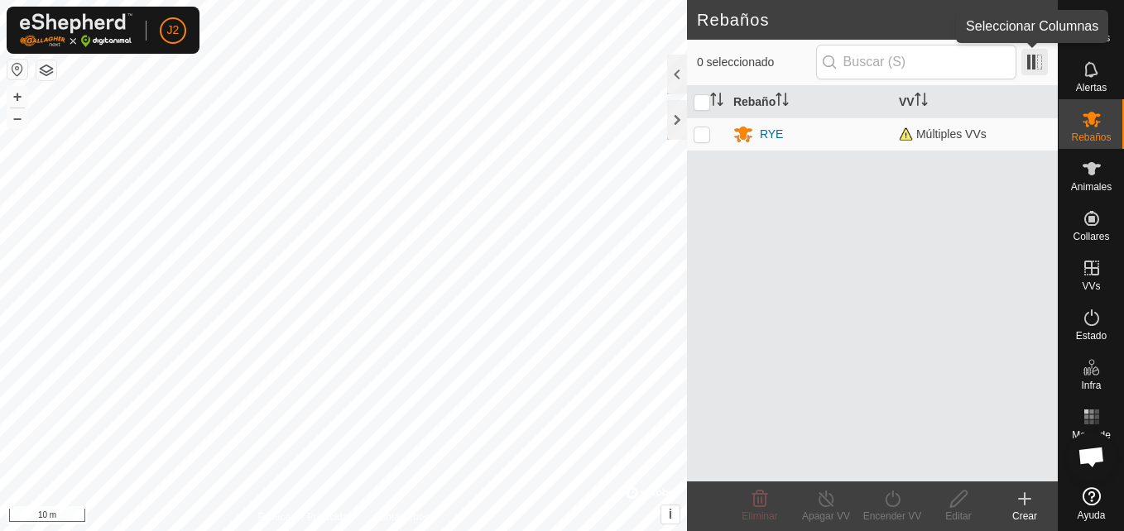
click at [1035, 63] on span at bounding box center [1034, 62] width 26 height 26
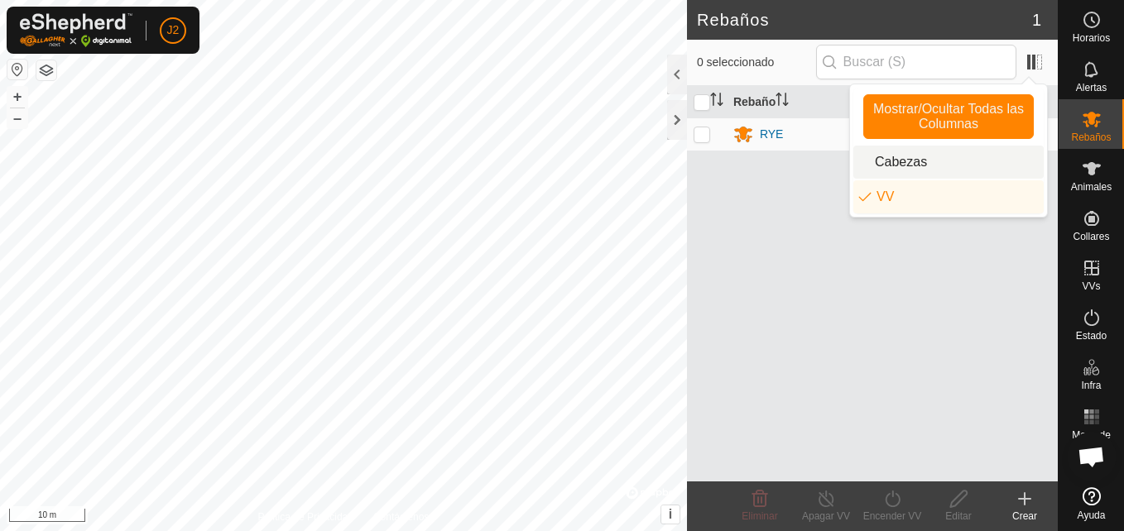
click at [929, 162] on li "Cabezas" at bounding box center [948, 162] width 190 height 33
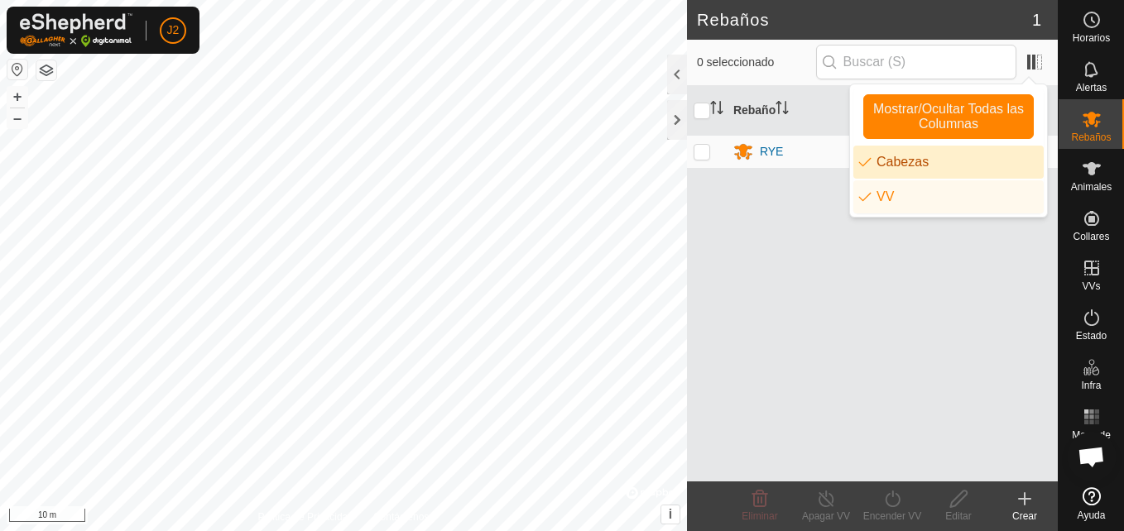
click at [780, 213] on div "Rebaño [PERSON_NAME] RYE 7 Múltiples VVs" at bounding box center [872, 284] width 371 height 396
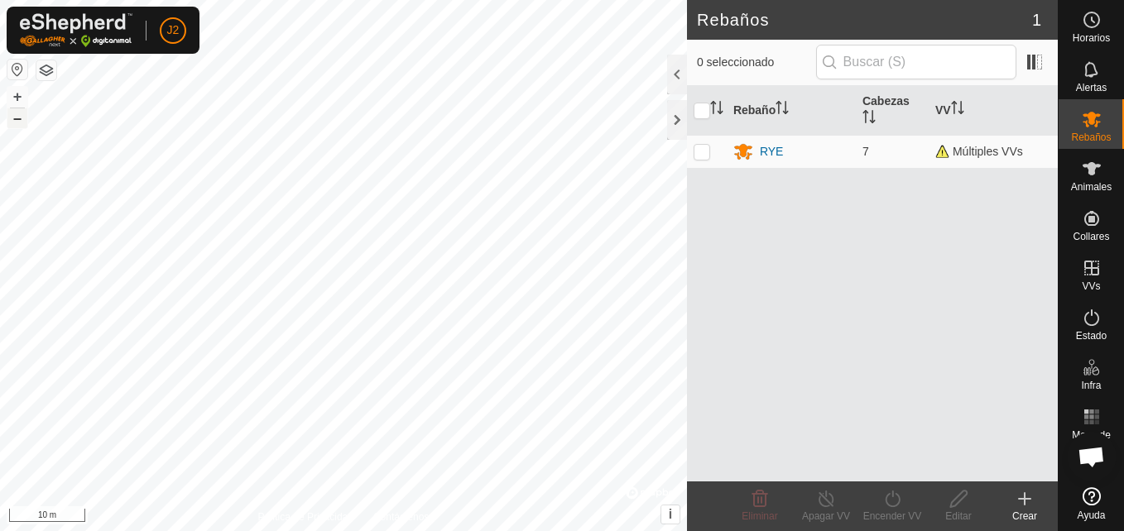
click at [17, 113] on button "–" at bounding box center [17, 118] width 20 height 20
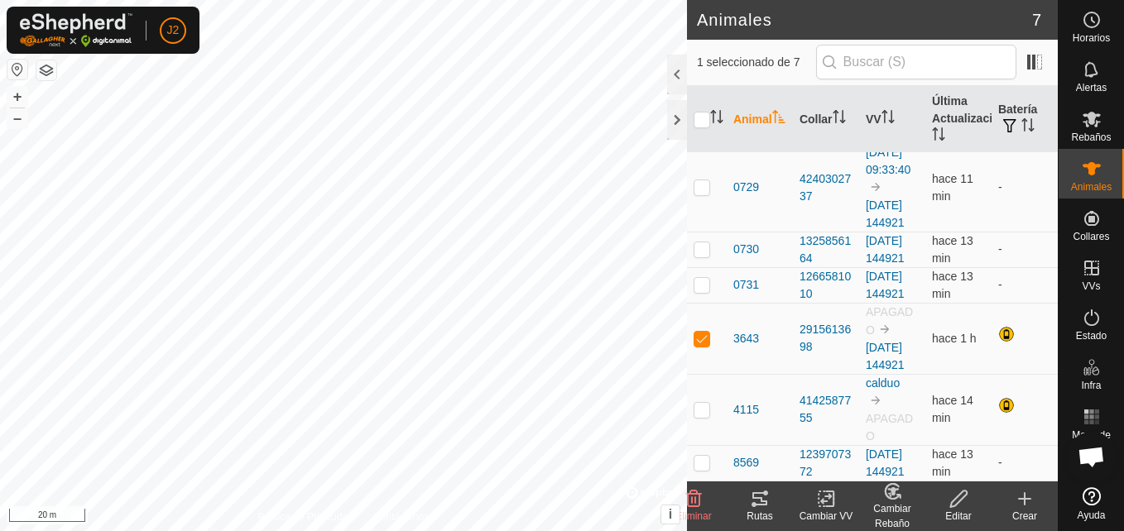
scroll to position [167, 0]
click at [703, 332] on p-checkbox at bounding box center [701, 338] width 17 height 13
checkbox input "false"
click at [694, 403] on p-checkbox at bounding box center [701, 409] width 17 height 13
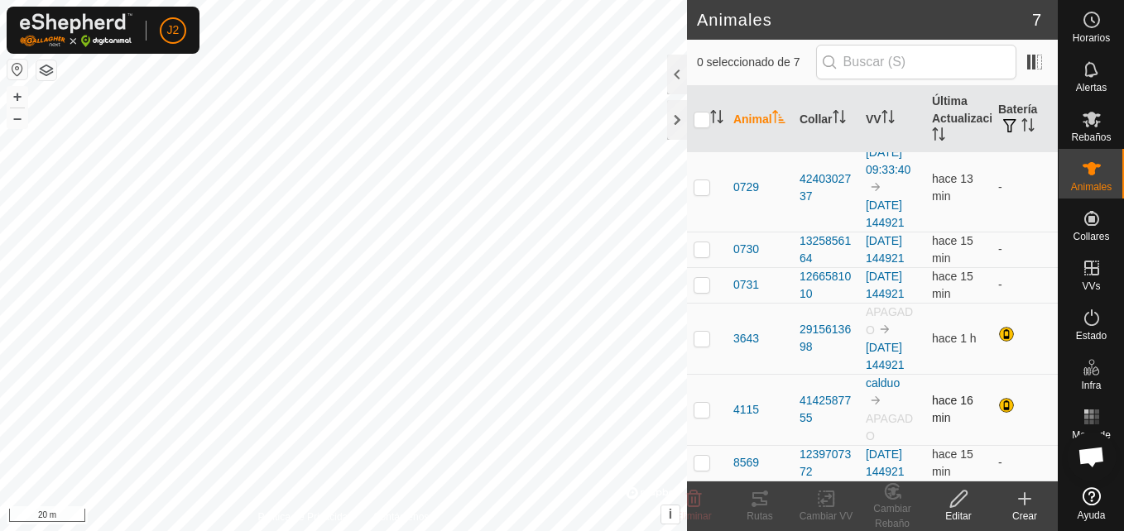
click at [703, 403] on p-checkbox at bounding box center [701, 409] width 17 height 13
checkbox input "true"
click at [825, 501] on icon at bounding box center [826, 499] width 12 height 11
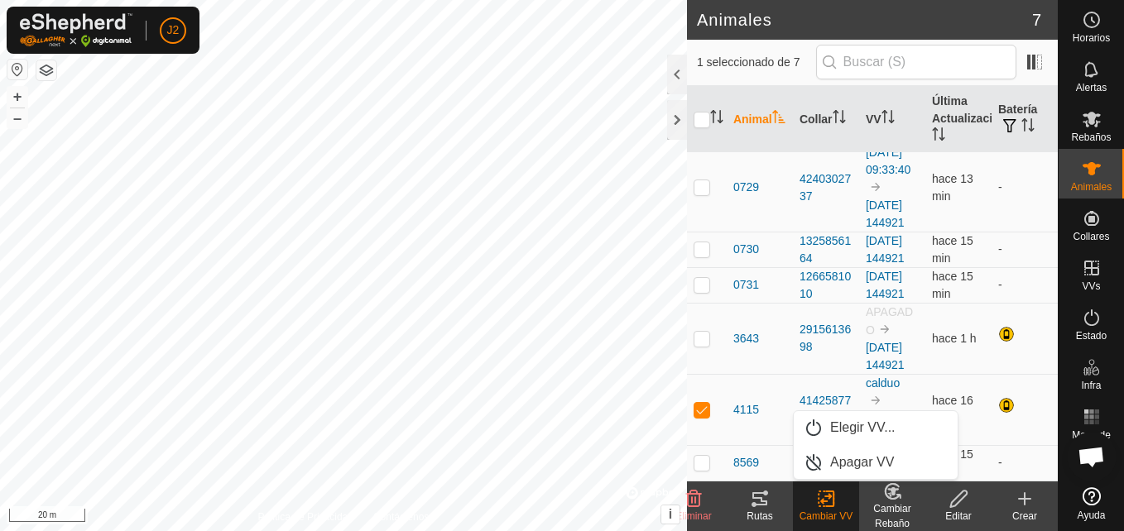
click at [813, 515] on div "Cambiar VV" at bounding box center [826, 516] width 66 height 15
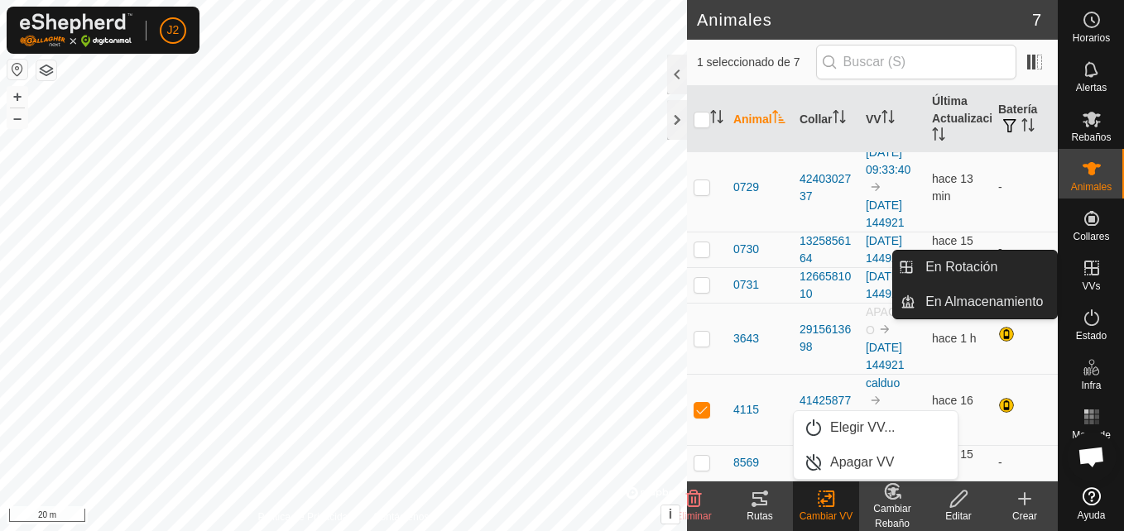
click at [1092, 275] on icon at bounding box center [1091, 268] width 15 height 15
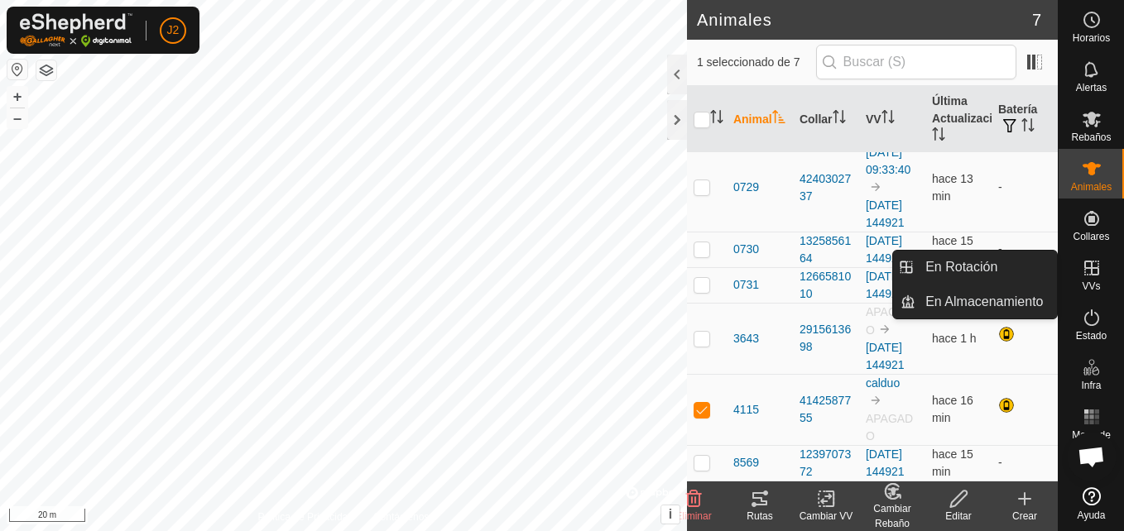
click at [1039, 276] on link "En Rotación" at bounding box center [985, 267] width 141 height 33
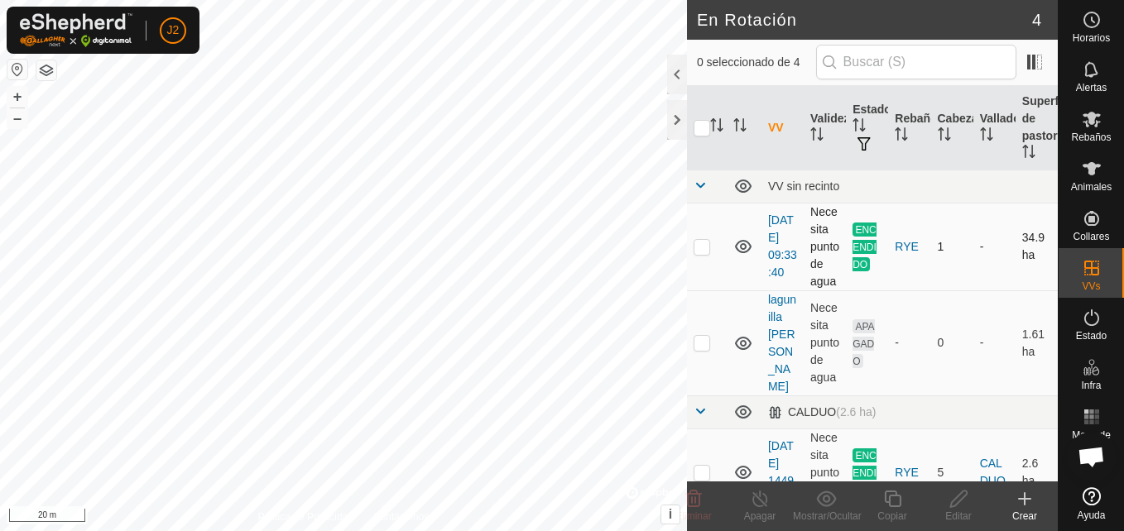
click at [699, 250] on p-checkbox at bounding box center [701, 246] width 17 height 13
checkbox input "true"
click at [757, 500] on icon at bounding box center [760, 499] width 21 height 20
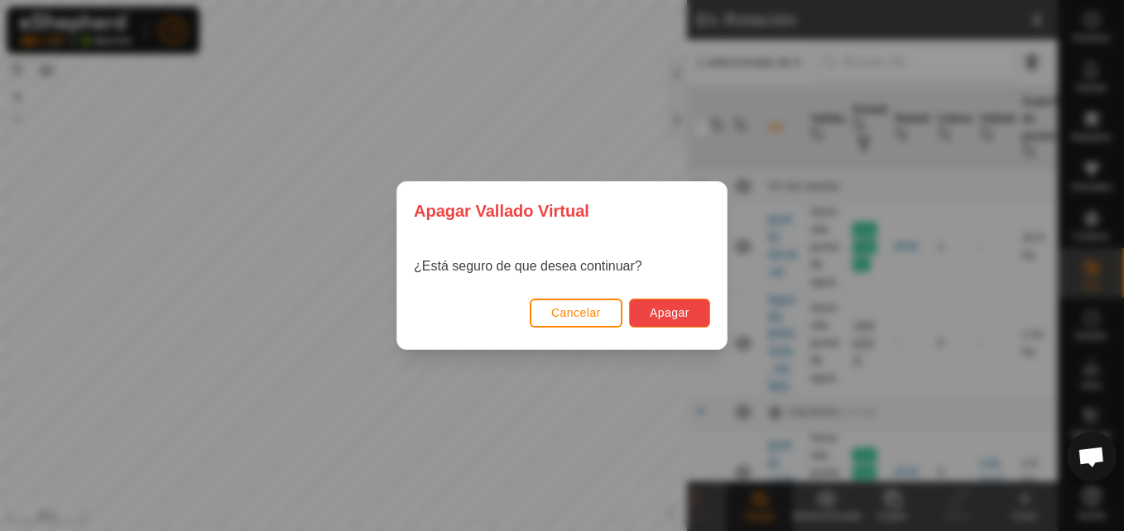
click at [684, 310] on span "Apagar" at bounding box center [670, 312] width 40 height 13
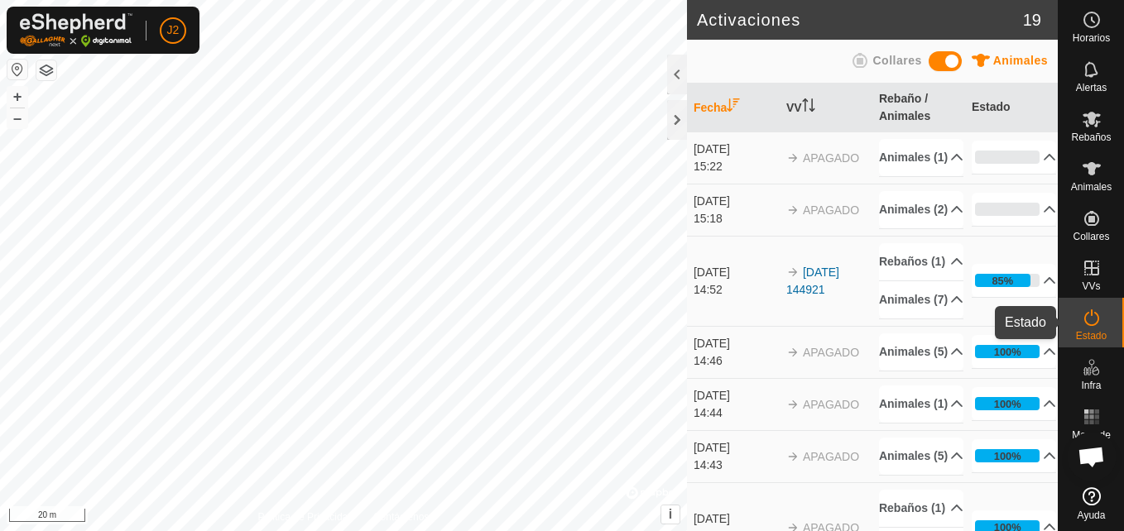
click at [1098, 325] on icon at bounding box center [1091, 318] width 20 height 20
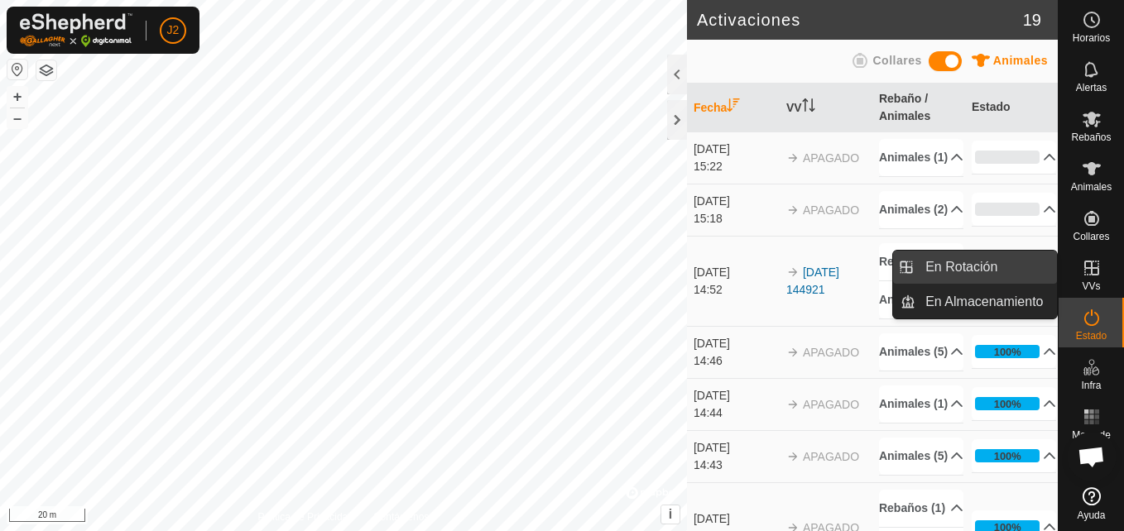
drag, startPoint x: 1096, startPoint y: 261, endPoint x: 1048, endPoint y: 266, distance: 49.1
click at [1059, 265] on div "VVs" at bounding box center [1090, 273] width 65 height 50
click at [1019, 269] on link "En Rotación" at bounding box center [985, 267] width 141 height 33
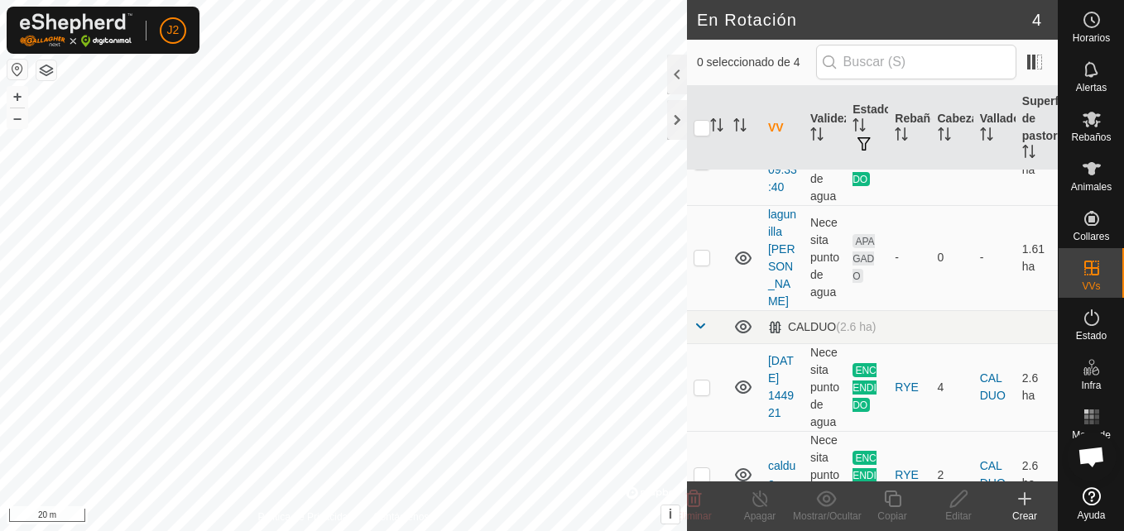
scroll to position [123, 0]
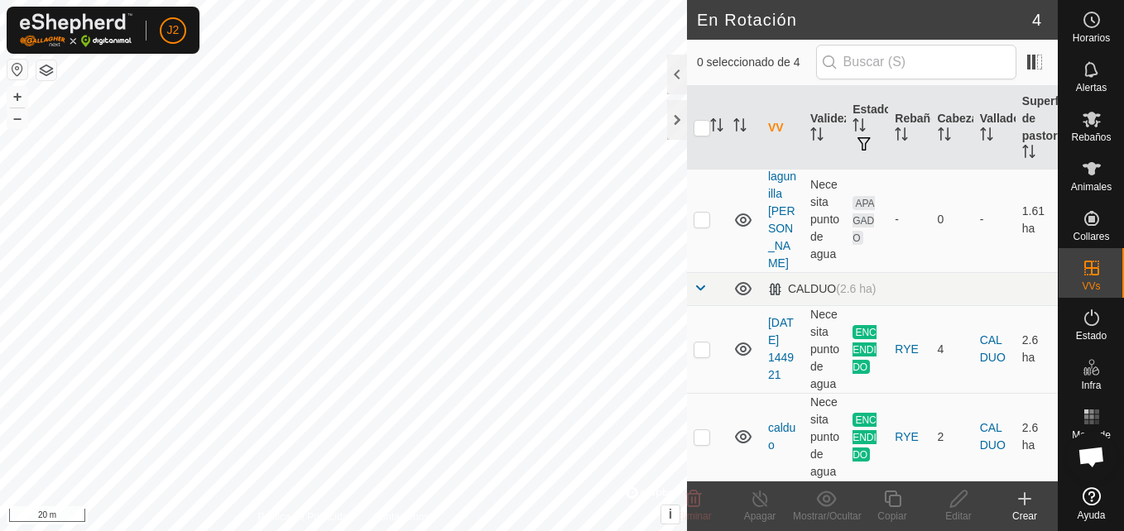
click at [699, 287] on span at bounding box center [699, 287] width 13 height 13
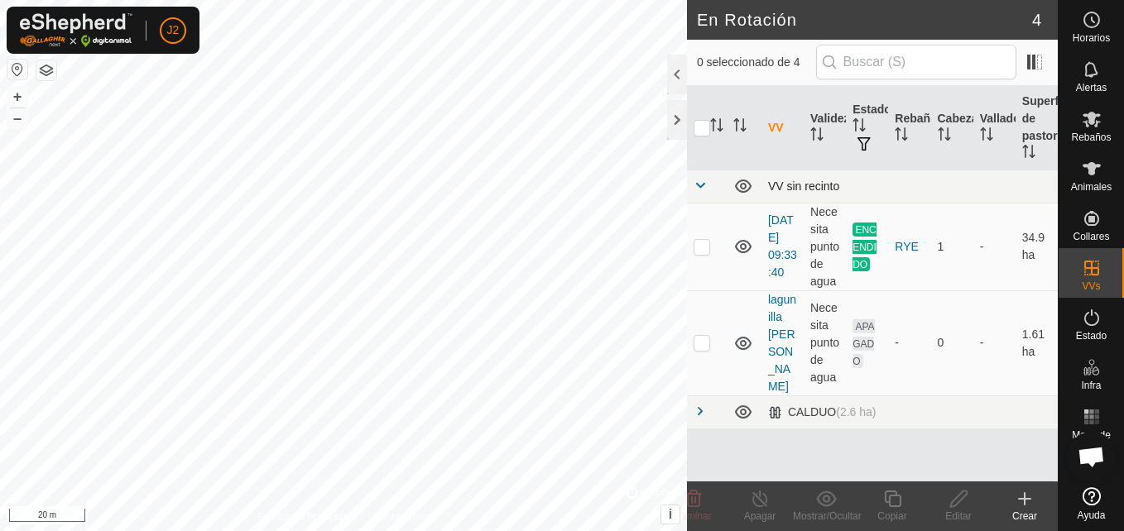
click at [699, 189] on span at bounding box center [699, 185] width 13 height 13
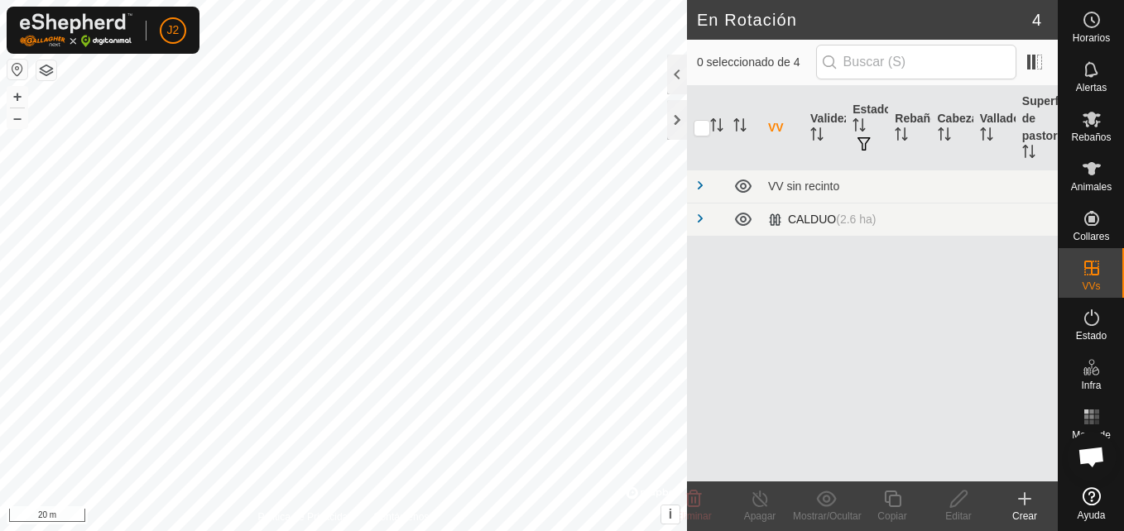
click at [701, 224] on span at bounding box center [699, 218] width 13 height 13
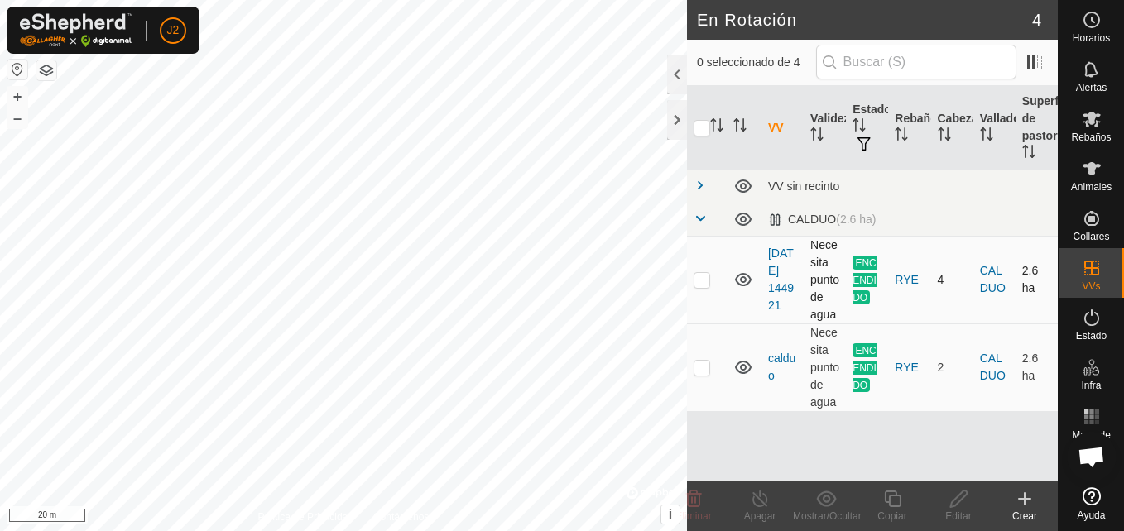
click at [702, 271] on td at bounding box center [707, 280] width 40 height 88
checkbox input "false"
click at [706, 369] on p-checkbox at bounding box center [701, 367] width 17 height 13
checkbox input "true"
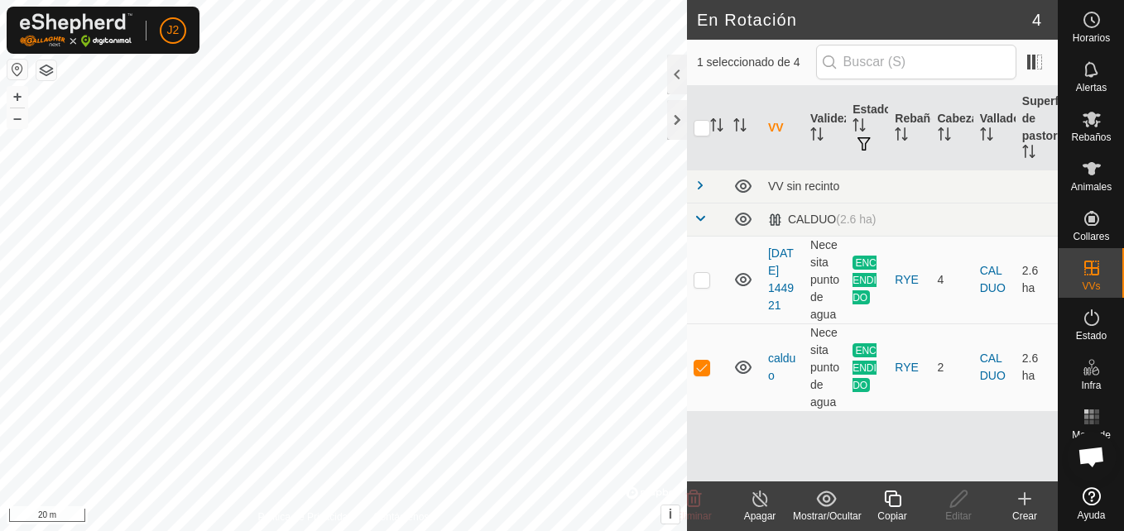
click at [757, 506] on icon at bounding box center [759, 499] width 15 height 17
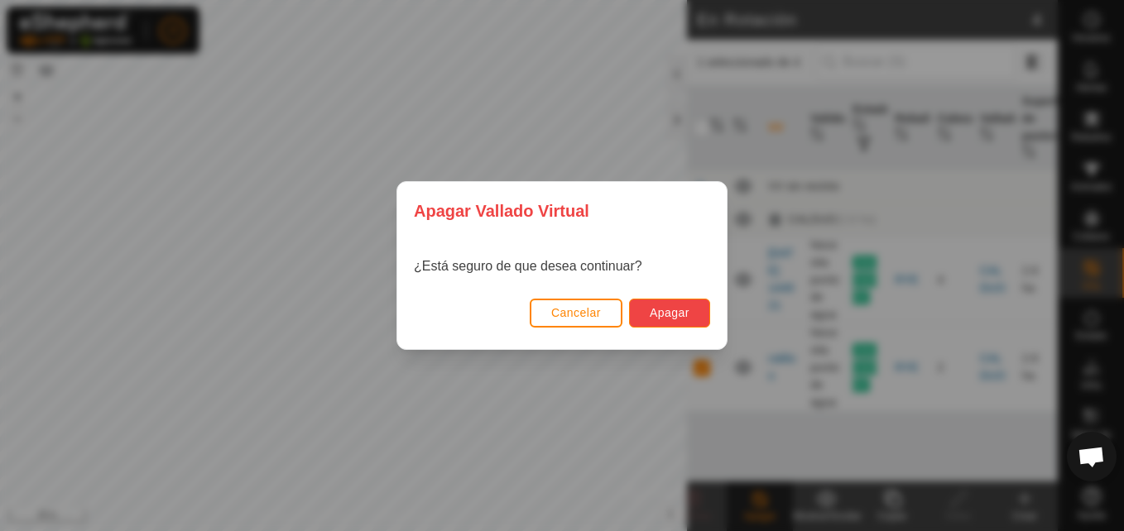
click at [679, 310] on span "Apagar" at bounding box center [670, 312] width 40 height 13
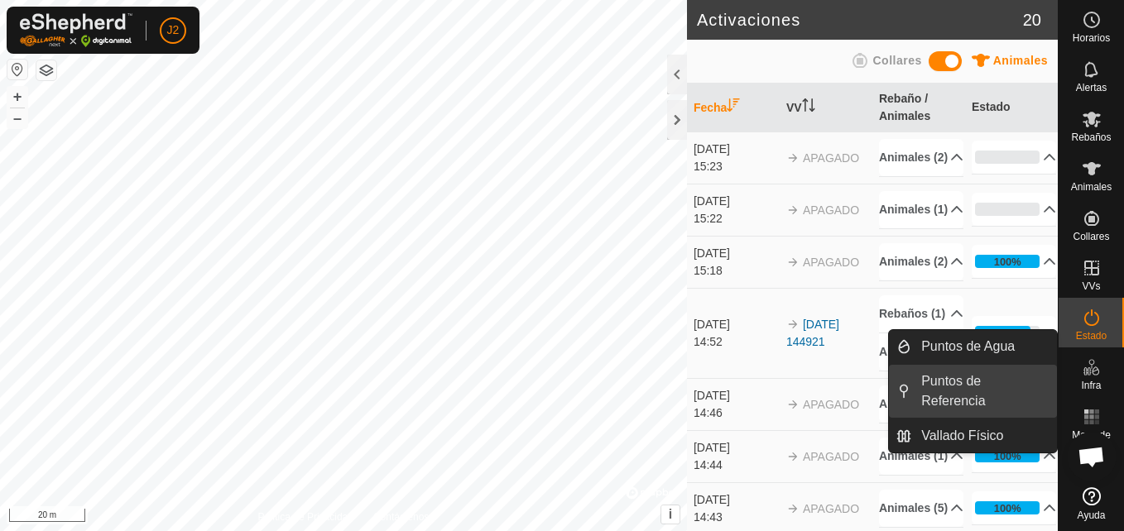
click at [995, 383] on link "Puntos de Referencia" at bounding box center [984, 391] width 146 height 53
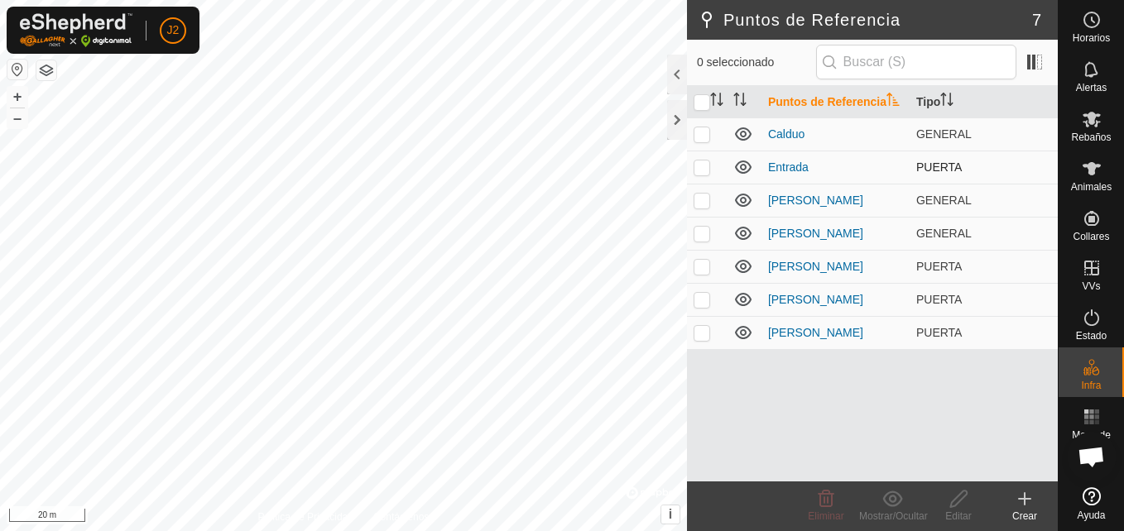
click at [899, 163] on td "Entrada" at bounding box center [835, 167] width 148 height 33
click at [700, 161] on p-checkbox at bounding box center [701, 167] width 17 height 13
checkbox input "true"
click at [948, 492] on icon at bounding box center [958, 499] width 21 height 20
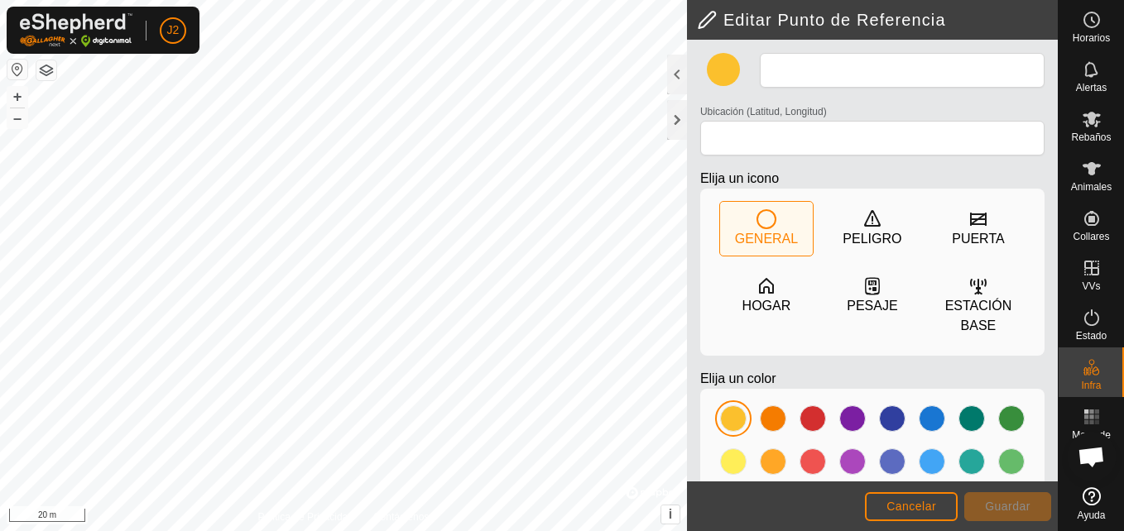
type input "Entrada"
type input "40.151018, -5.311005"
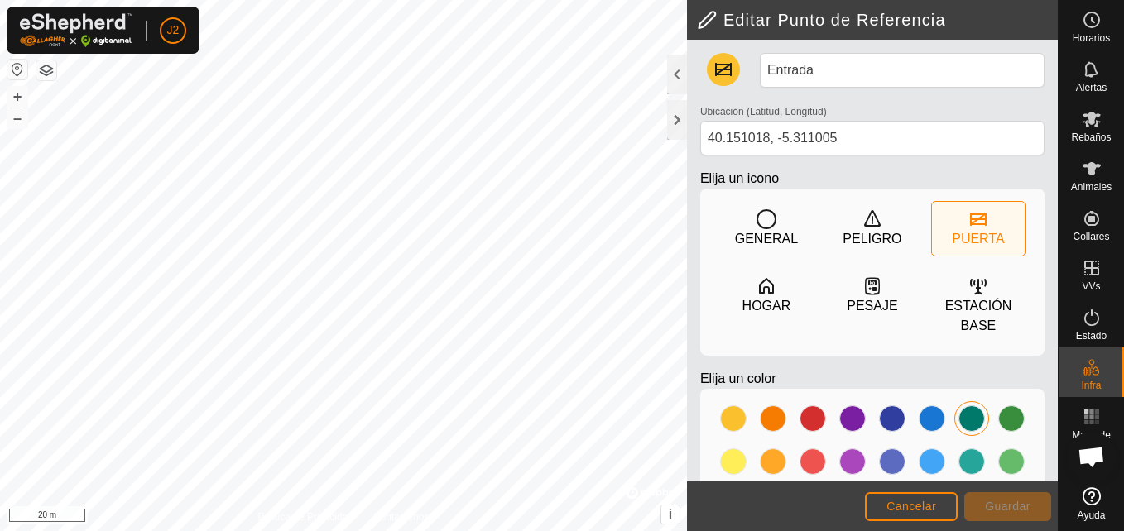
click at [968, 408] on div at bounding box center [971, 418] width 26 height 26
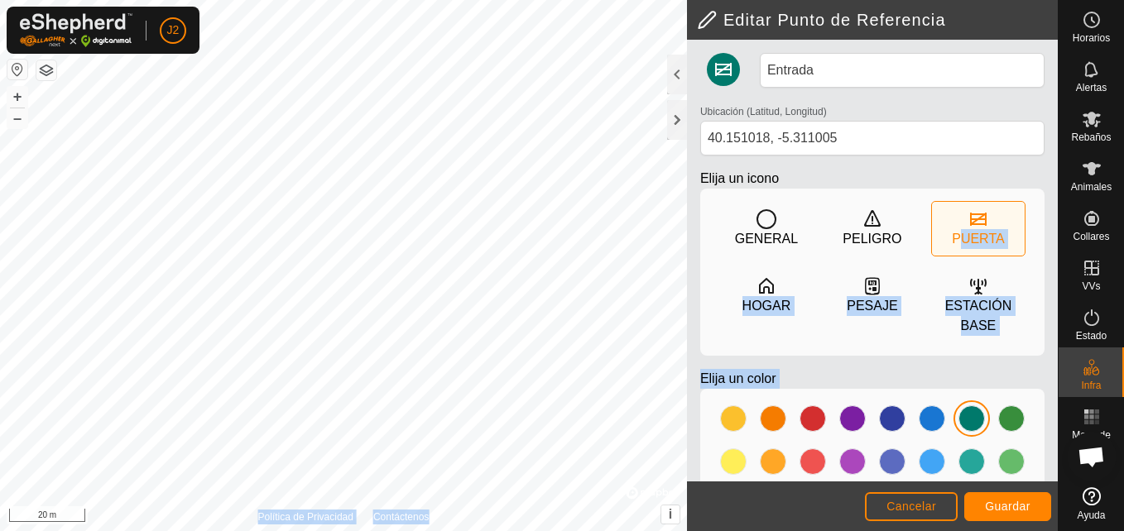
click at [606, 315] on div "Editar Punto de Referencia Entrada Ubicación (Latitud, Longitud) 40.151018, -5.…" at bounding box center [528, 265] width 1057 height 531
click at [955, 231] on div "PUERTA" at bounding box center [978, 239] width 52 height 20
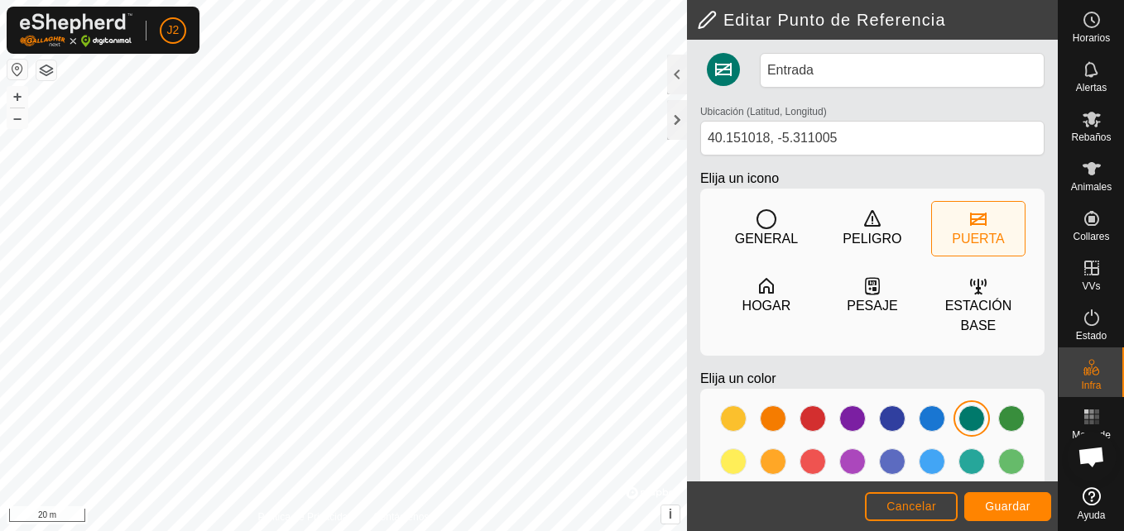
click at [955, 231] on div "PUERTA" at bounding box center [978, 239] width 52 height 20
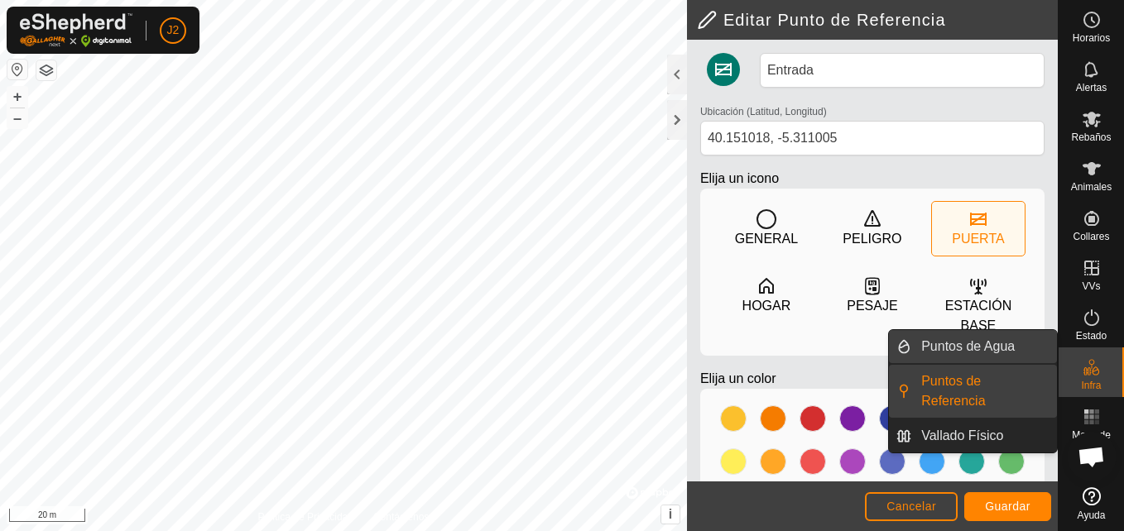
click at [1028, 344] on link "Puntos de Agua" at bounding box center [984, 346] width 146 height 33
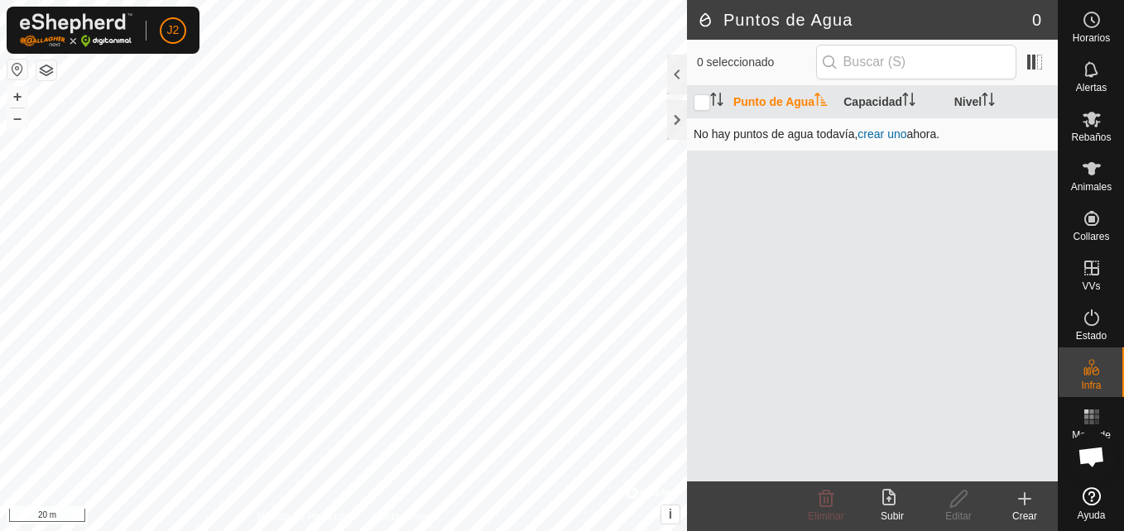
click at [875, 126] on td "No hay puntos de agua todavía , crear uno ahora." at bounding box center [872, 133] width 371 height 33
click at [881, 133] on link "crear uno" at bounding box center [881, 133] width 49 height 13
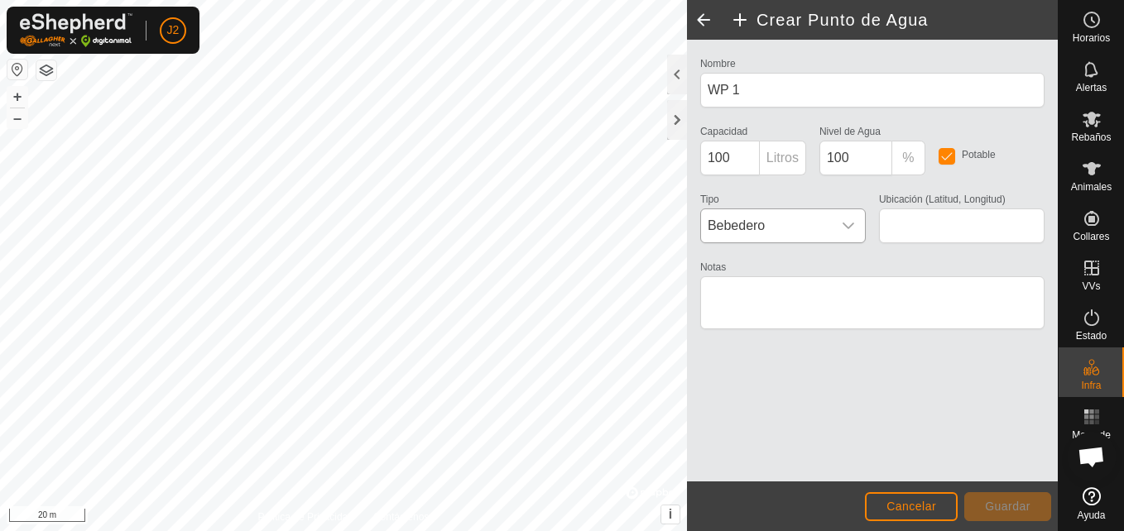
click at [840, 225] on div "dropdown trigger" at bounding box center [848, 225] width 33 height 33
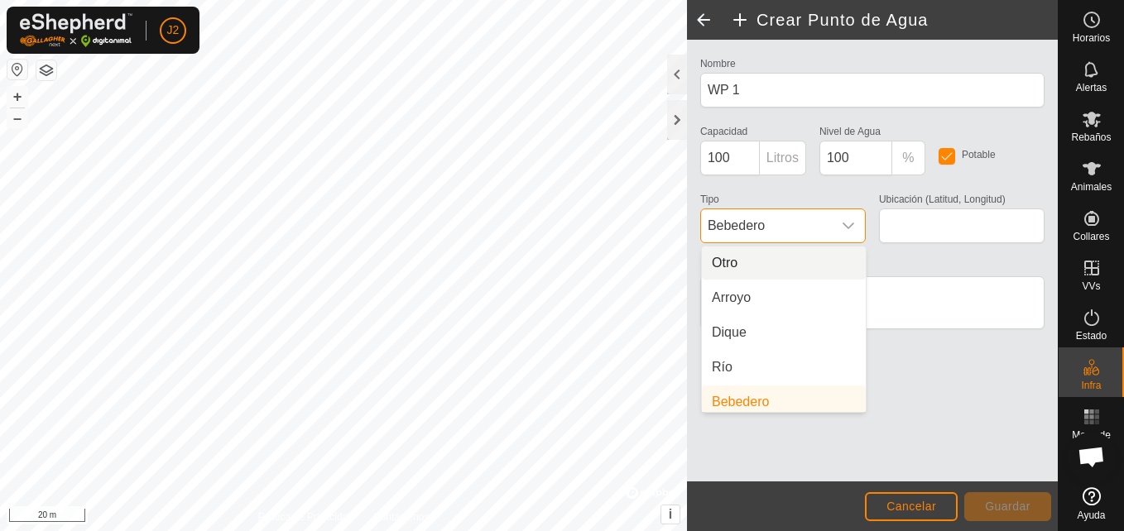
scroll to position [7, 0]
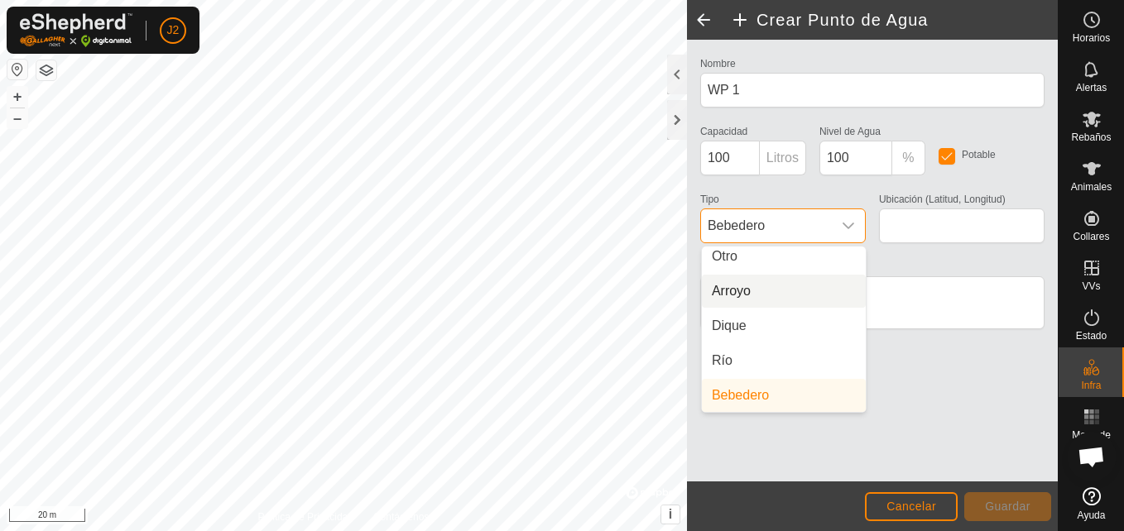
click at [743, 295] on li "Arroyo" at bounding box center [784, 291] width 164 height 33
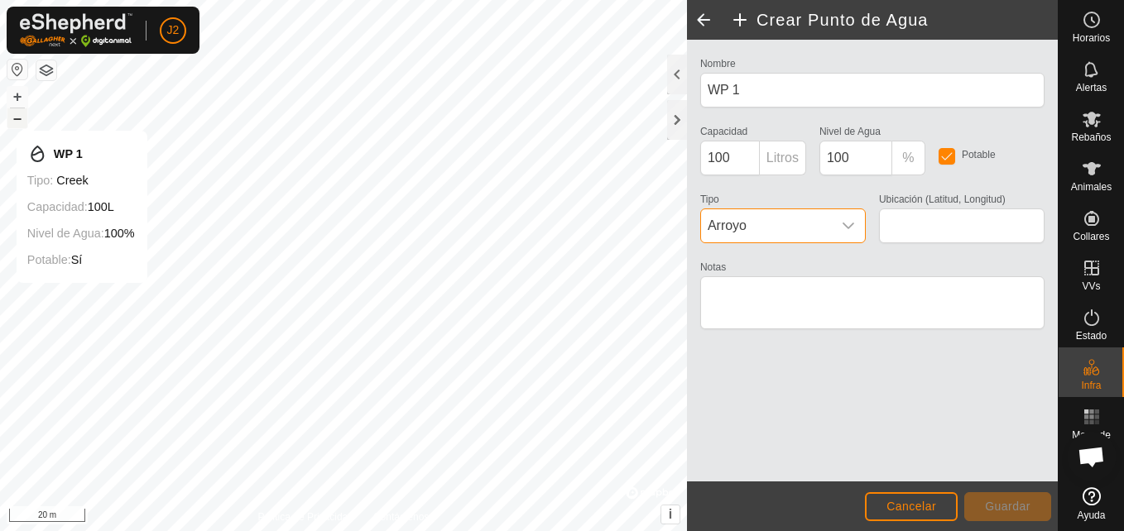
click at [14, 114] on button "–" at bounding box center [17, 118] width 20 height 20
type input "40.176091, -5.286971"
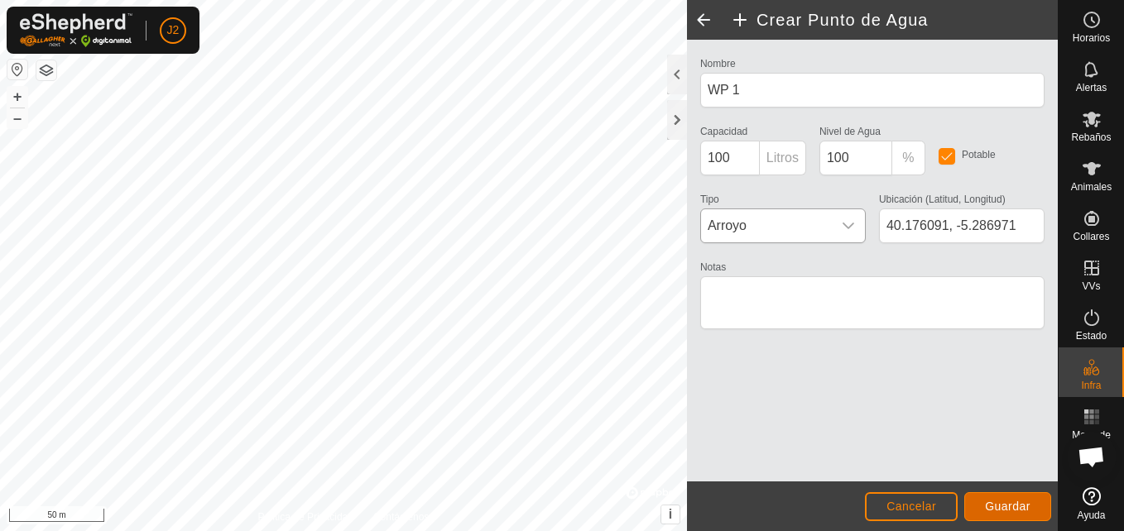
click at [1026, 501] on span "Guardar" at bounding box center [1008, 506] width 46 height 13
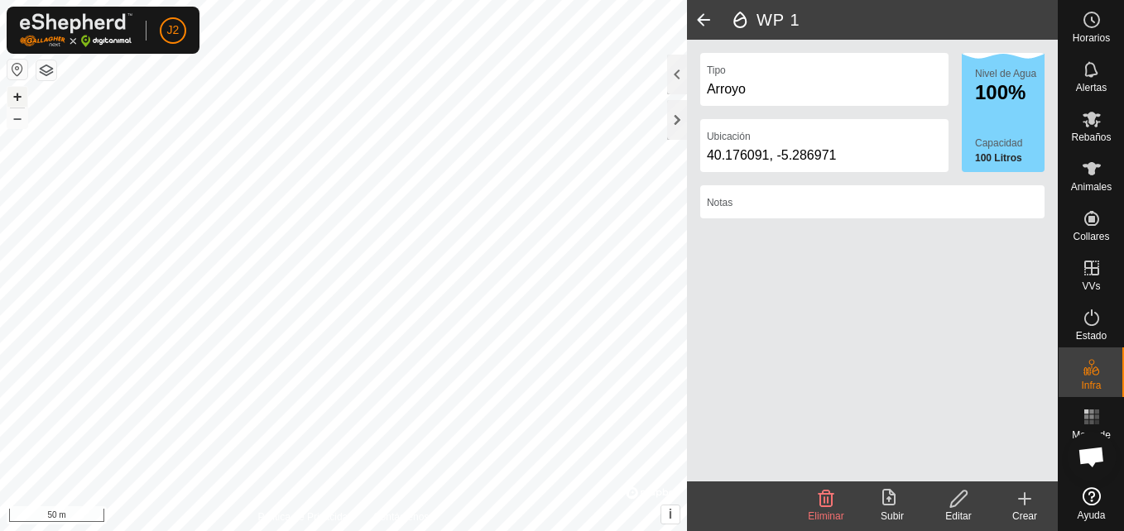
click at [12, 96] on button "+" at bounding box center [17, 97] width 20 height 20
click at [17, 113] on button "–" at bounding box center [17, 118] width 20 height 20
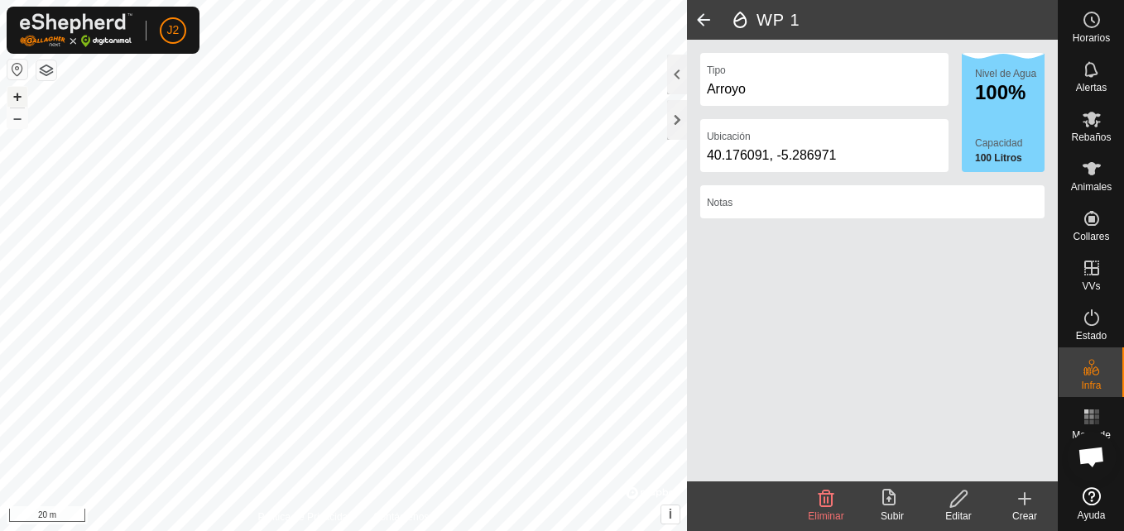
click at [13, 96] on button "+" at bounding box center [17, 97] width 20 height 20
click at [1094, 84] on span "Alertas" at bounding box center [1091, 88] width 31 height 10
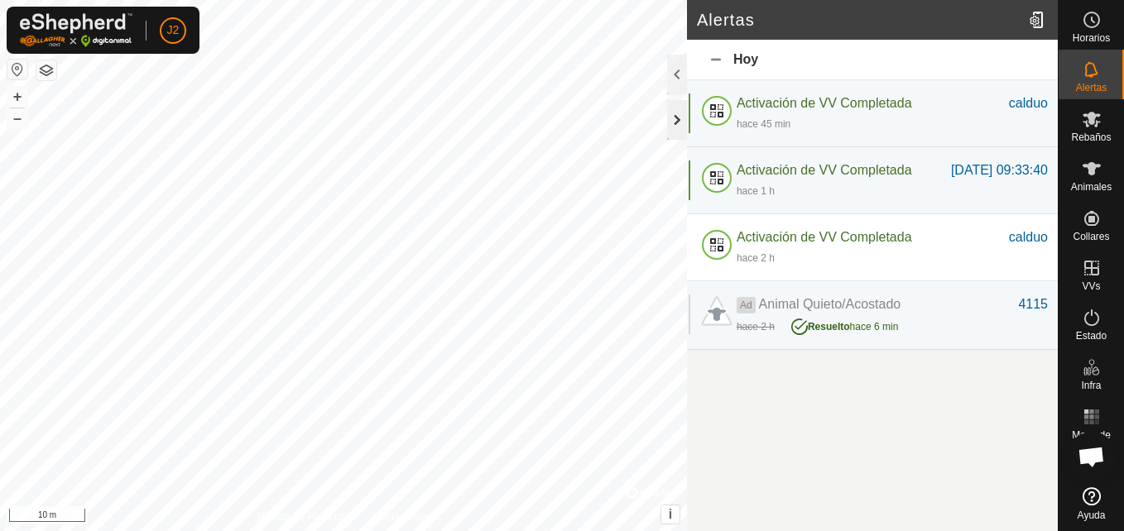
click at [676, 109] on div at bounding box center [677, 120] width 20 height 40
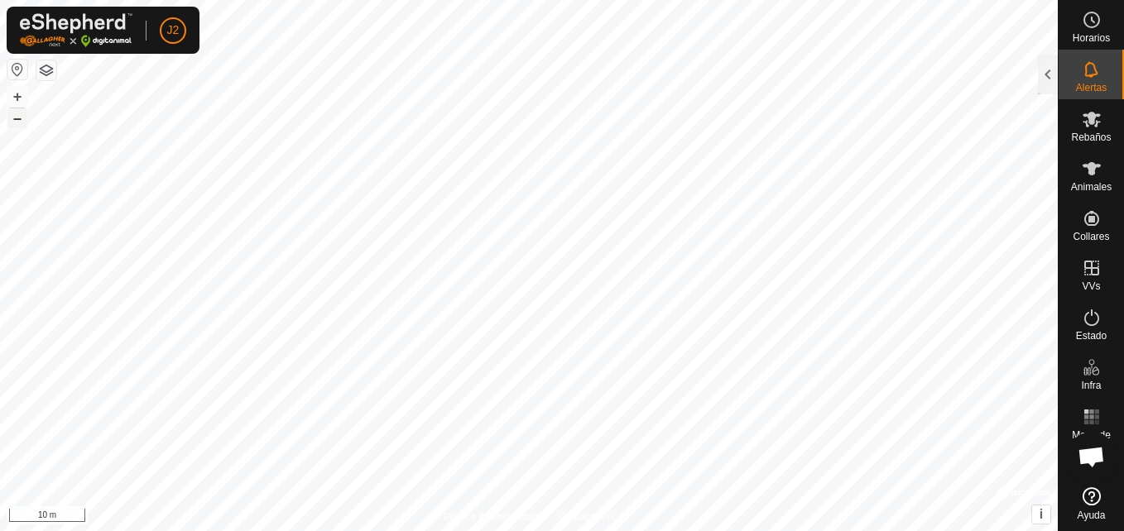
click at [12, 125] on button "–" at bounding box center [17, 118] width 20 height 20
click at [11, 126] on button "–" at bounding box center [17, 118] width 20 height 20
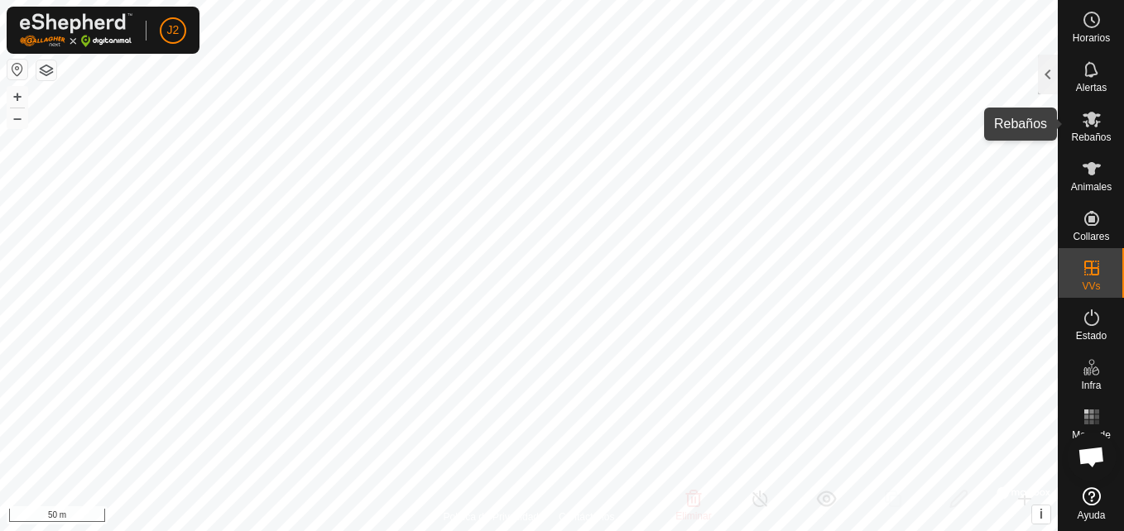
click at [1094, 118] on icon at bounding box center [1091, 120] width 18 height 16
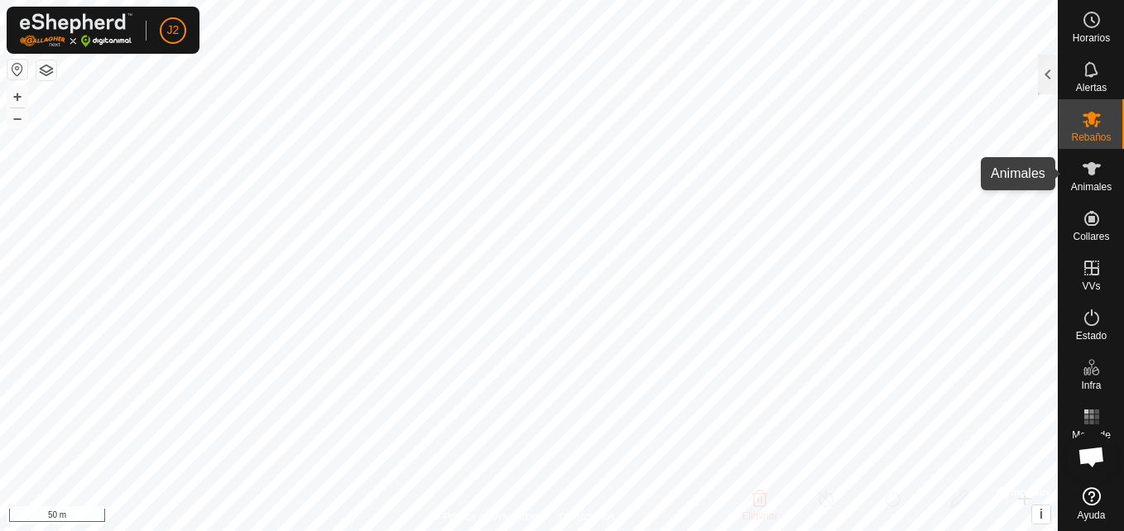
click at [1097, 167] on icon at bounding box center [1091, 168] width 18 height 13
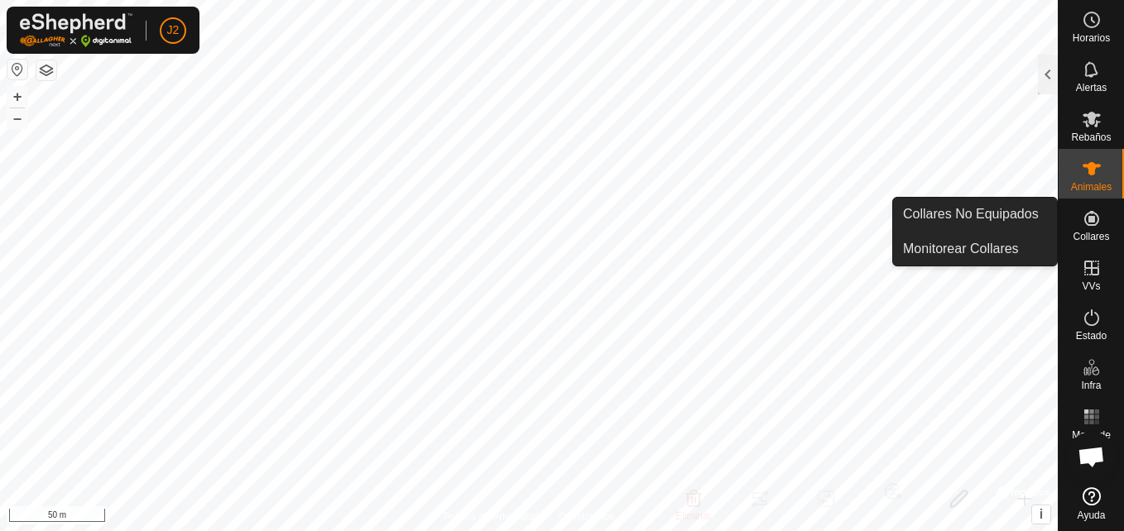
click at [1090, 224] on icon at bounding box center [1091, 218] width 15 height 15
click at [1089, 235] on span "Collares" at bounding box center [1090, 237] width 36 height 10
click at [1089, 235] on es-menu-bar "Horarios Alertas Rebaños Animales Collares VVs Estado Infra Mapa de Calor Ayuda…" at bounding box center [1090, 265] width 66 height 531
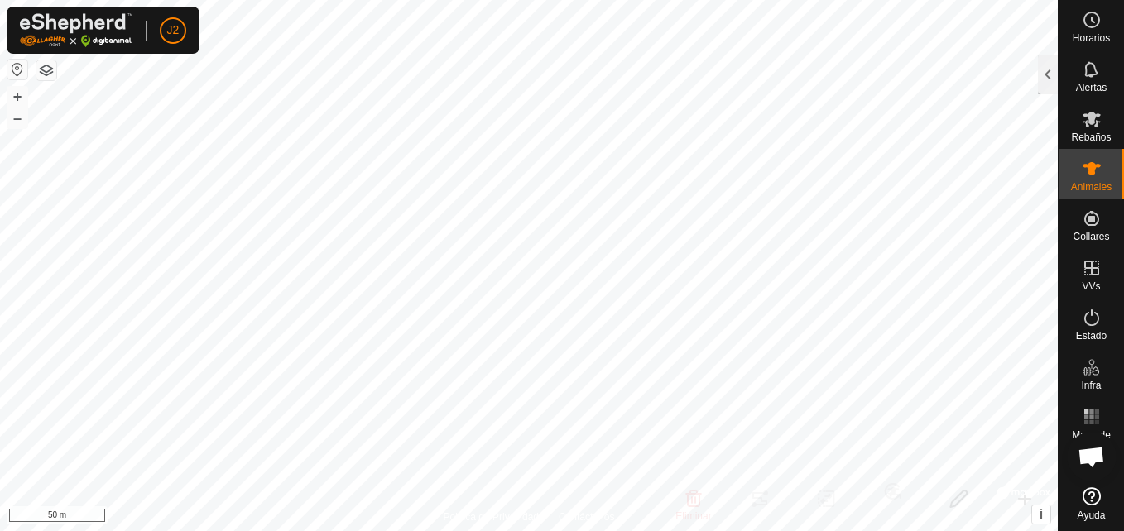
click at [1081, 272] on es-menu-bar "Horarios Alertas Rebaños Animales Collares VVs Estado Infra Mapa de Calor Ayuda" at bounding box center [1090, 265] width 66 height 531
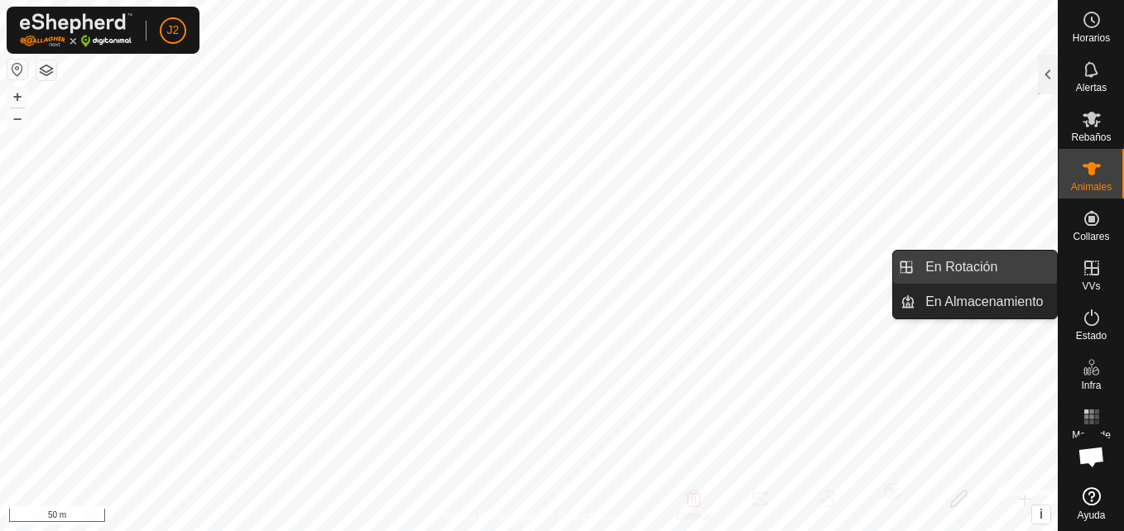
click at [1024, 260] on link "En Rotación" at bounding box center [985, 267] width 141 height 33
